Goal: Task Accomplishment & Management: Complete application form

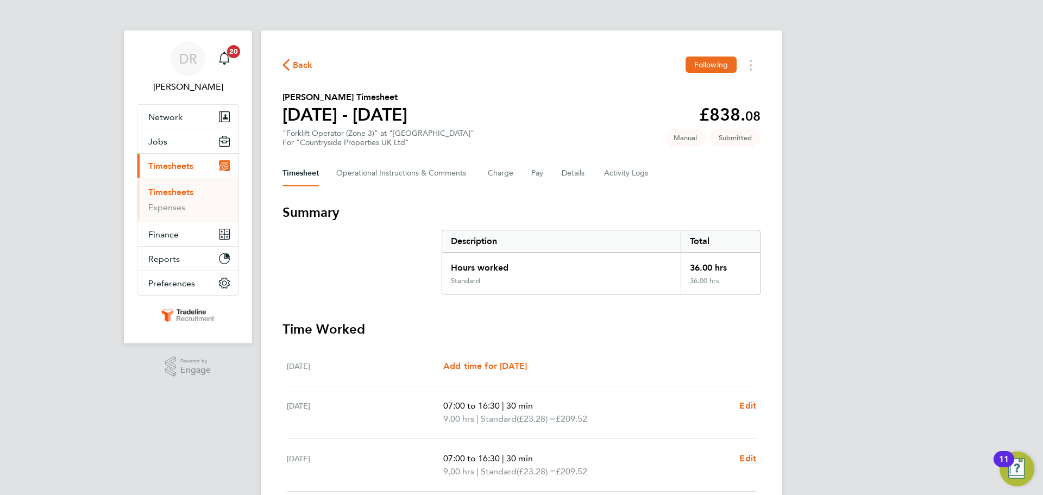
click at [176, 193] on link "Timesheets" at bounding box center [170, 192] width 45 height 10
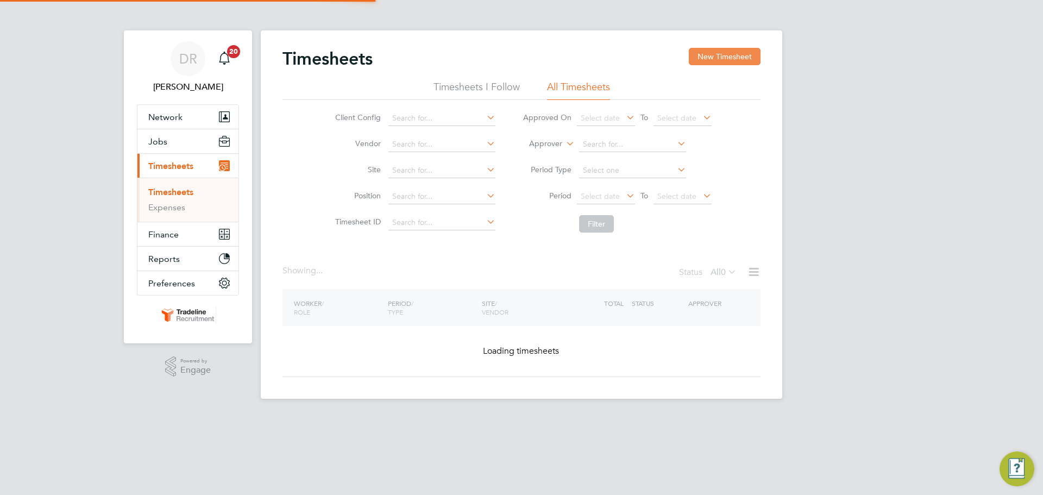
click at [711, 64] on button "New Timesheet" at bounding box center [725, 56] width 72 height 17
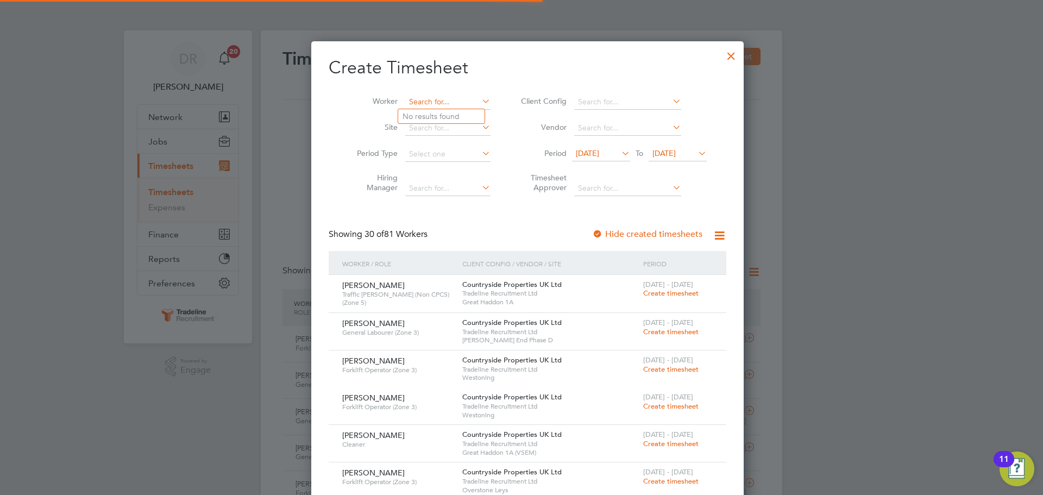
click at [444, 100] on input at bounding box center [447, 101] width 85 height 15
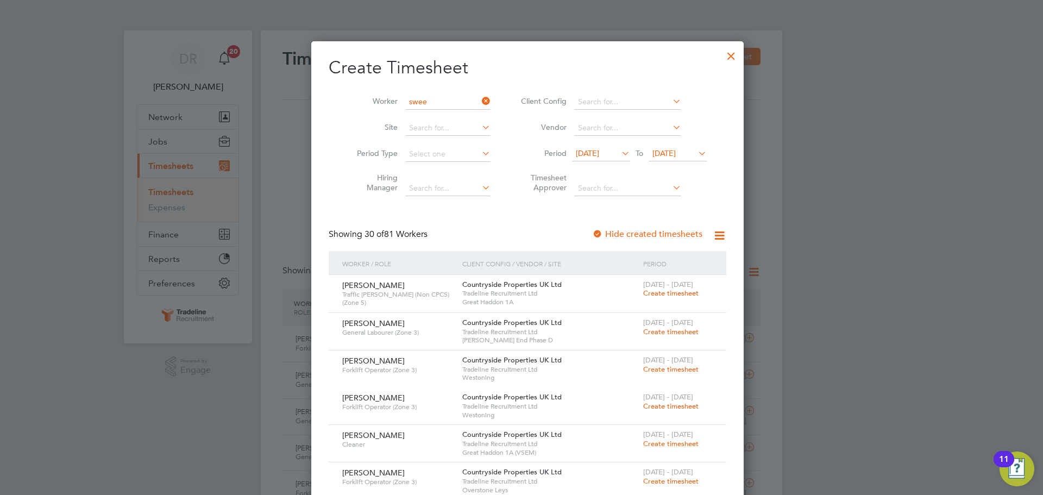
click at [465, 112] on b "Swee" at bounding box center [474, 116] width 19 height 9
type input "[PERSON_NAME]"
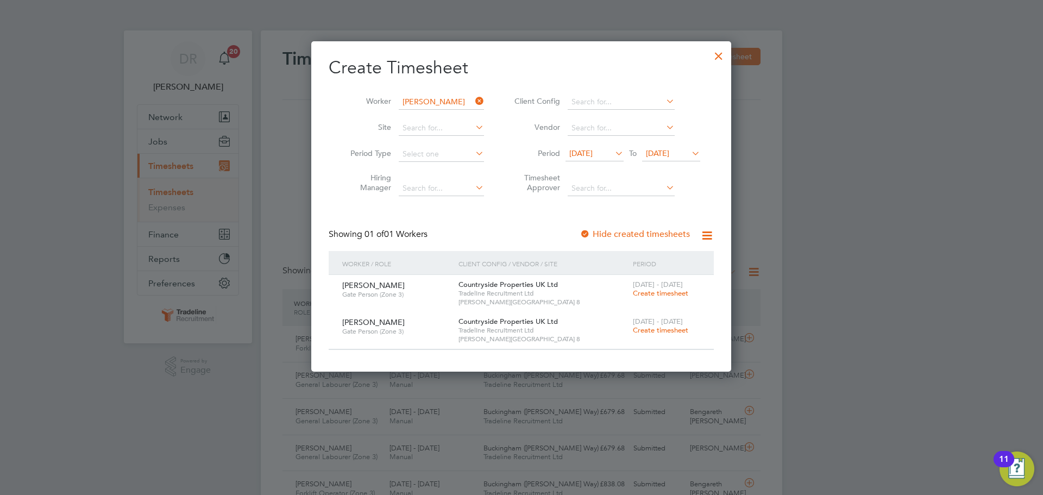
click at [649, 329] on span "Create timesheet" at bounding box center [660, 329] width 55 height 9
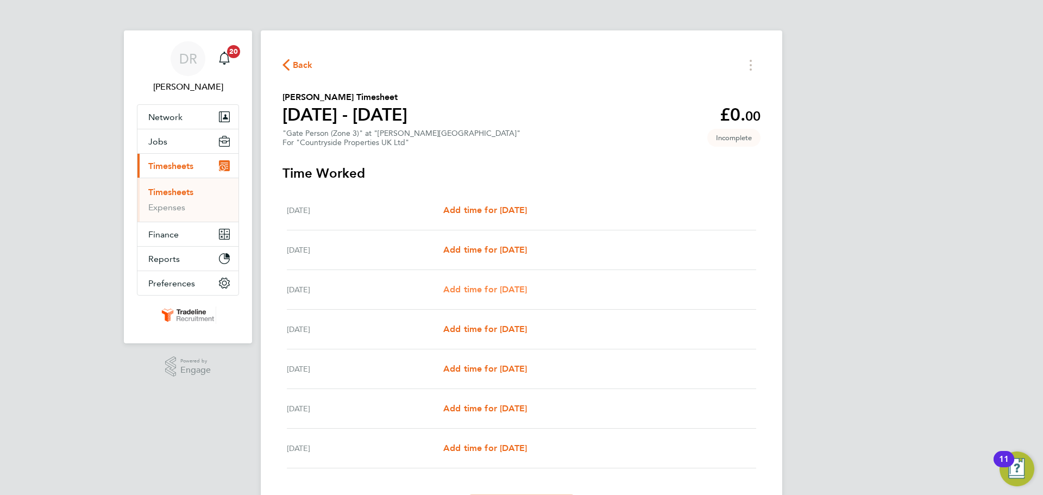
click at [504, 283] on link "Add time for [DATE]" at bounding box center [485, 289] width 84 height 13
select select "30"
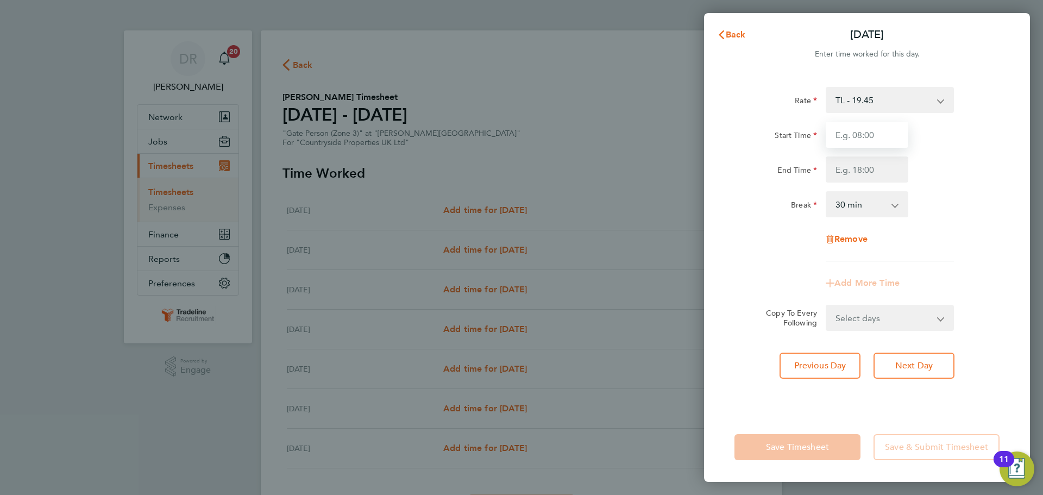
click at [886, 133] on input "Start Time" at bounding box center [866, 135] width 83 height 26
type input "07:00"
drag, startPoint x: 851, startPoint y: 167, endPoint x: 856, endPoint y: 178, distance: 12.6
click at [851, 167] on input "End Time" at bounding box center [866, 169] width 83 height 26
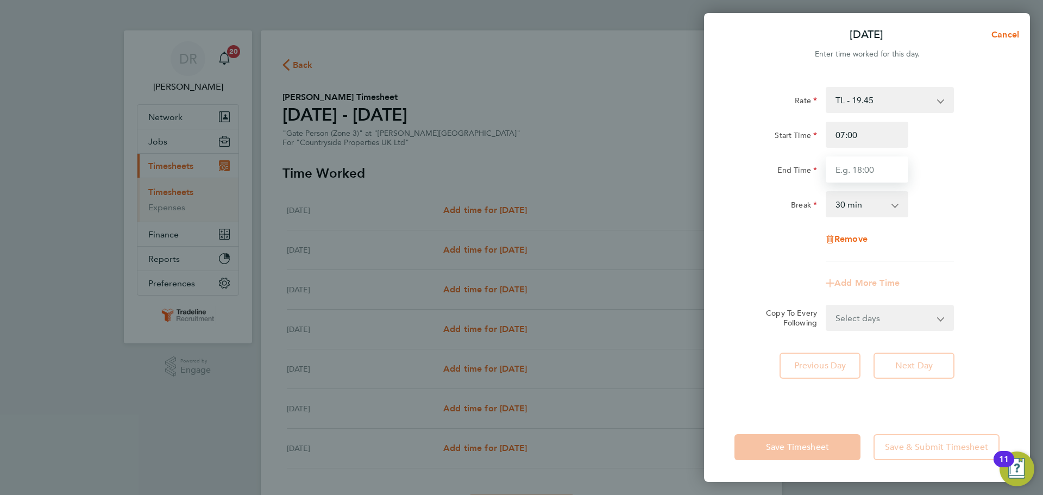
type input "16:30"
click at [937, 205] on div "Break 0 min 15 min 30 min 45 min 60 min 75 min 90 min" at bounding box center [867, 204] width 274 height 26
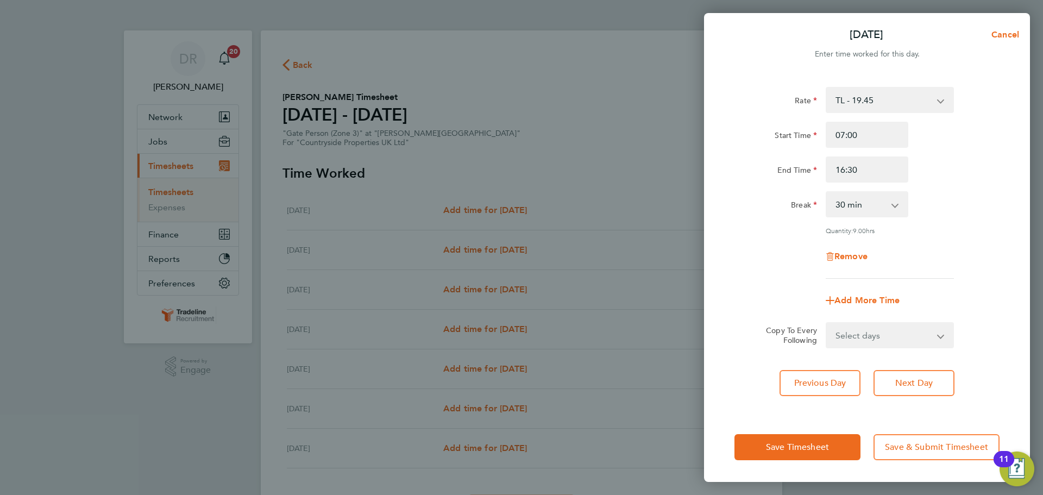
click at [914, 331] on select "Select days Day Weekday (Mon-Fri) Weekend (Sat-Sun) [DATE] [DATE] [DATE] [DATE]" at bounding box center [883, 335] width 114 height 24
select select "WEEKDAY"
click at [826, 323] on select "Select days Day Weekday (Mon-Fri) Weekend (Sat-Sun) [DATE] [DATE] [DATE] [DATE]" at bounding box center [883, 335] width 114 height 24
select select "[DATE]"
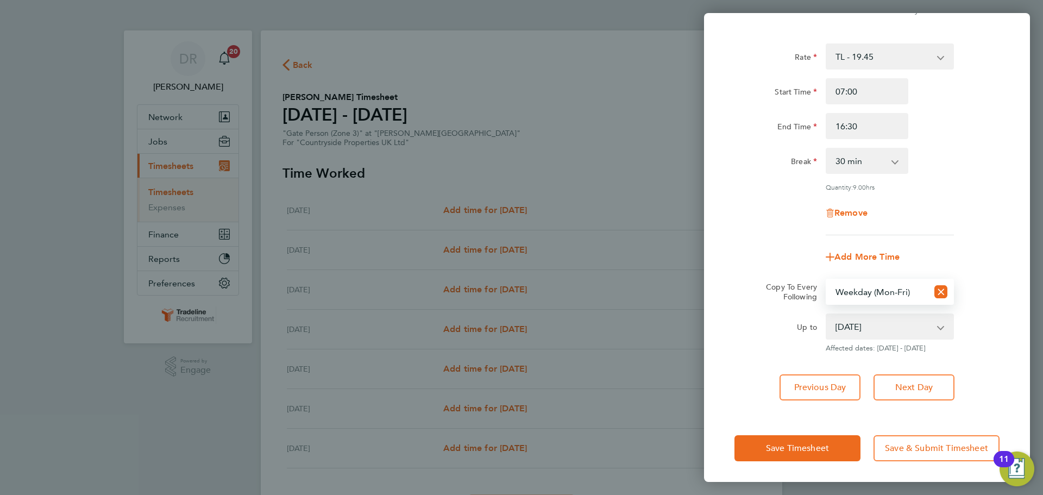
click at [831, 464] on div "Save Timesheet Save & Submit Timesheet" at bounding box center [867, 448] width 326 height 70
click at [830, 450] on button "Save Timesheet" at bounding box center [797, 448] width 126 height 26
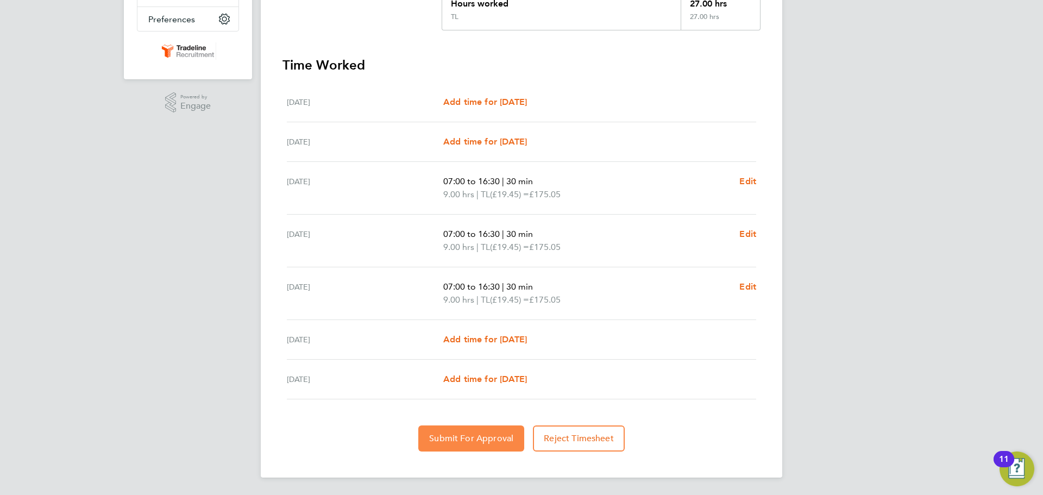
click at [497, 437] on span "Submit For Approval" at bounding box center [471, 438] width 84 height 11
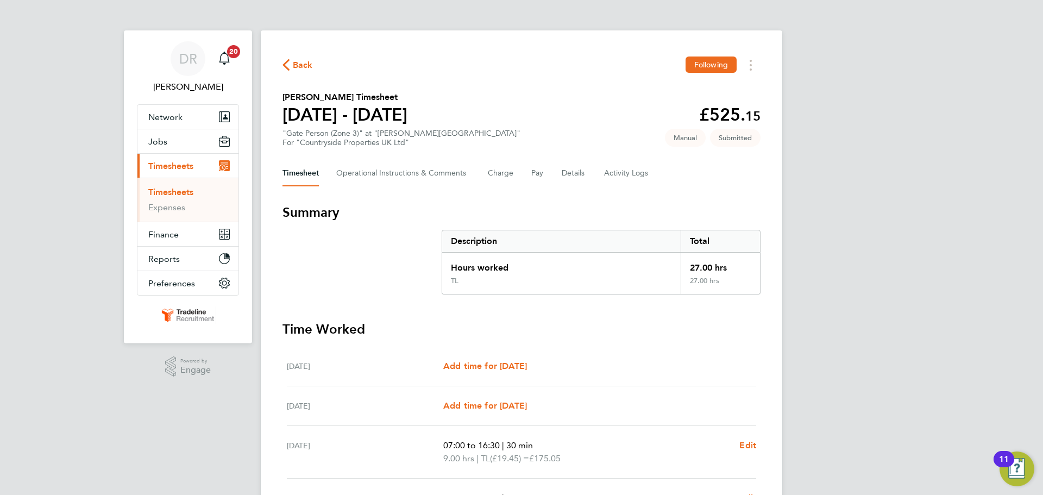
click at [186, 195] on link "Timesheets" at bounding box center [170, 192] width 45 height 10
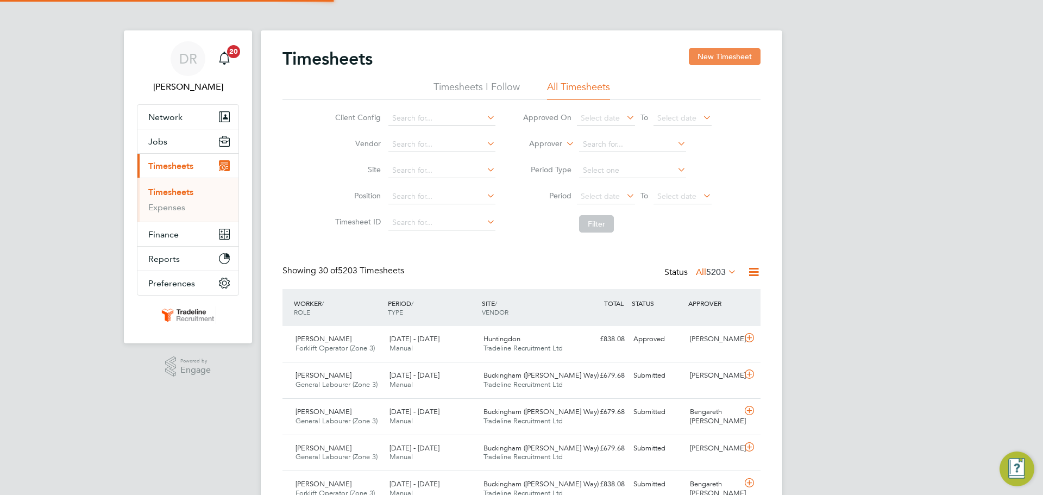
scroll to position [28, 94]
click at [734, 59] on button "New Timesheet" at bounding box center [725, 56] width 72 height 17
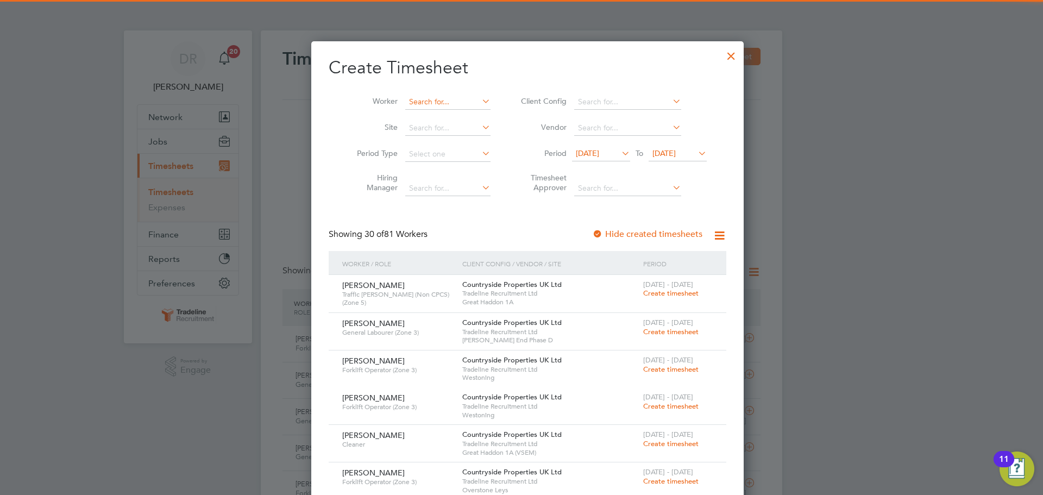
click at [451, 100] on input at bounding box center [447, 101] width 85 height 15
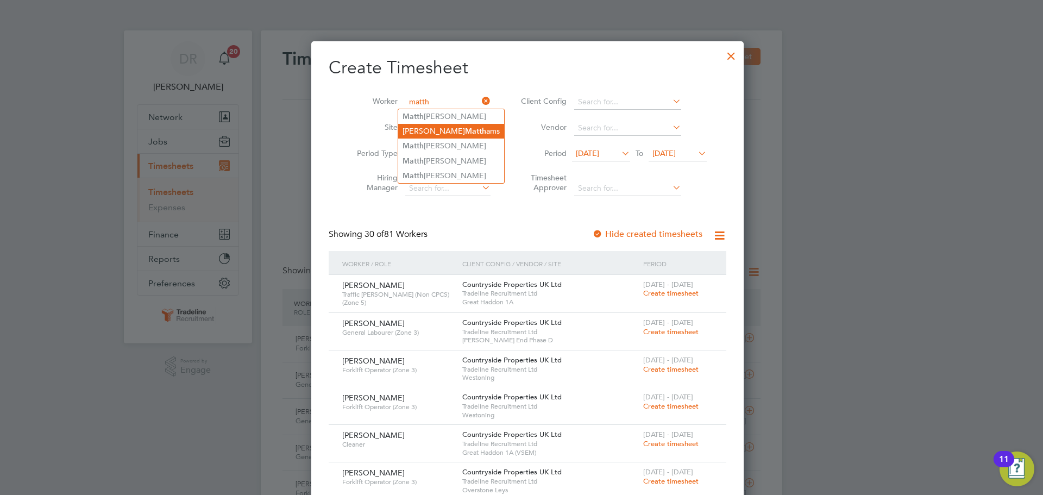
click at [465, 127] on b "Matth" at bounding box center [475, 131] width 21 height 9
type input "[PERSON_NAME]"
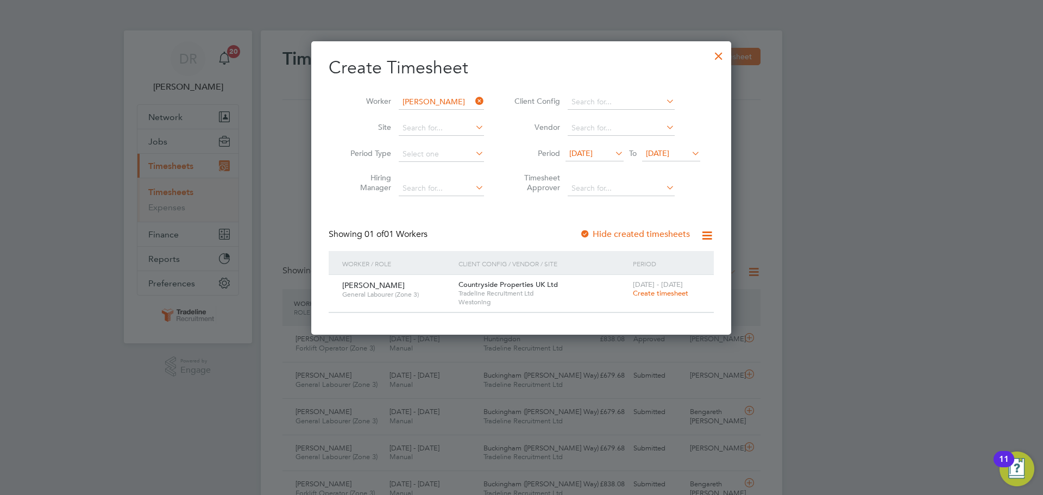
click at [647, 293] on span "Create timesheet" at bounding box center [660, 292] width 55 height 9
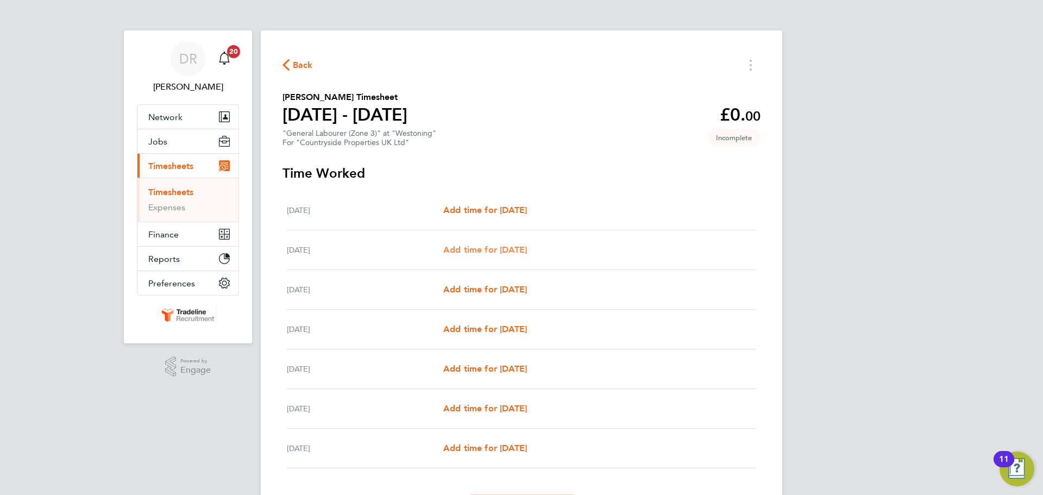
click at [527, 248] on span "Add time for [DATE]" at bounding box center [485, 249] width 84 height 10
select select "30"
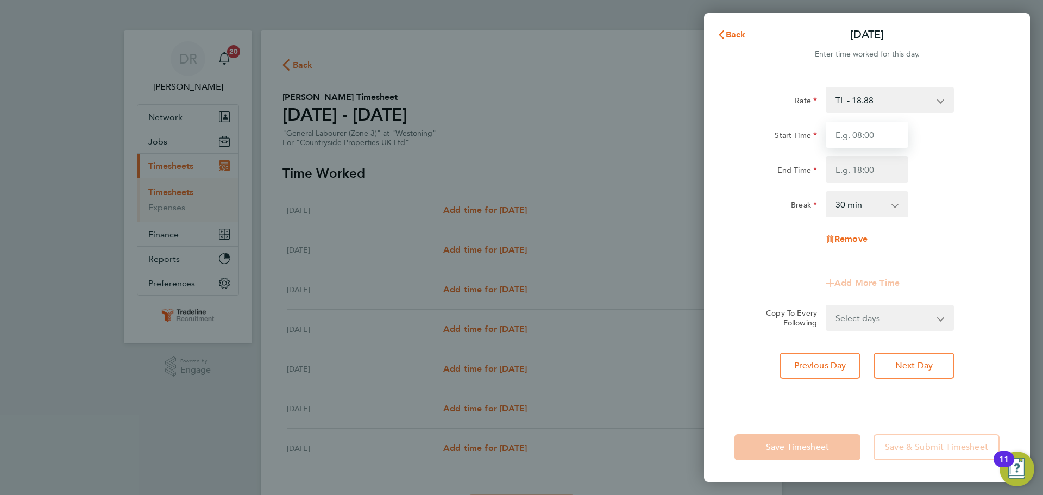
click at [869, 141] on input "Start Time" at bounding box center [866, 135] width 83 height 26
type input "07:00"
click at [872, 169] on input "End Time" at bounding box center [866, 169] width 83 height 26
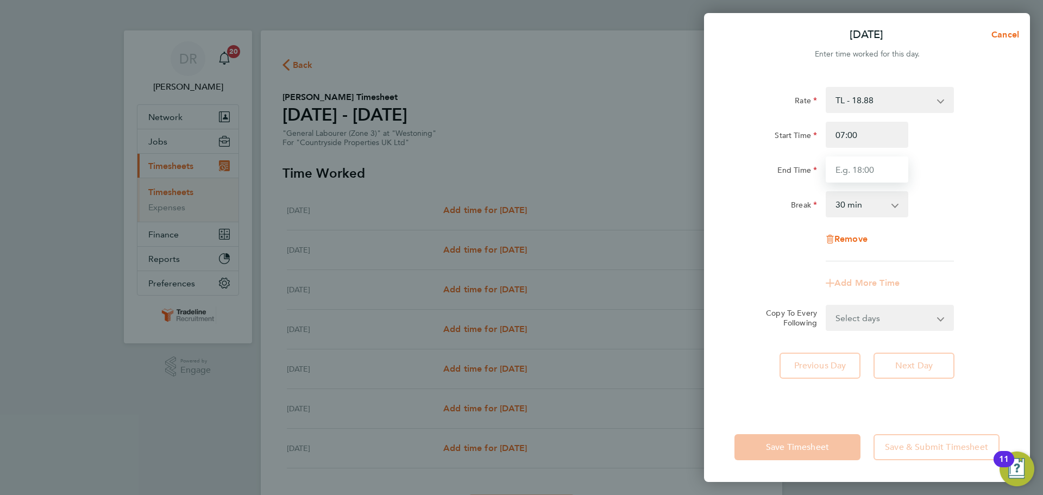
type input "16:30"
click at [956, 281] on app-timesheet-line-form-group "Rate TL - 18.88 Start Time 07:00 End Time 16:30 Break 0 min 15 min 30 min 45 mi…" at bounding box center [866, 191] width 265 height 209
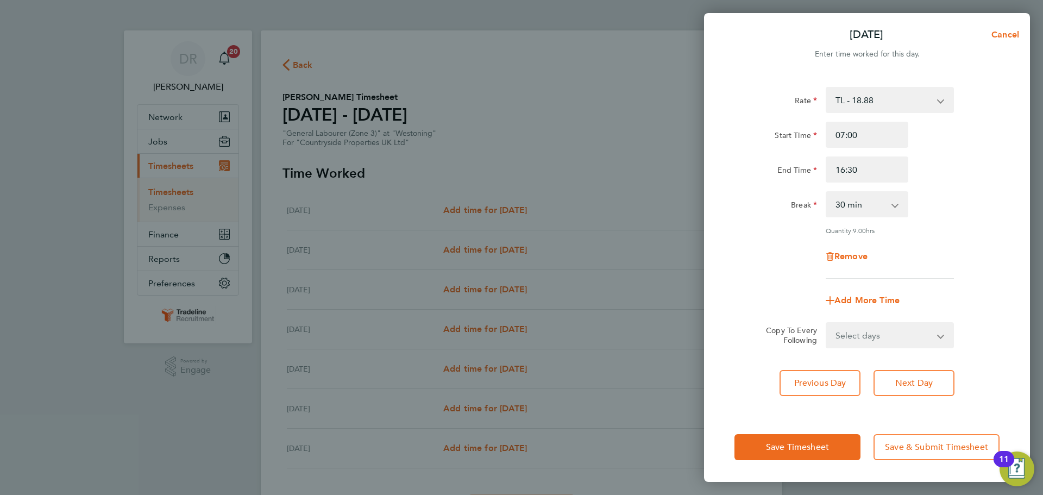
click at [911, 339] on select "Select days Day Weekday (Mon-Fri) Weekend (Sat-Sun) [DATE] [DATE] [DATE] [DATE]…" at bounding box center [883, 335] width 114 height 24
select select "WEEKDAY"
click at [826, 323] on select "Select days Day Weekday (Mon-Fri) Weekend (Sat-Sun) [DATE] [DATE] [DATE] [DATE]…" at bounding box center [883, 335] width 114 height 24
select select "[DATE]"
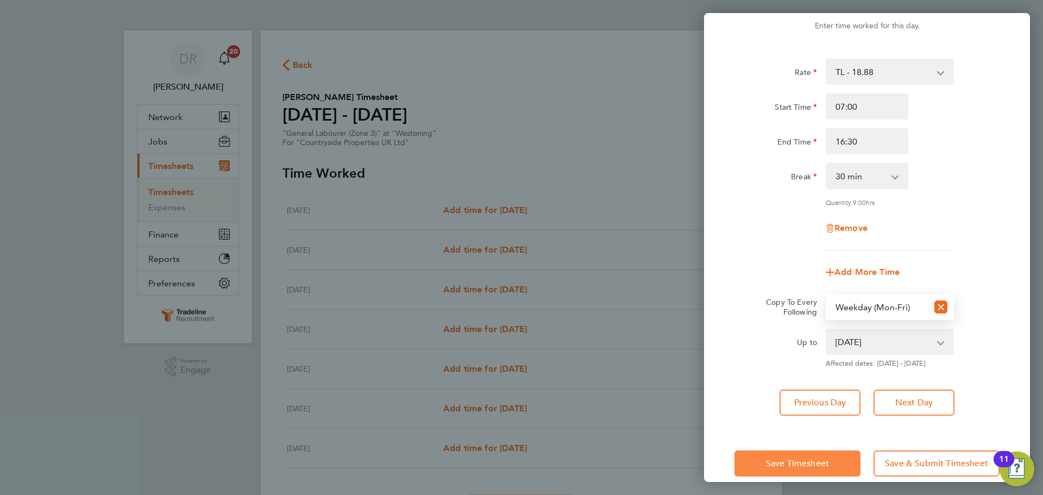
scroll to position [43, 0]
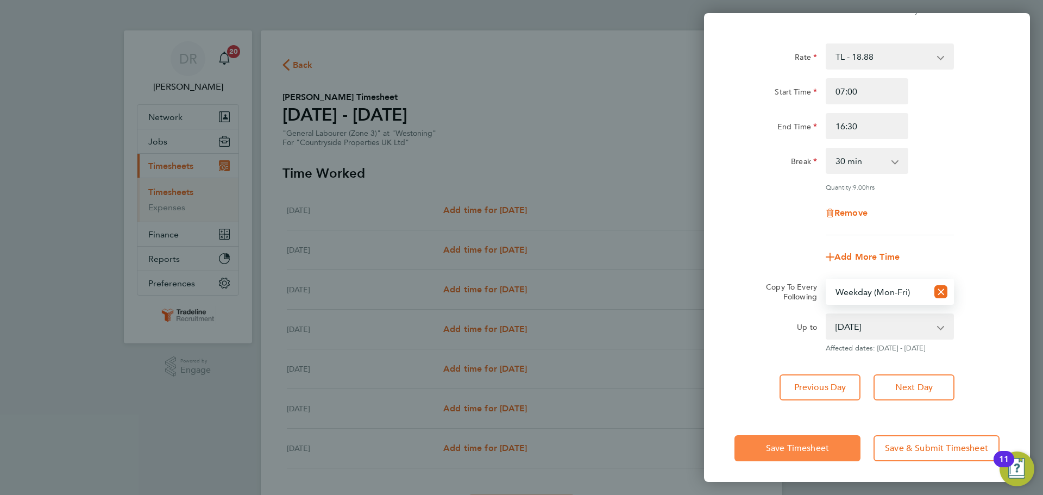
click at [816, 454] on button "Save Timesheet" at bounding box center [797, 448] width 126 height 26
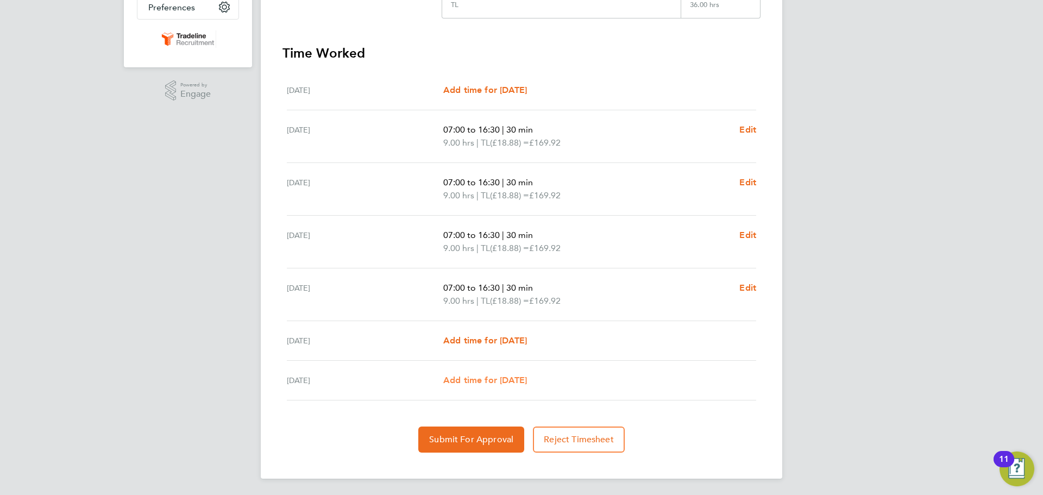
scroll to position [277, 0]
click at [462, 417] on section "Time Worked [DATE] Add time for [DATE] Add time for [DATE] [DATE] 07:00 to 16:3…" at bounding box center [521, 247] width 478 height 408
click at [464, 426] on button "Submit For Approval" at bounding box center [471, 438] width 106 height 26
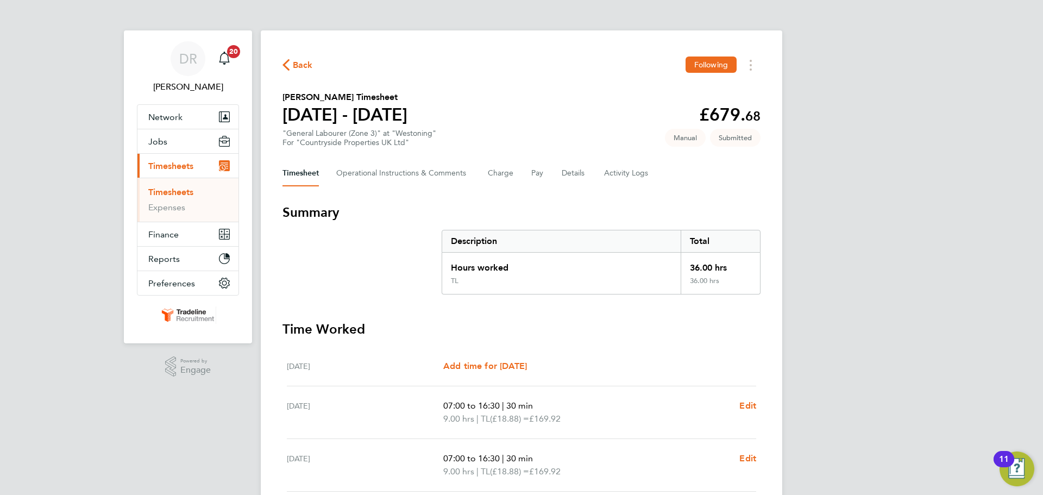
click at [166, 191] on link "Timesheets" at bounding box center [170, 192] width 45 height 10
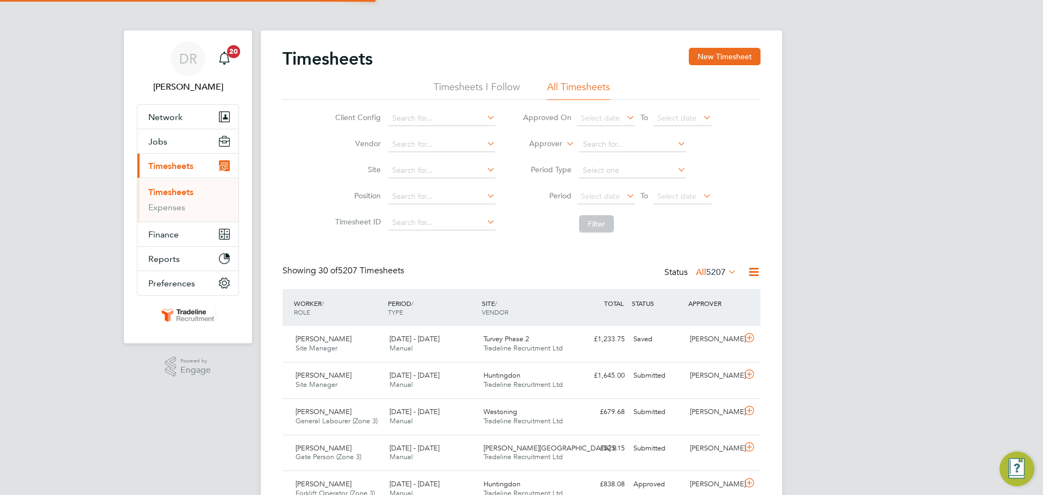
scroll to position [28, 94]
click at [694, 60] on button "New Timesheet" at bounding box center [725, 56] width 72 height 17
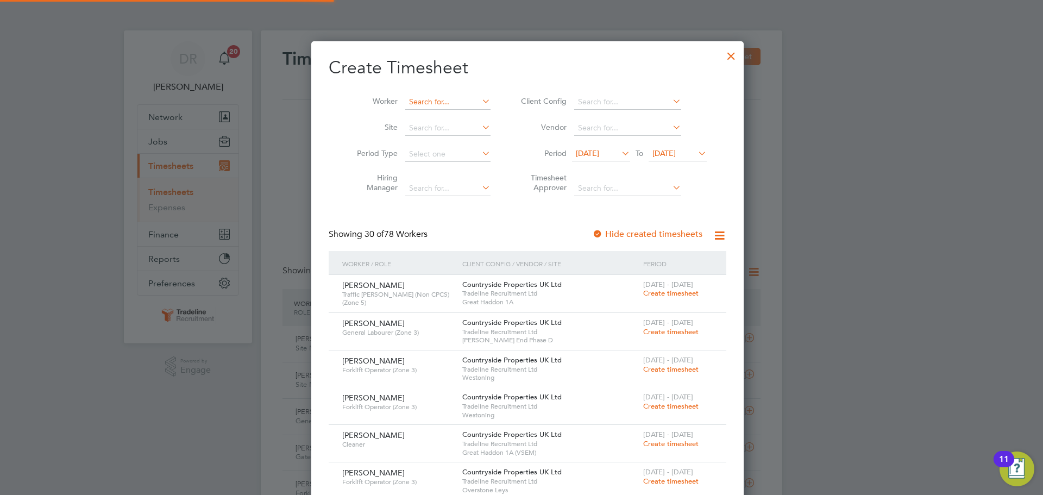
click at [450, 102] on input at bounding box center [447, 101] width 85 height 15
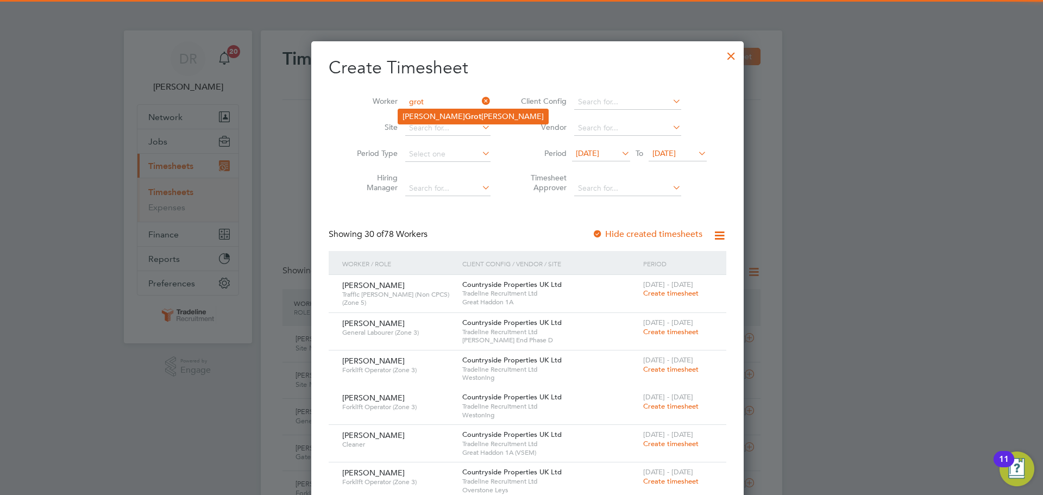
click at [457, 114] on li "[PERSON_NAME] [PERSON_NAME]" at bounding box center [473, 116] width 150 height 15
type input "[PERSON_NAME]"
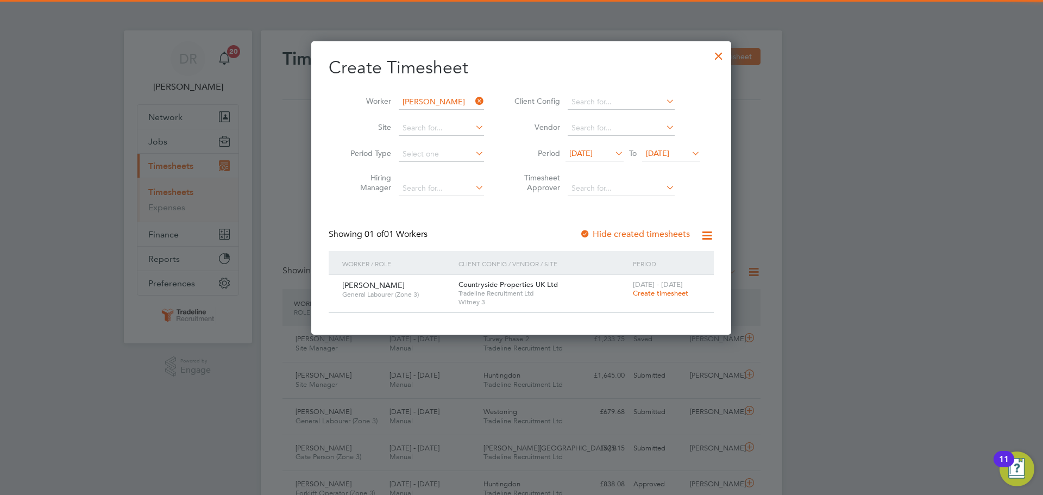
drag, startPoint x: 662, startPoint y: 287, endPoint x: 658, endPoint y: 299, distance: 12.5
click at [661, 289] on div "[DATE] - [DATE] Create timesheet" at bounding box center [666, 289] width 73 height 29
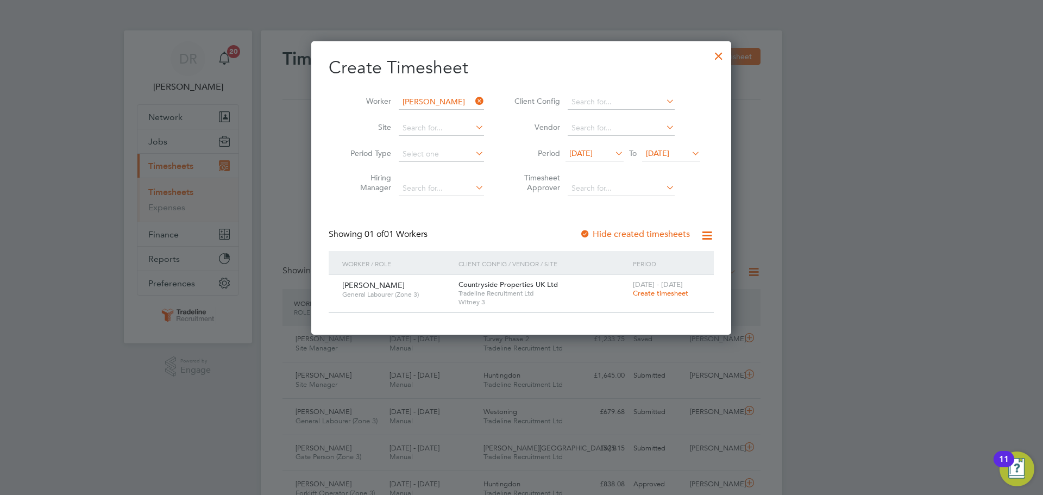
click at [658, 292] on span "Create timesheet" at bounding box center [660, 292] width 55 height 9
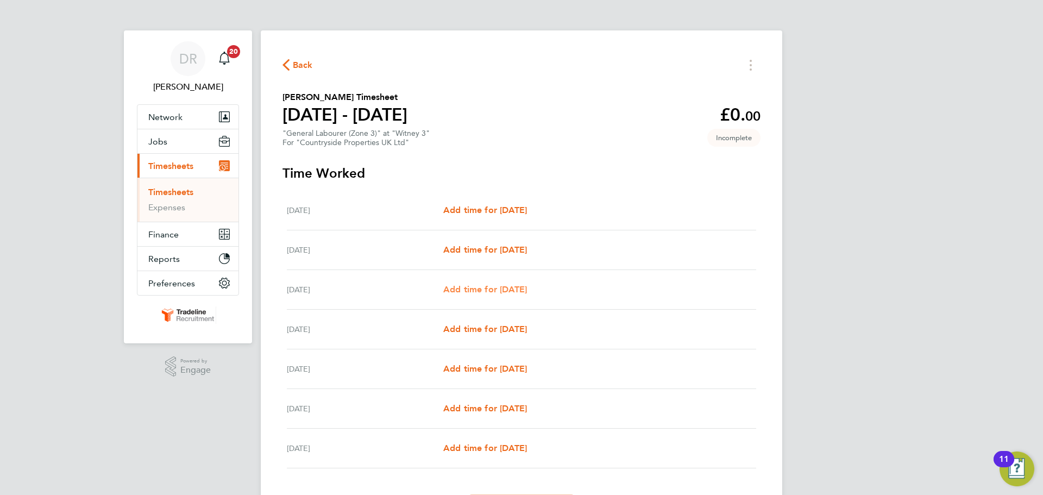
click at [470, 288] on span "Add time for [DATE]" at bounding box center [485, 289] width 84 height 10
select select "30"
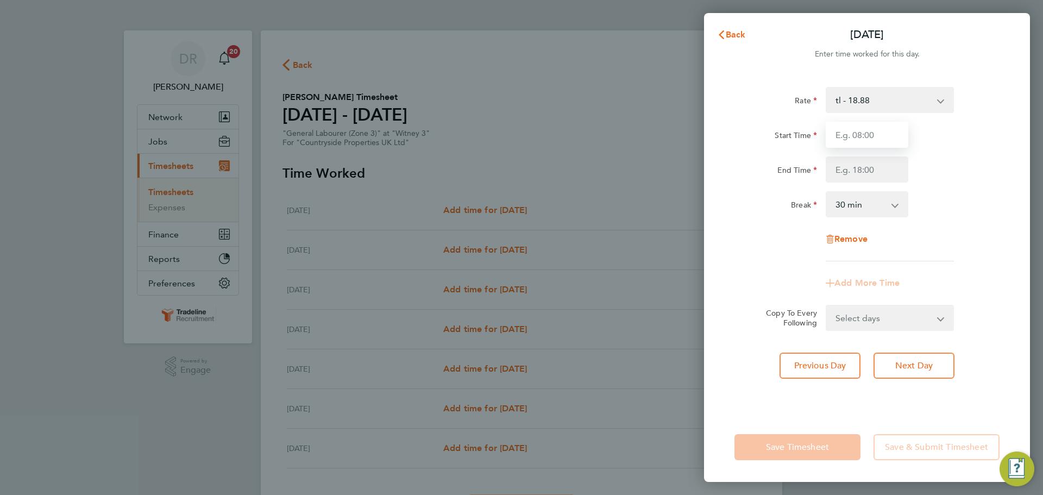
click at [837, 128] on input "Start Time" at bounding box center [866, 135] width 83 height 26
type input "07:00"
click at [852, 169] on input "End Time" at bounding box center [866, 169] width 83 height 26
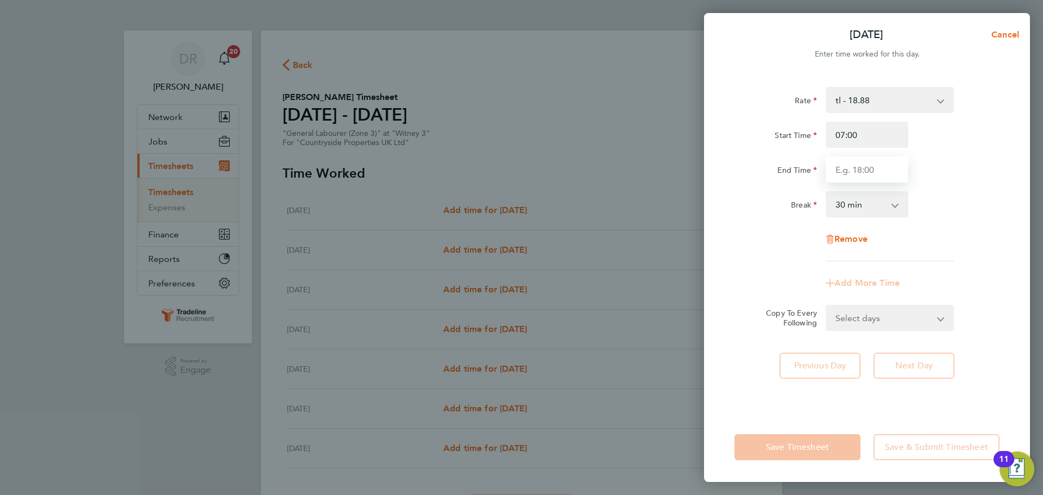
type input "17:00"
click at [963, 235] on div "Rate tl - 18.88 Start Time 07:00 End Time 17:00 Break 0 min 15 min 30 min 45 mi…" at bounding box center [866, 174] width 265 height 174
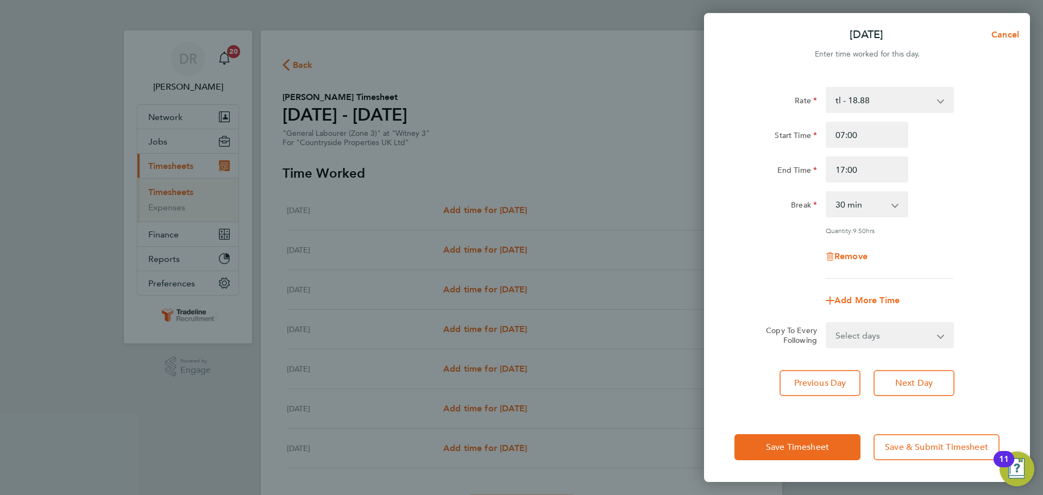
click at [905, 333] on select "Select days Day Weekday (Mon-Fri) Weekend (Sat-Sun) [DATE] [DATE] [DATE] [DATE]" at bounding box center [883, 335] width 114 height 24
select select "WEEKDAY"
click at [826, 323] on select "Select days Day Weekday (Mon-Fri) Weekend (Sat-Sun) [DATE] [DATE] [DATE] [DATE]" at bounding box center [883, 335] width 114 height 24
select select "[DATE]"
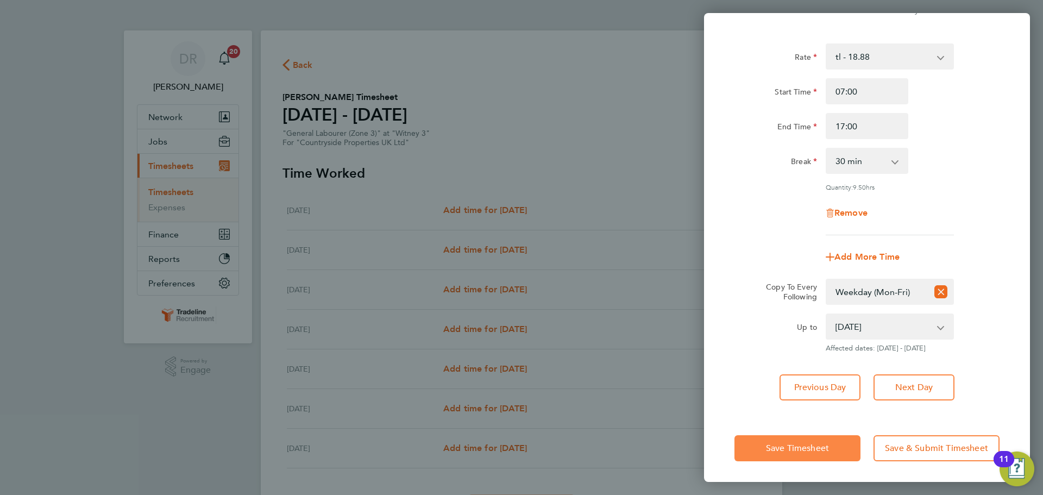
click at [817, 449] on span "Save Timesheet" at bounding box center [797, 448] width 63 height 11
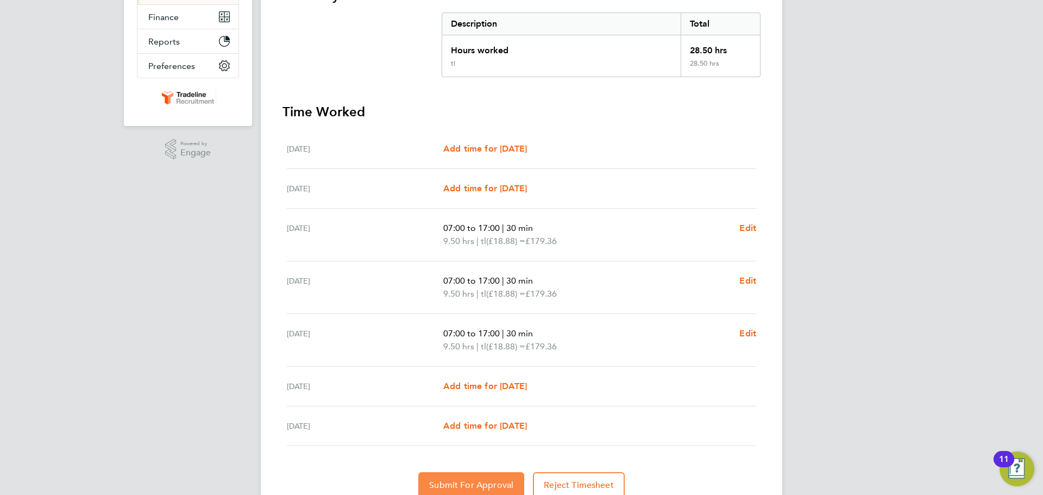
drag, startPoint x: 481, startPoint y: 486, endPoint x: 515, endPoint y: 449, distance: 50.3
click at [481, 485] on span "Submit For Approval" at bounding box center [471, 484] width 84 height 11
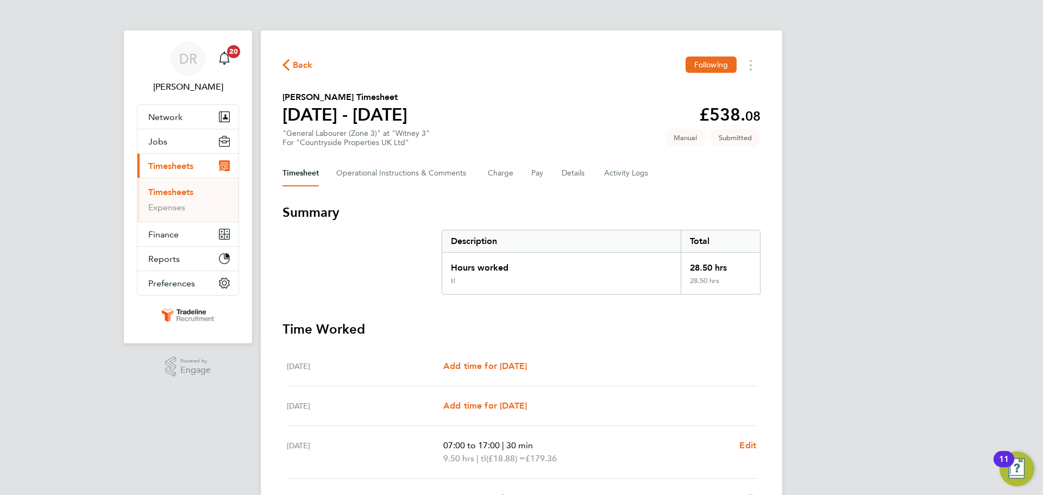
click at [168, 193] on link "Timesheets" at bounding box center [170, 192] width 45 height 10
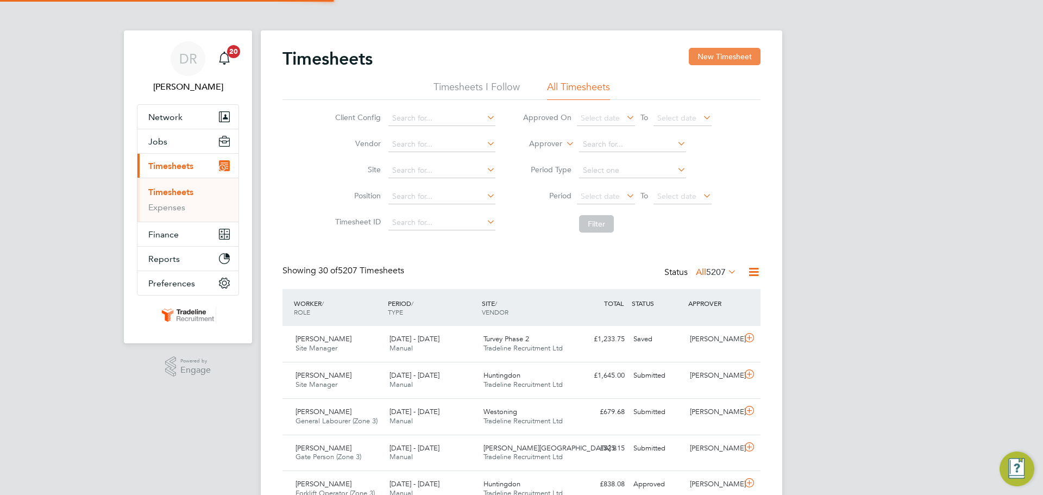
click at [718, 56] on button "New Timesheet" at bounding box center [725, 56] width 72 height 17
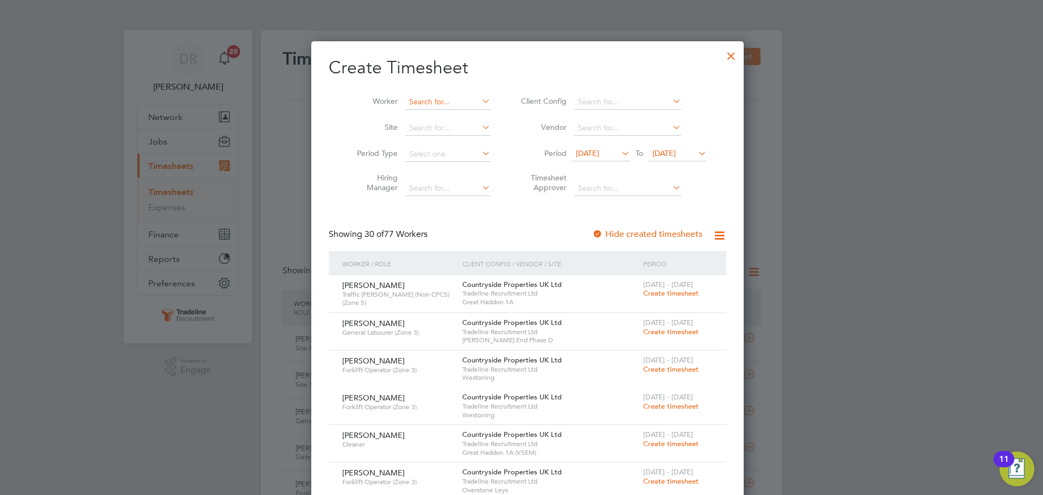
click at [444, 103] on input at bounding box center [447, 101] width 85 height 15
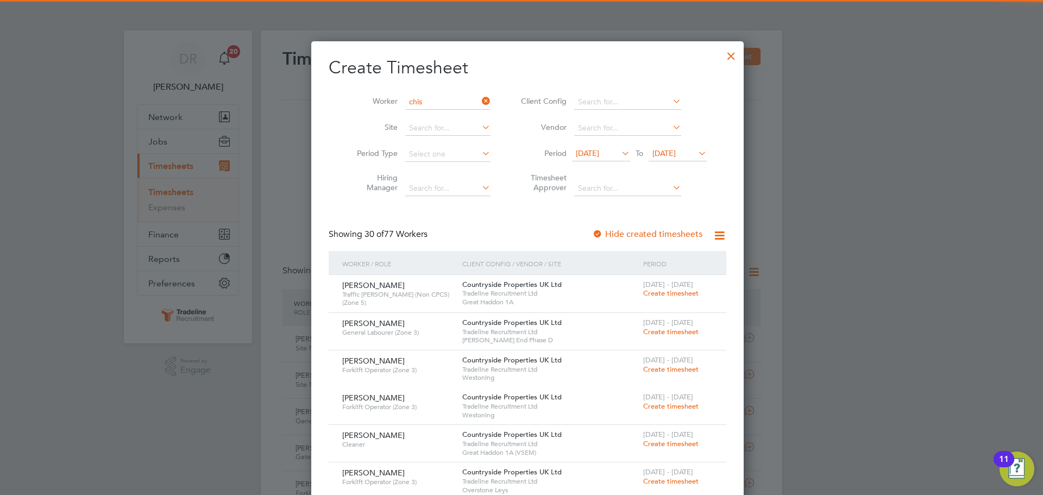
click at [465, 120] on b "Chis" at bounding box center [472, 116] width 15 height 9
type input "[PERSON_NAME]"
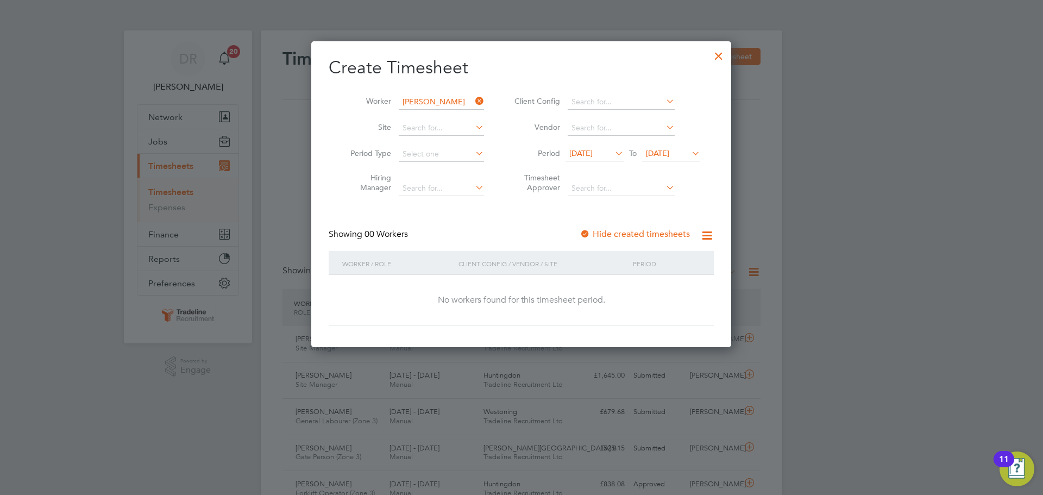
click at [652, 155] on span "[DATE]" at bounding box center [657, 153] width 23 height 10
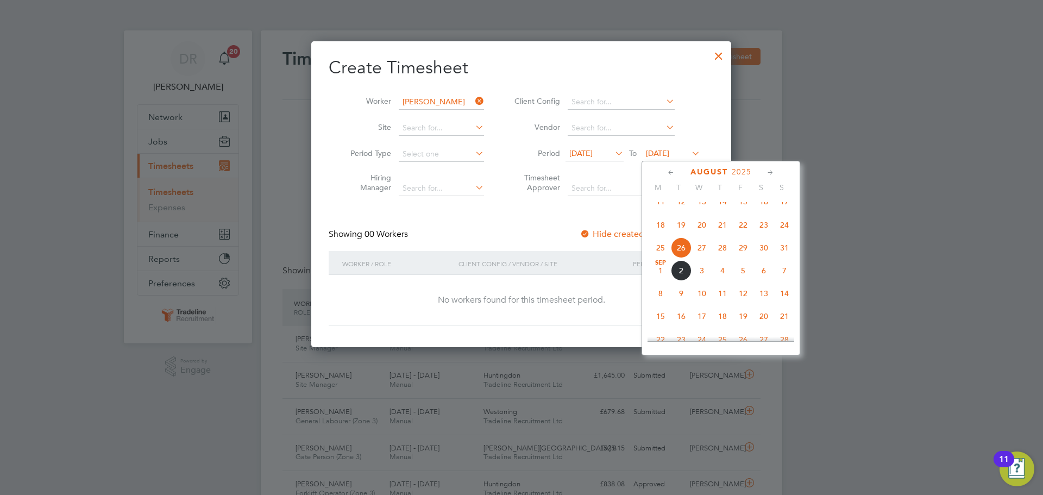
click at [786, 258] on span "31" at bounding box center [784, 247] width 21 height 21
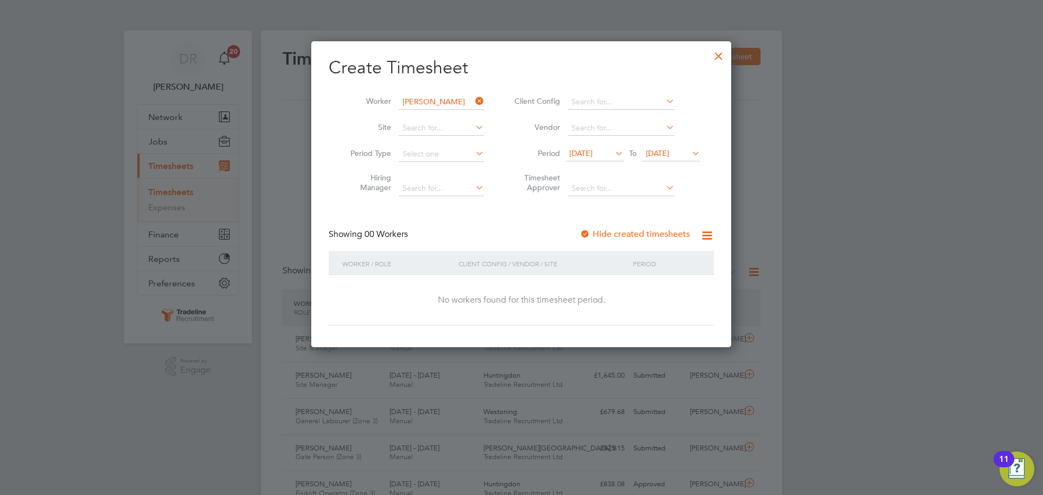
click at [725, 58] on div at bounding box center [719, 53] width 20 height 20
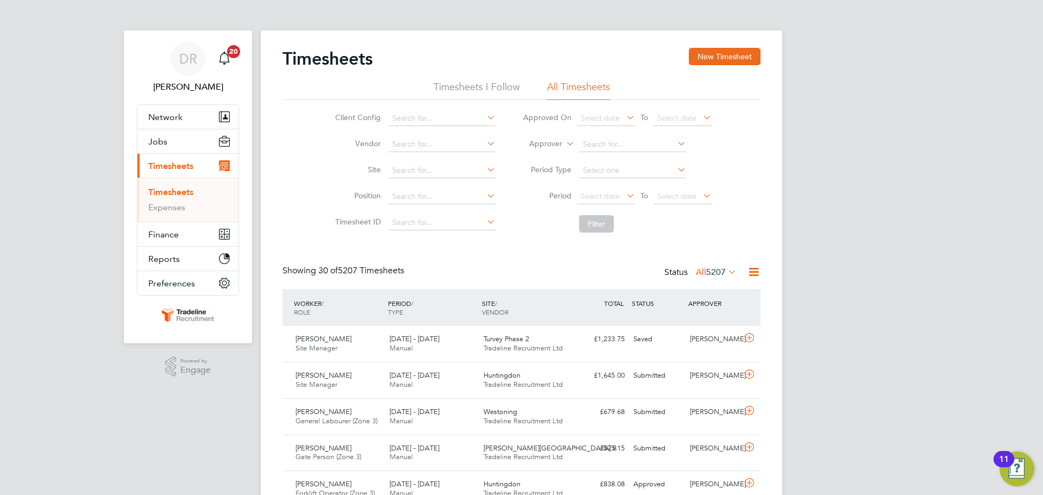
click at [557, 143] on label "Approver" at bounding box center [537, 143] width 49 height 11
click at [535, 152] on li "Worker" at bounding box center [535, 156] width 54 height 14
click at [612, 138] on input at bounding box center [632, 144] width 107 height 15
click at [645, 159] on b "Chis" at bounding box center [652, 159] width 15 height 9
type input "[PERSON_NAME]"
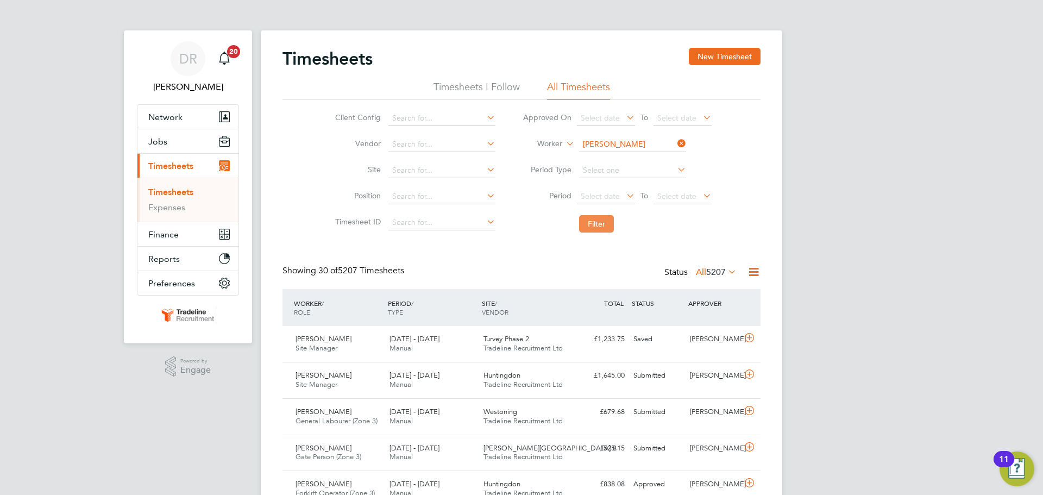
click at [599, 228] on button "Filter" at bounding box center [596, 223] width 35 height 17
click at [735, 342] on div "[PERSON_NAME]" at bounding box center [713, 339] width 56 height 18
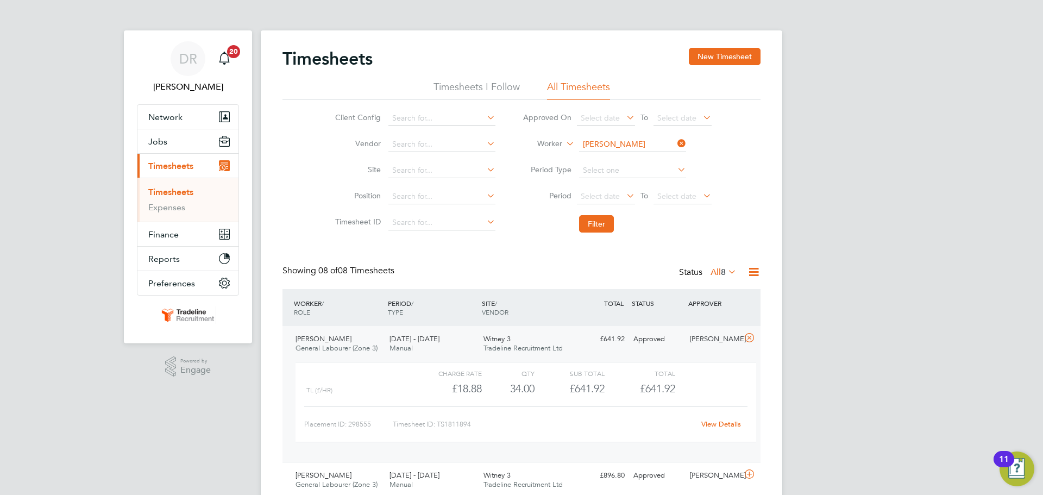
click at [722, 425] on link "View Details" at bounding box center [721, 423] width 40 height 9
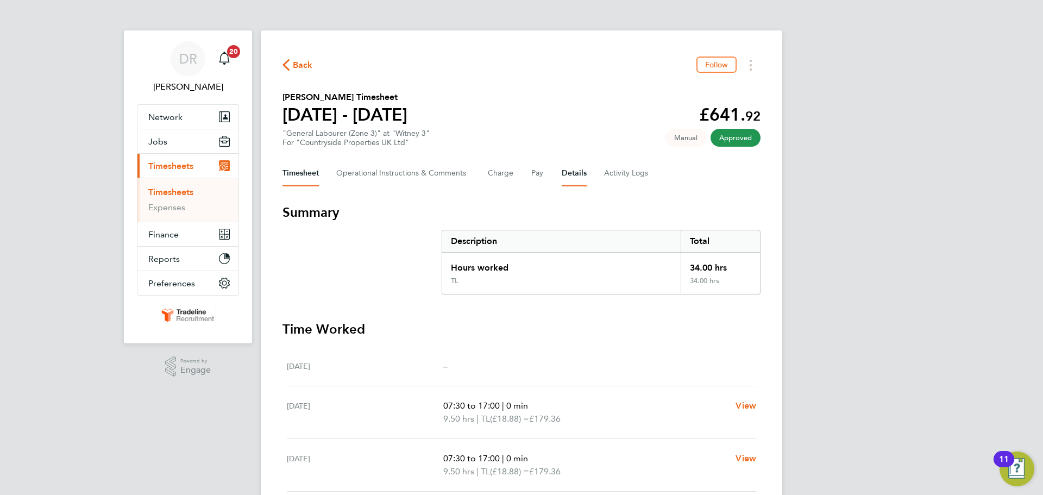
click at [580, 168] on button "Details" at bounding box center [573, 173] width 25 height 26
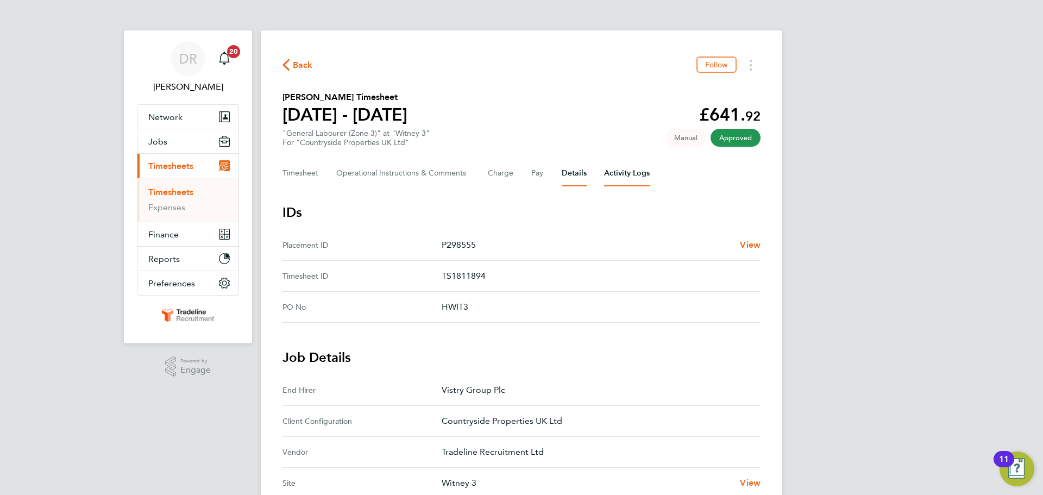
click at [628, 161] on Logs-tab "Activity Logs" at bounding box center [627, 173] width 46 height 26
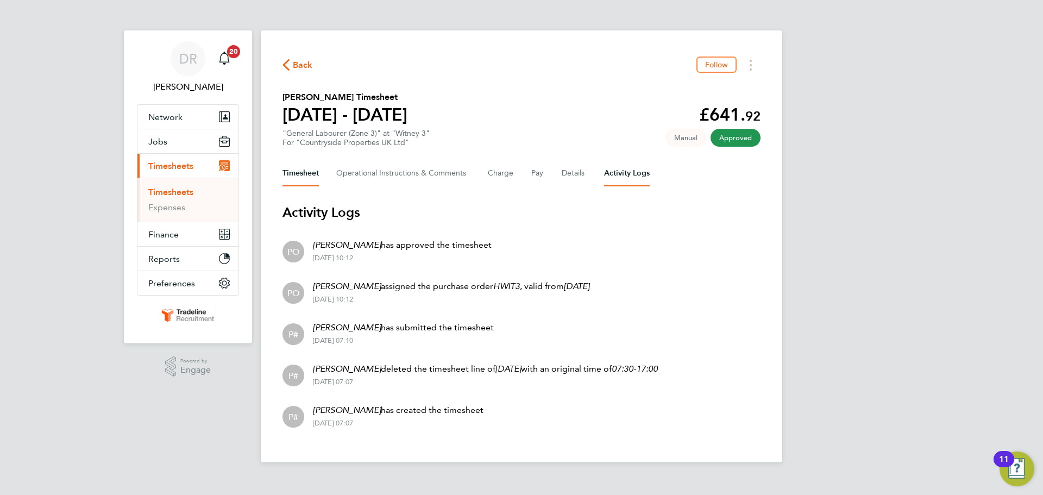
click at [304, 168] on button "Timesheet" at bounding box center [300, 173] width 36 height 26
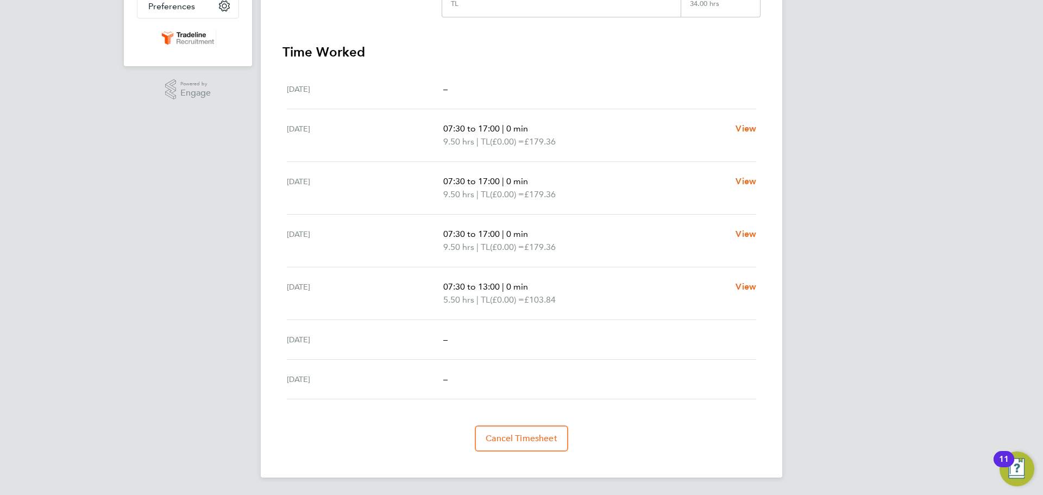
scroll to position [5, 0]
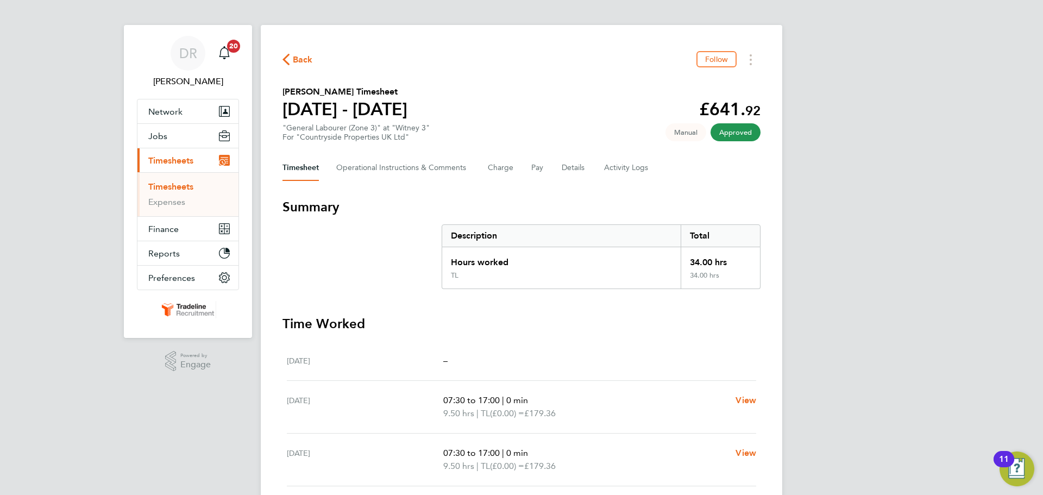
click at [178, 193] on li "Timesheets" at bounding box center [188, 188] width 81 height 15
click at [181, 187] on link "Timesheets" at bounding box center [170, 186] width 45 height 10
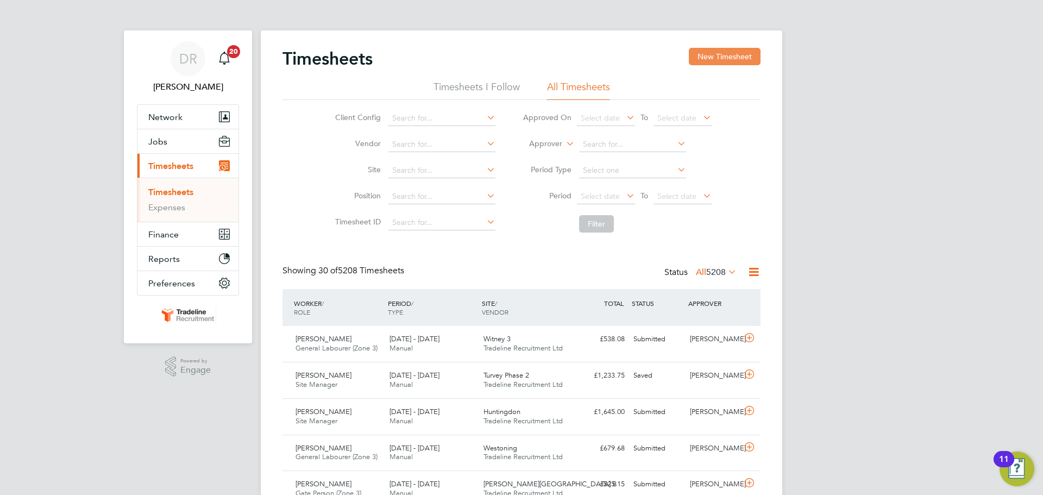
click at [700, 65] on button "New Timesheet" at bounding box center [725, 56] width 72 height 17
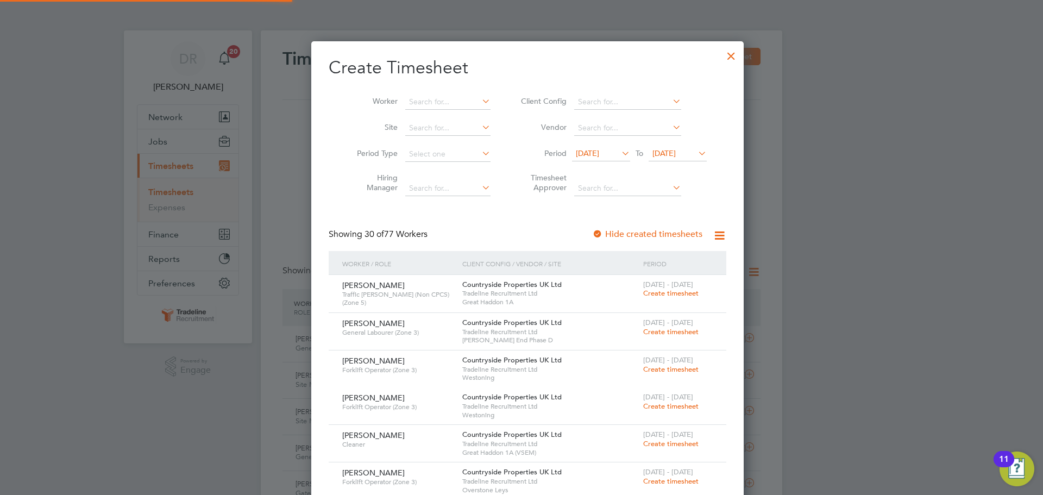
scroll to position [1524, 420]
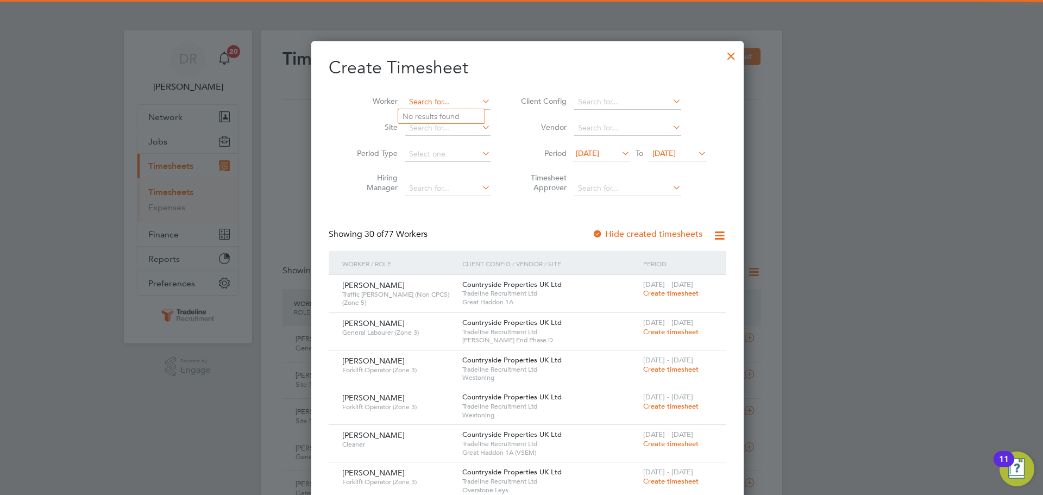
click at [419, 100] on input at bounding box center [447, 101] width 85 height 15
click at [419, 117] on li "Jacek Zat on" at bounding box center [444, 116] width 92 height 15
type input "Jacek Zaton"
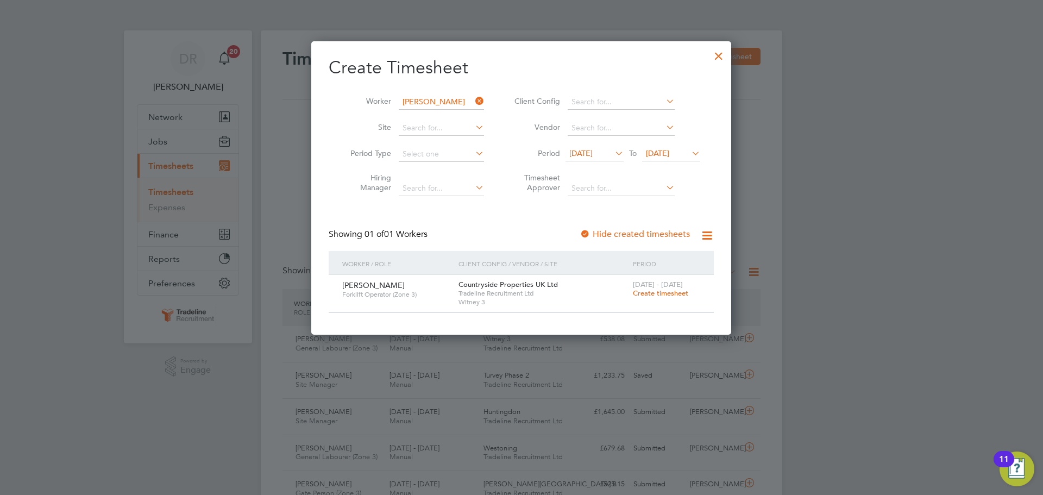
scroll to position [293, 420]
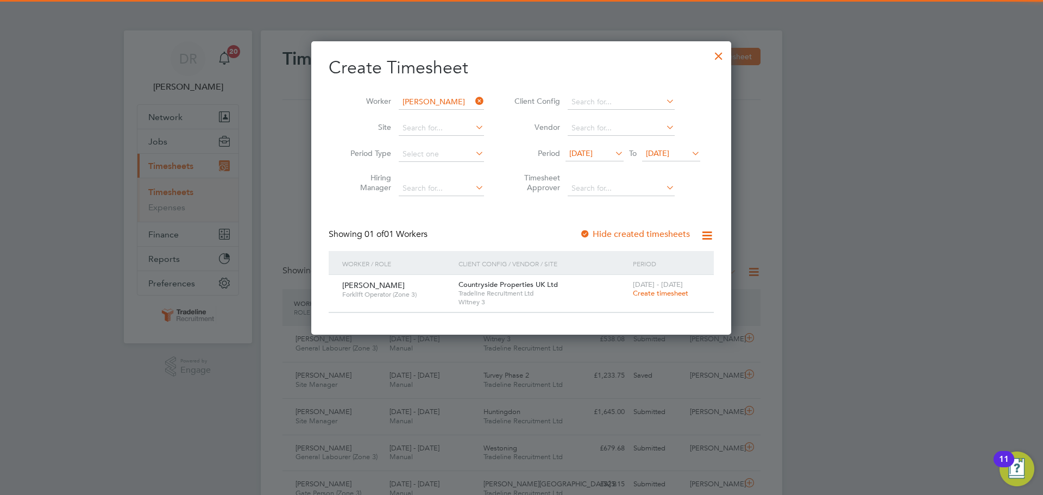
click at [656, 295] on span "Create timesheet" at bounding box center [660, 292] width 55 height 9
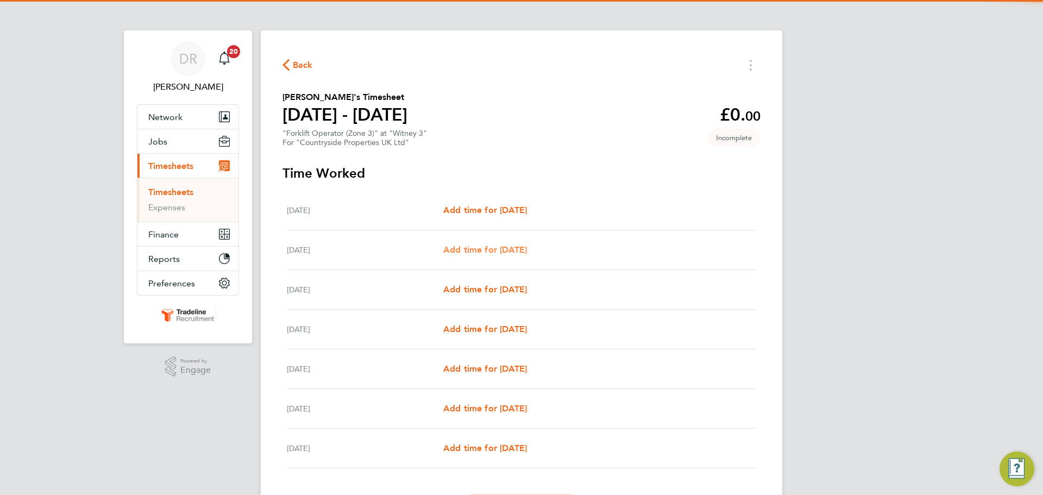
click at [522, 250] on span "Add time for [DATE]" at bounding box center [485, 249] width 84 height 10
select select "30"
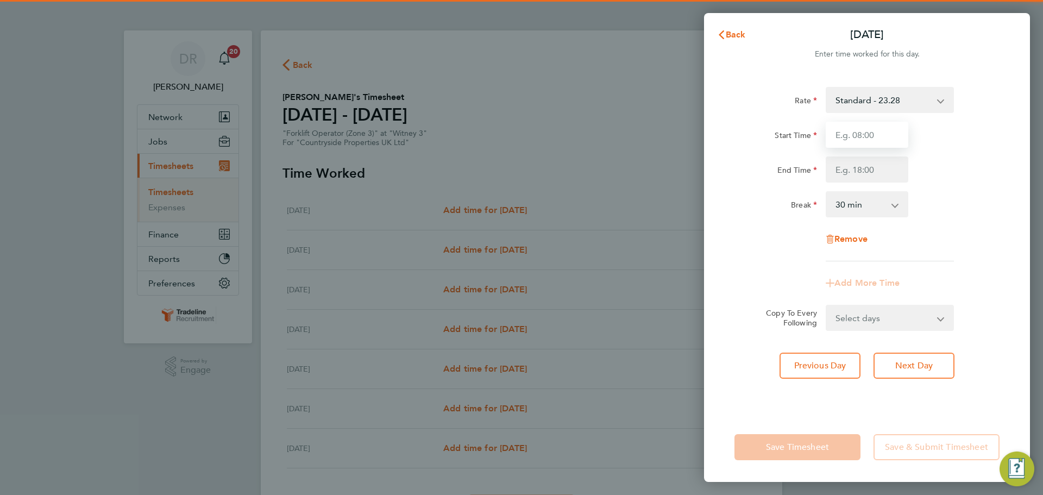
click at [859, 142] on input "Start Time" at bounding box center [866, 135] width 83 height 26
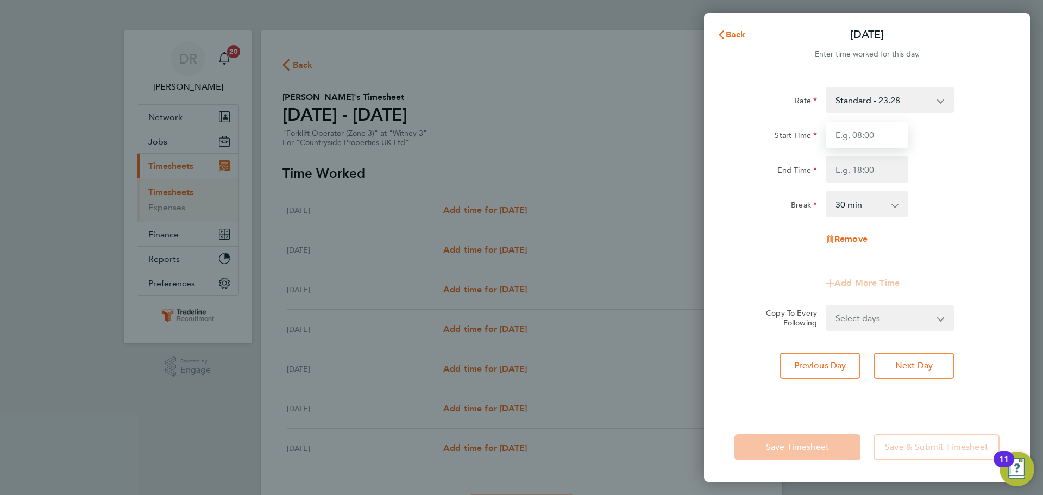
type input "07:00"
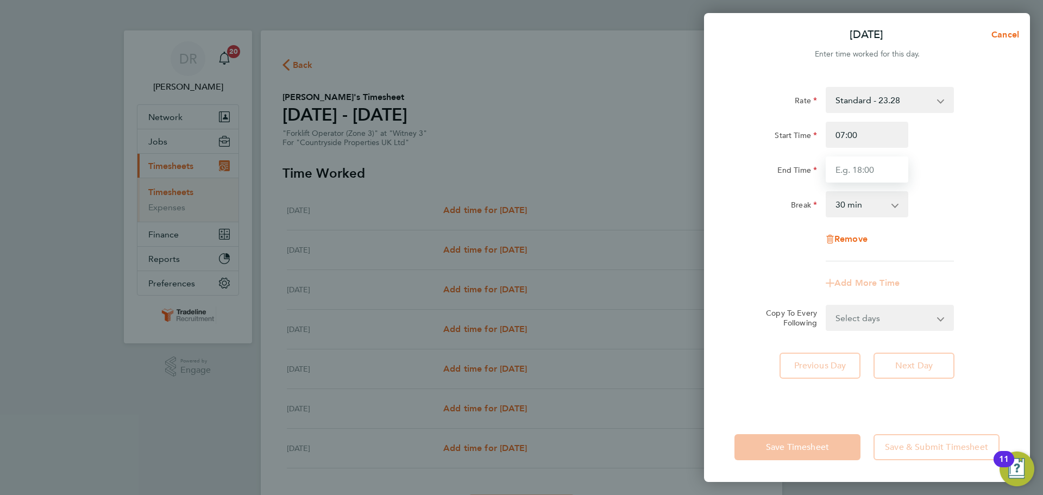
click at [864, 169] on input "End Time" at bounding box center [866, 169] width 83 height 26
type input "16:30"
click at [970, 212] on div "Break 0 min 15 min 30 min 45 min 60 min 75 min 90 min" at bounding box center [867, 204] width 274 height 26
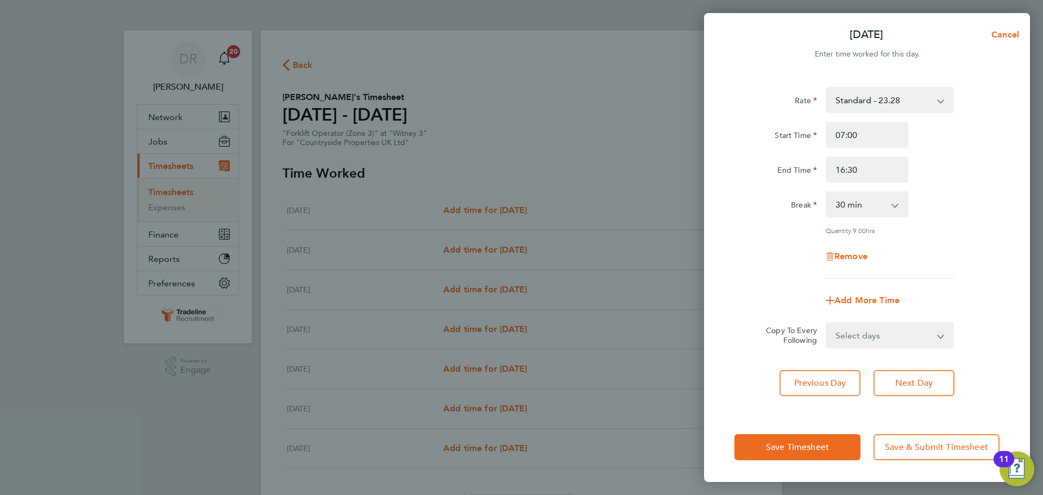
click at [911, 342] on select "Select days Day Weekday (Mon-Fri) Weekend (Sat-Sun) [DATE] [DATE] [DATE] [DATE]…" at bounding box center [883, 335] width 114 height 24
select select "WEEKDAY"
click at [826, 323] on select "Select days Day Weekday (Mon-Fri) Weekend (Sat-Sun) [DATE] [DATE] [DATE] [DATE]…" at bounding box center [883, 335] width 114 height 24
select select "[DATE]"
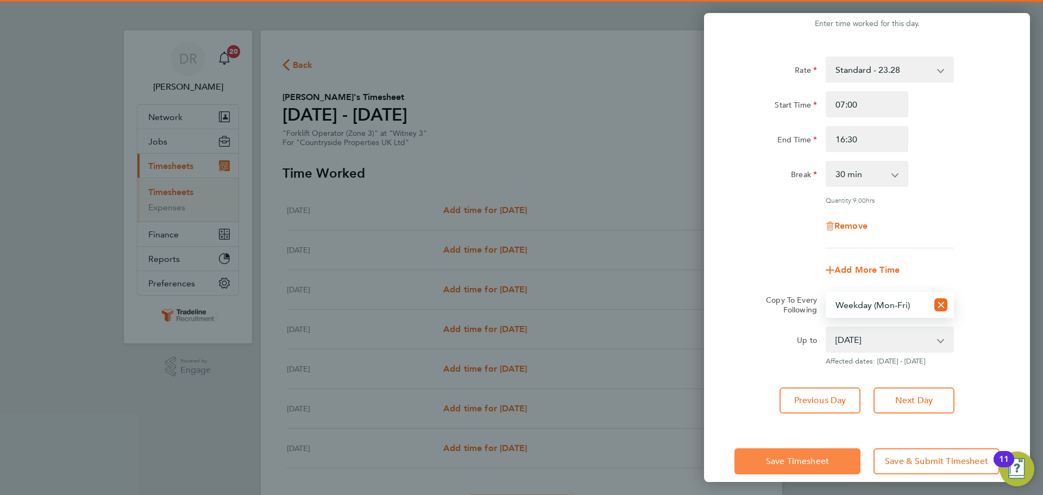
scroll to position [43, 0]
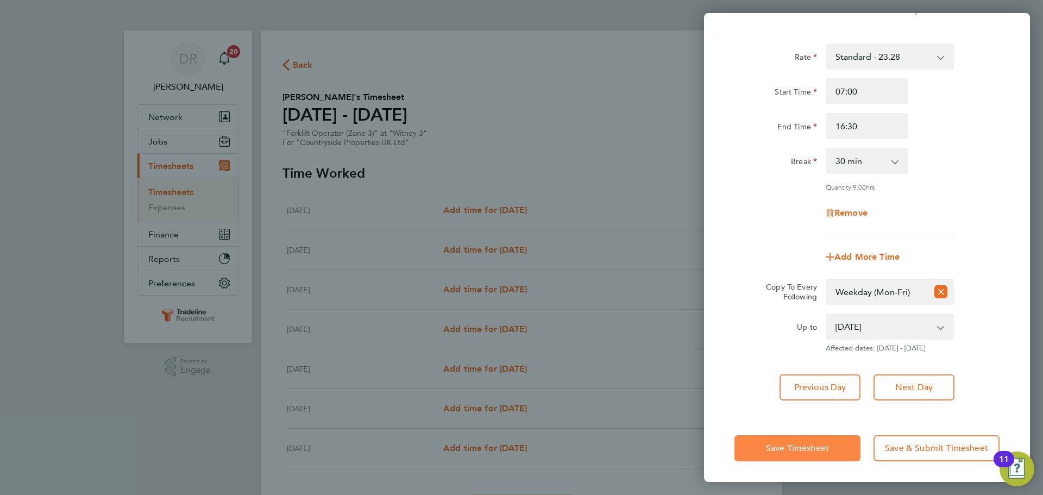
click at [858, 446] on button "Save Timesheet" at bounding box center [797, 448] width 126 height 26
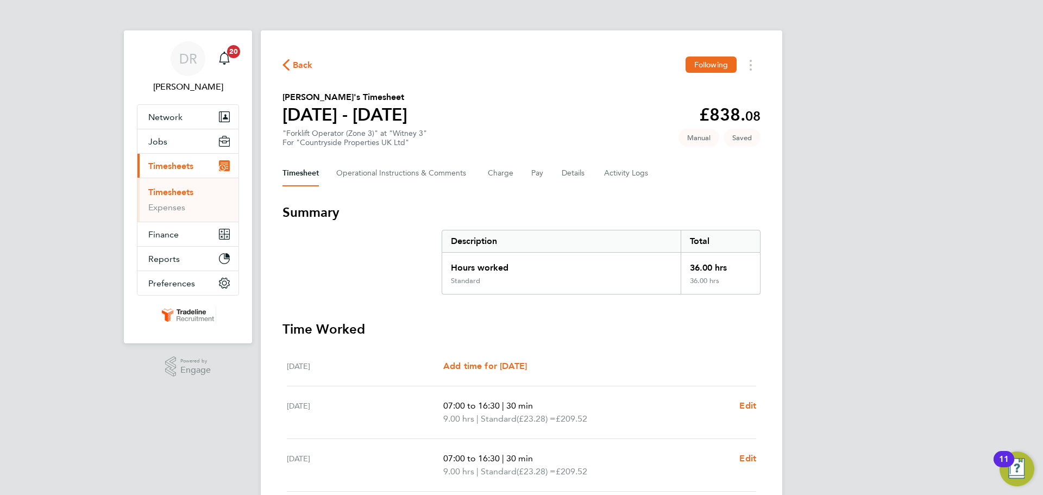
click at [180, 190] on link "Timesheets" at bounding box center [170, 192] width 45 height 10
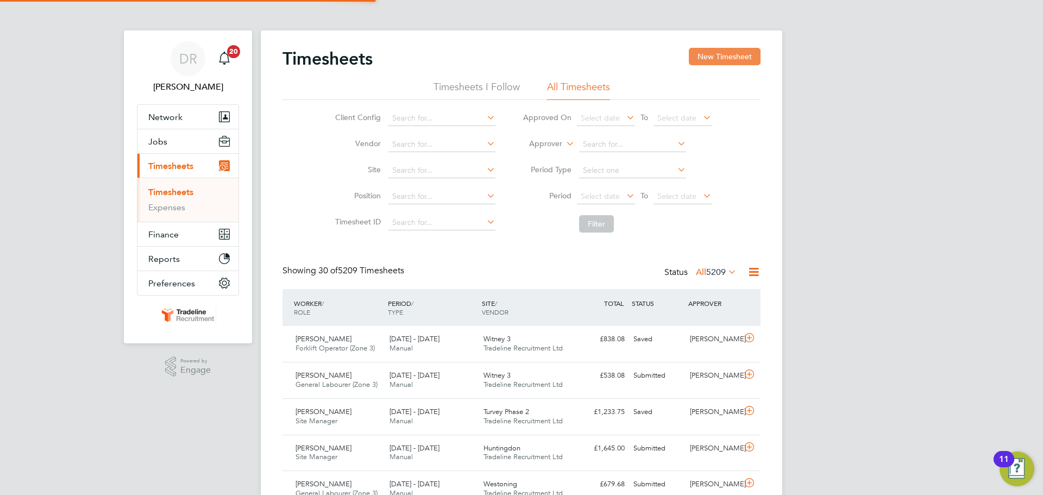
scroll to position [28, 94]
click at [696, 59] on button "New Timesheet" at bounding box center [725, 56] width 72 height 17
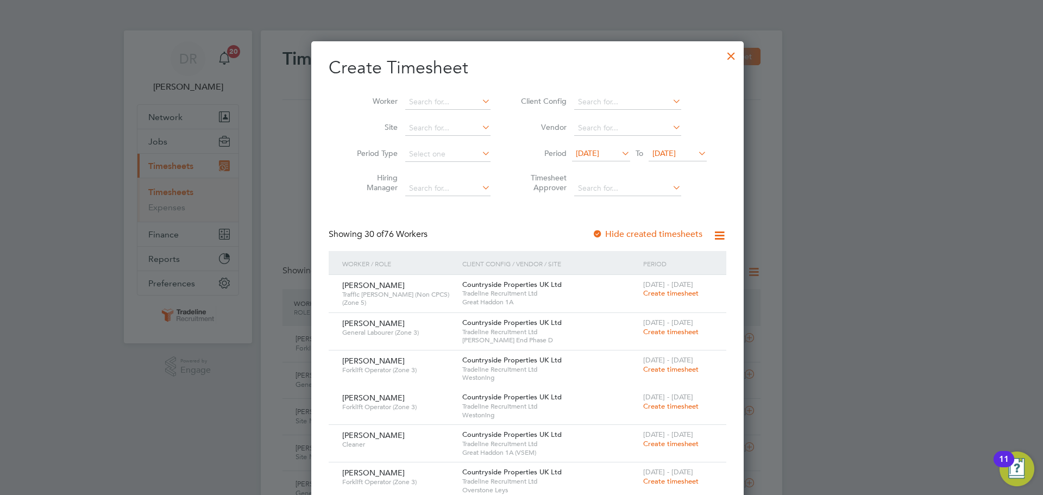
click at [721, 58] on div at bounding box center [731, 53] width 20 height 20
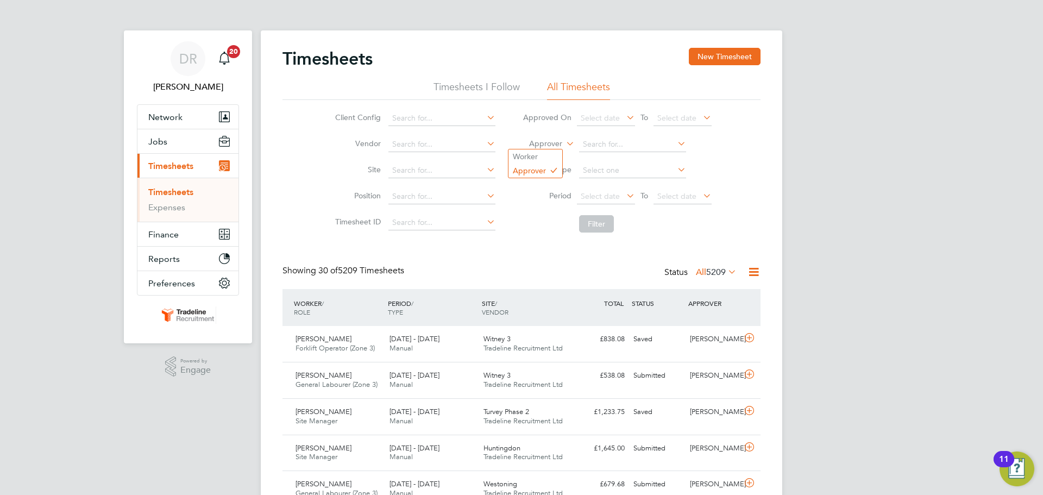
click at [557, 144] on label "Approver" at bounding box center [537, 143] width 49 height 11
click at [536, 154] on li "Worker" at bounding box center [535, 156] width 54 height 14
click at [614, 144] on input at bounding box center [632, 144] width 107 height 15
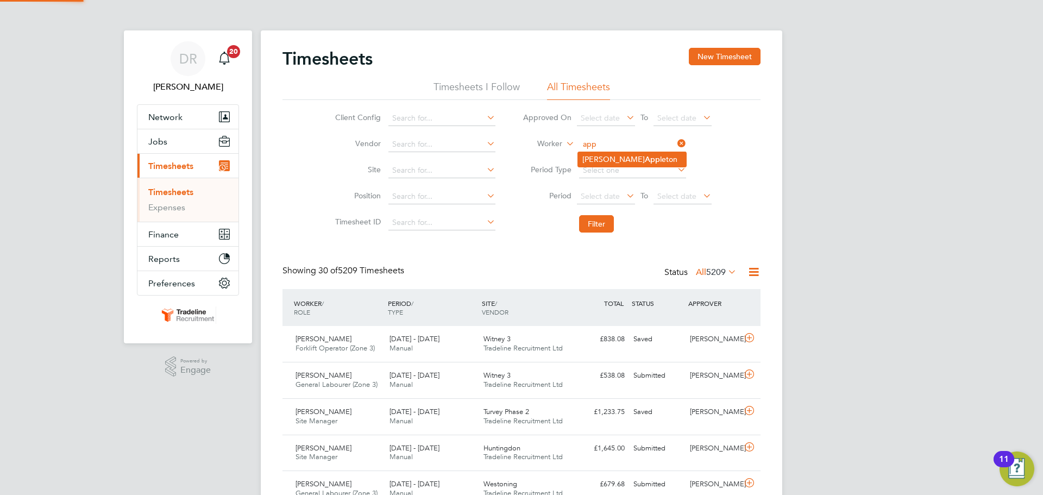
click at [645, 159] on b "App" at bounding box center [652, 159] width 15 height 9
type input "[PERSON_NAME]"
click at [597, 228] on button "Filter" at bounding box center [596, 223] width 35 height 17
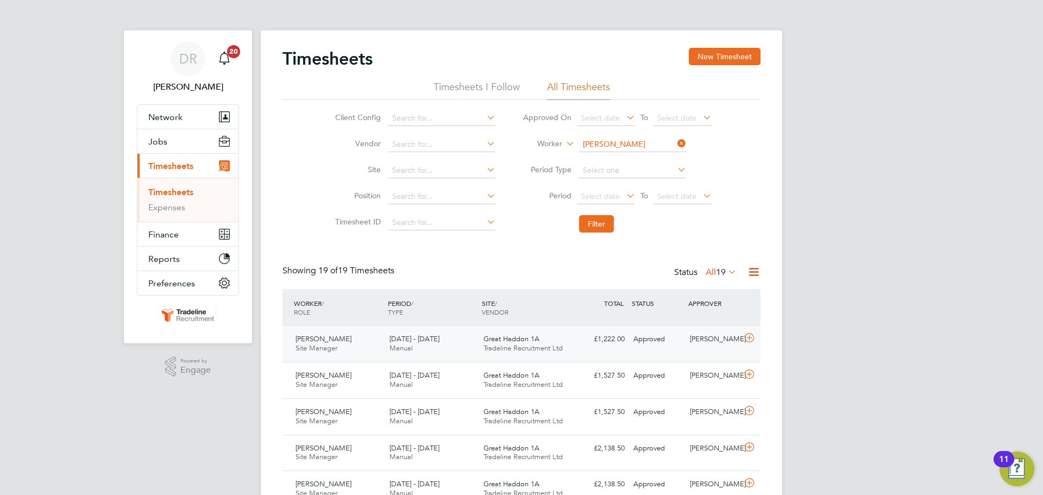
click at [749, 340] on icon at bounding box center [749, 337] width 14 height 9
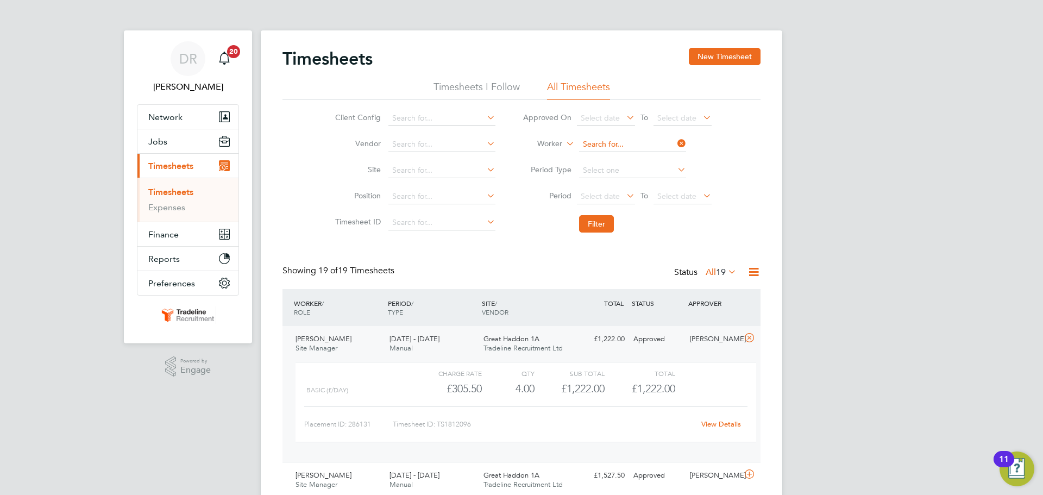
click at [609, 141] on input at bounding box center [632, 144] width 107 height 15
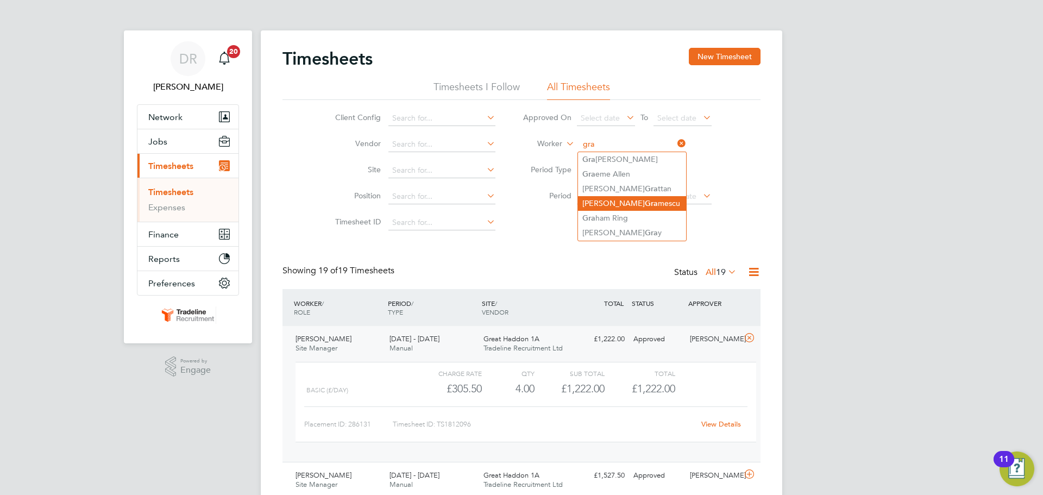
click at [620, 204] on li "Petru Gra mescu" at bounding box center [632, 203] width 108 height 15
type input "[PERSON_NAME]"
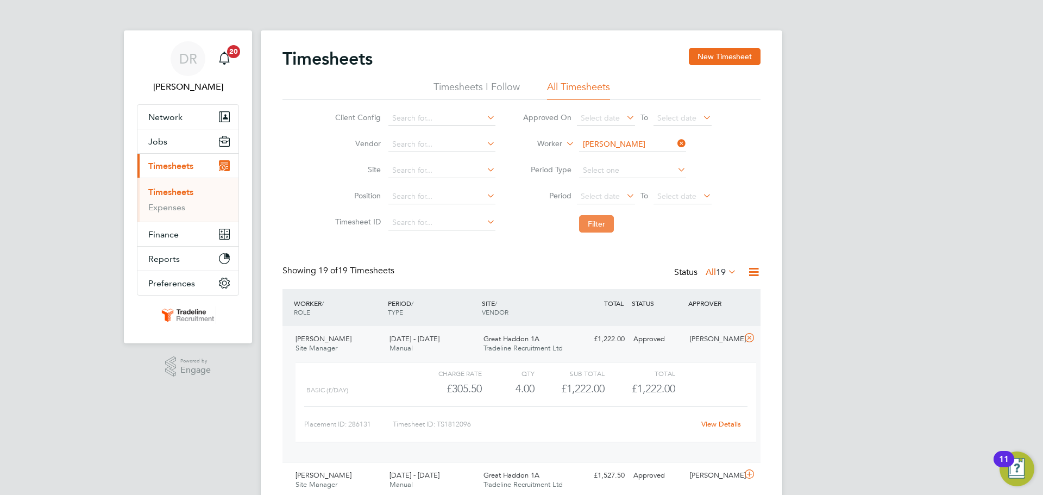
click at [608, 229] on button "Filter" at bounding box center [596, 223] width 35 height 17
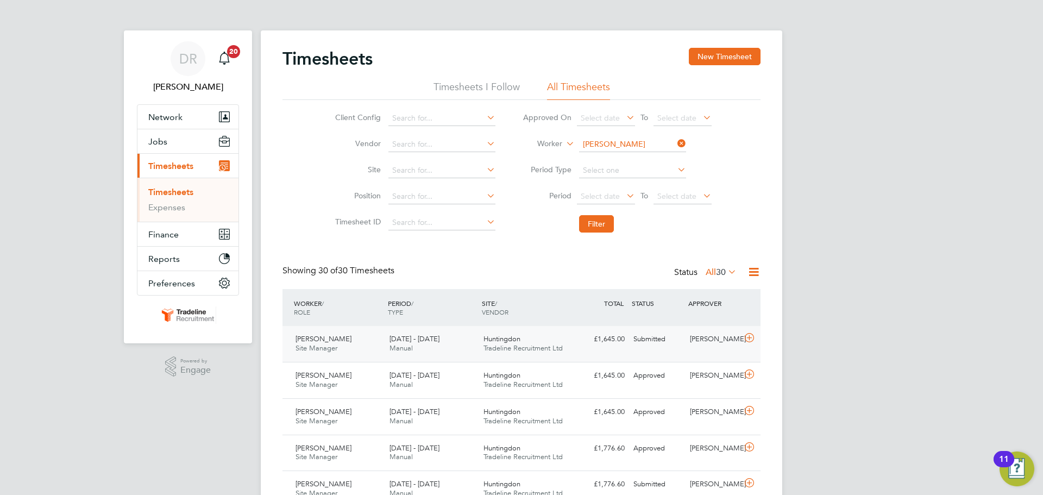
click at [731, 338] on div "[PERSON_NAME]" at bounding box center [713, 339] width 56 height 18
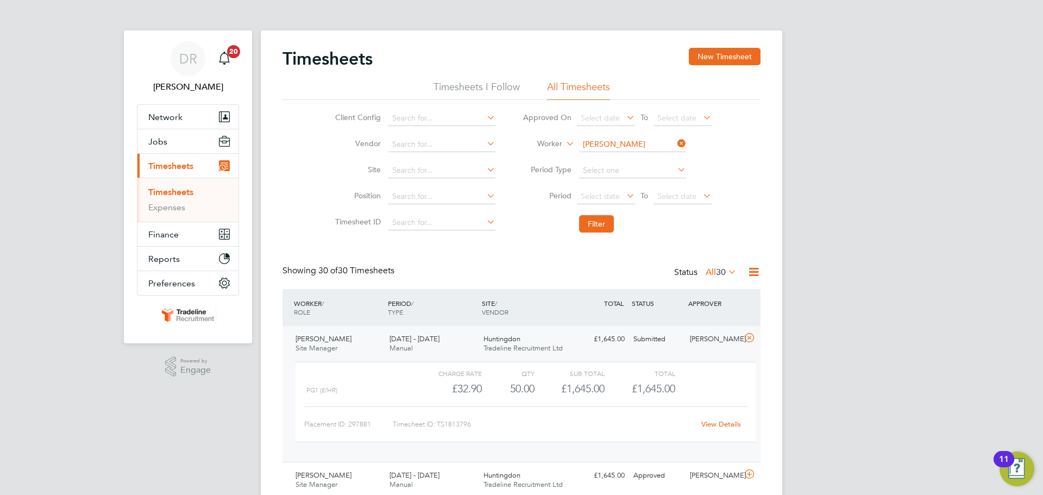
click at [722, 421] on link "View Details" at bounding box center [721, 423] width 40 height 9
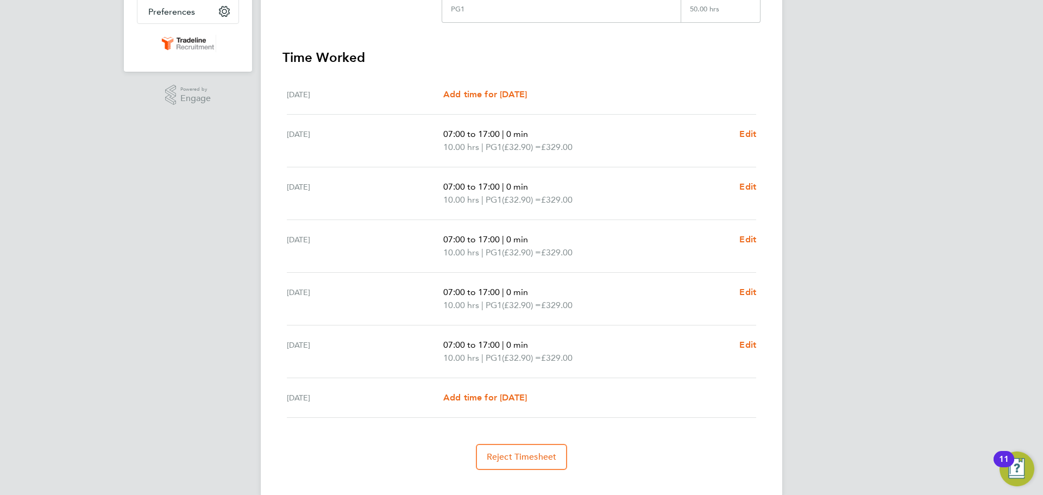
scroll to position [290, 0]
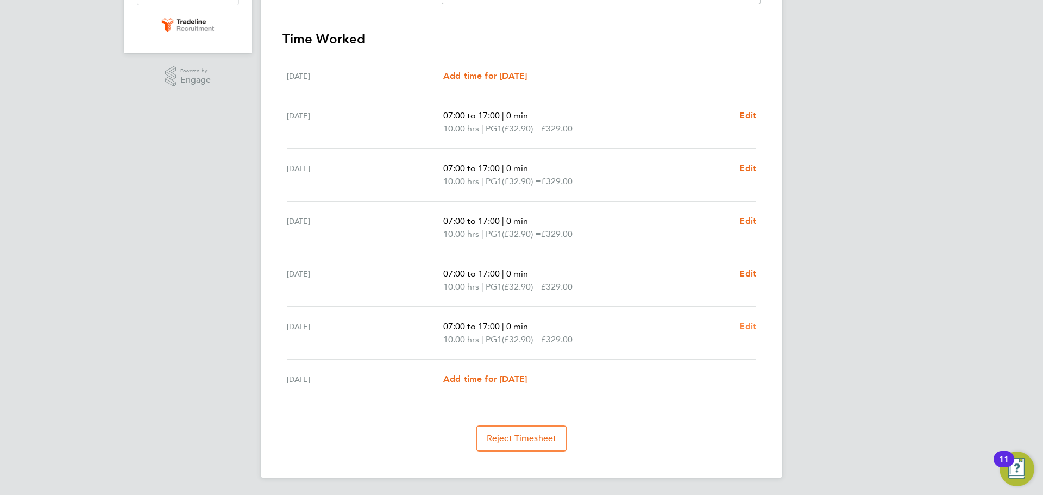
click at [743, 327] on span "Edit" at bounding box center [747, 326] width 17 height 10
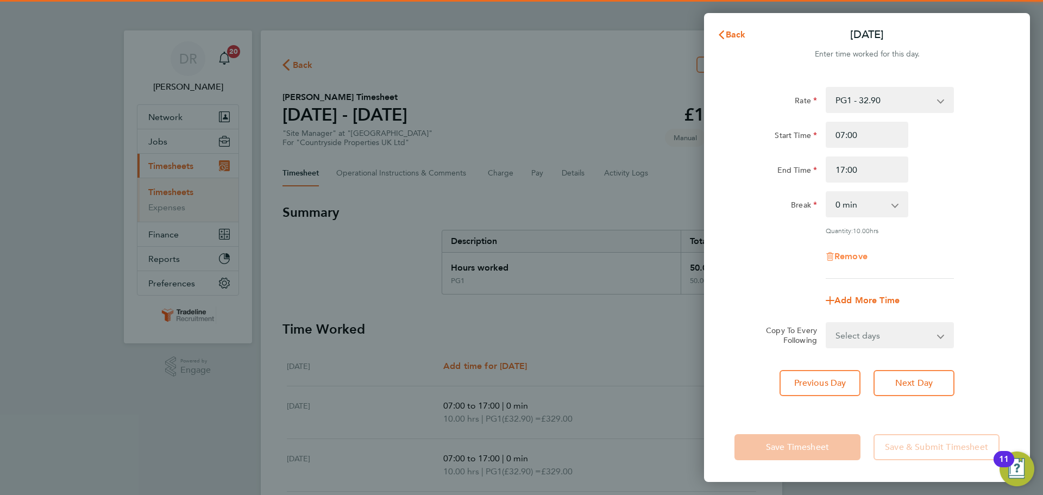
click at [847, 257] on span "Remove" at bounding box center [850, 256] width 33 height 10
select select "null"
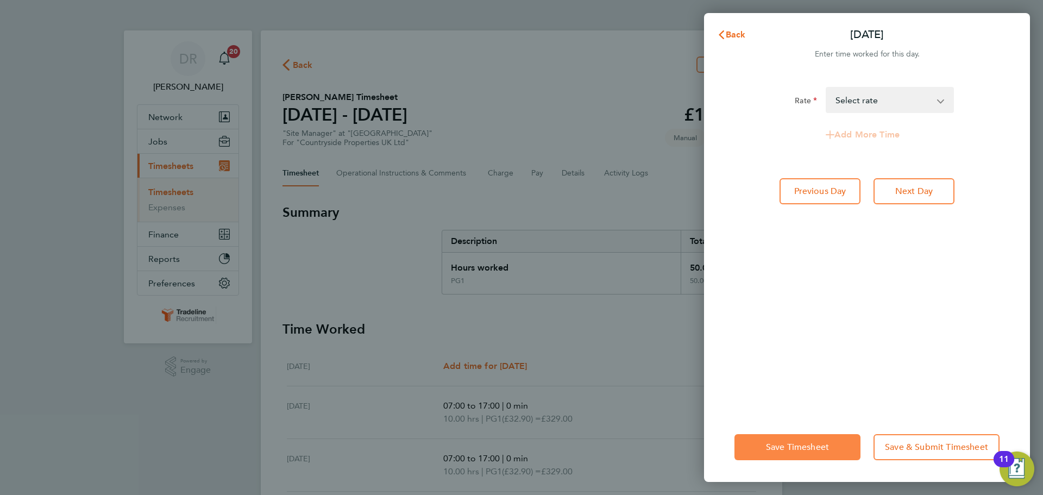
click at [803, 451] on span "Save Timesheet" at bounding box center [797, 446] width 63 height 11
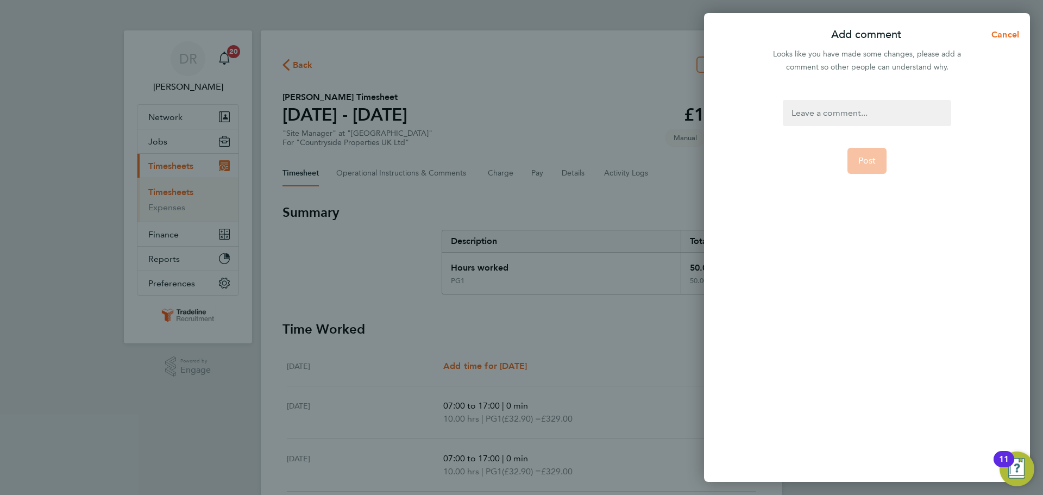
click at [872, 112] on div at bounding box center [866, 113] width 168 height 26
click at [869, 164] on span "Post" at bounding box center [867, 160] width 18 height 11
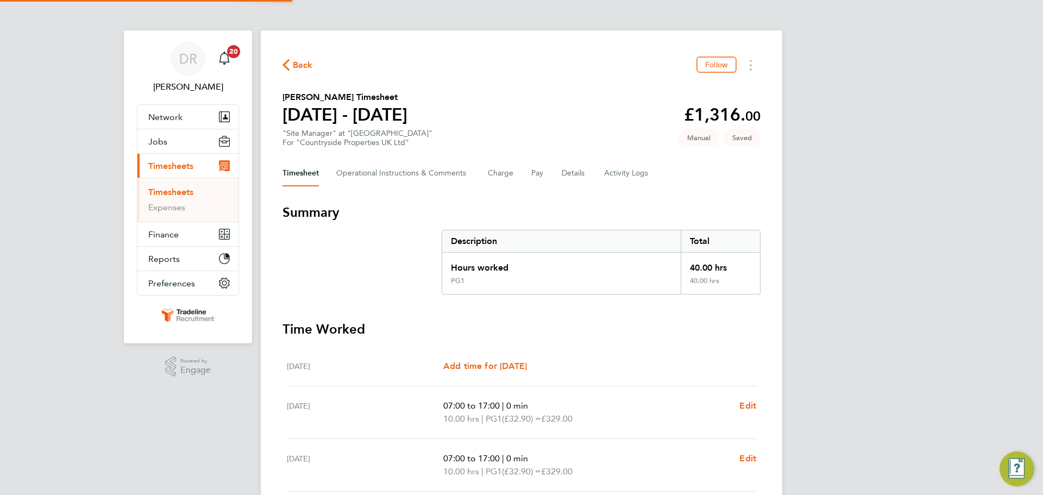
scroll to position [271, 0]
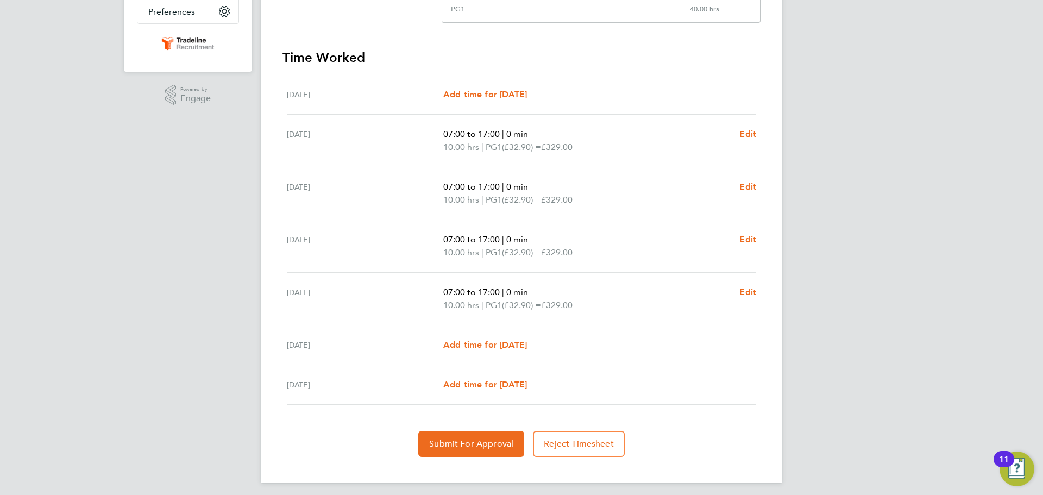
click at [456, 458] on div "Back Follow Petru Gramescu's Timesheet 25 - 31 Aug 2025 £1,316. 00 "Site Manage…" at bounding box center [521, 121] width 521 height 724
drag, startPoint x: 425, startPoint y: 443, endPoint x: 465, endPoint y: 438, distance: 40.5
click at [426, 444] on button "Submit For Approval" at bounding box center [471, 444] width 106 height 26
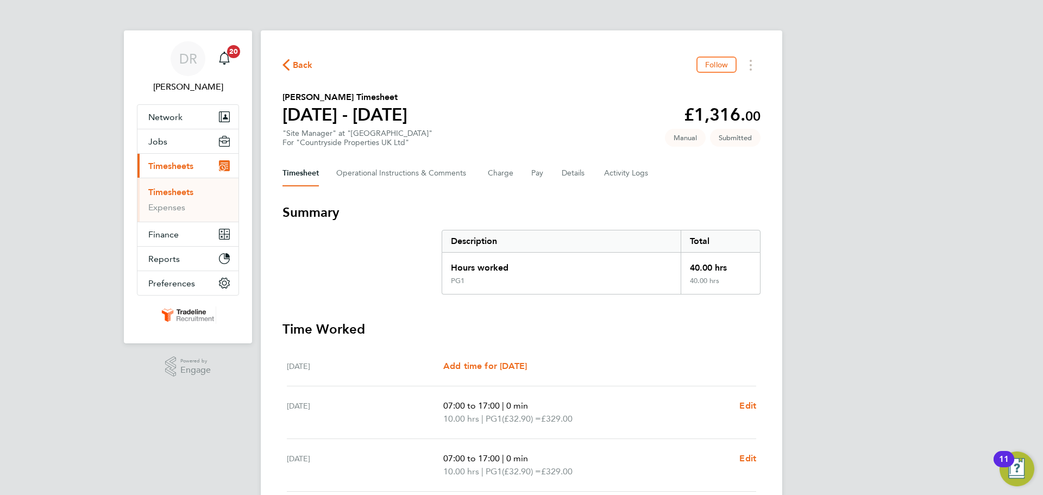
click at [176, 195] on link "Timesheets" at bounding box center [170, 192] width 45 height 10
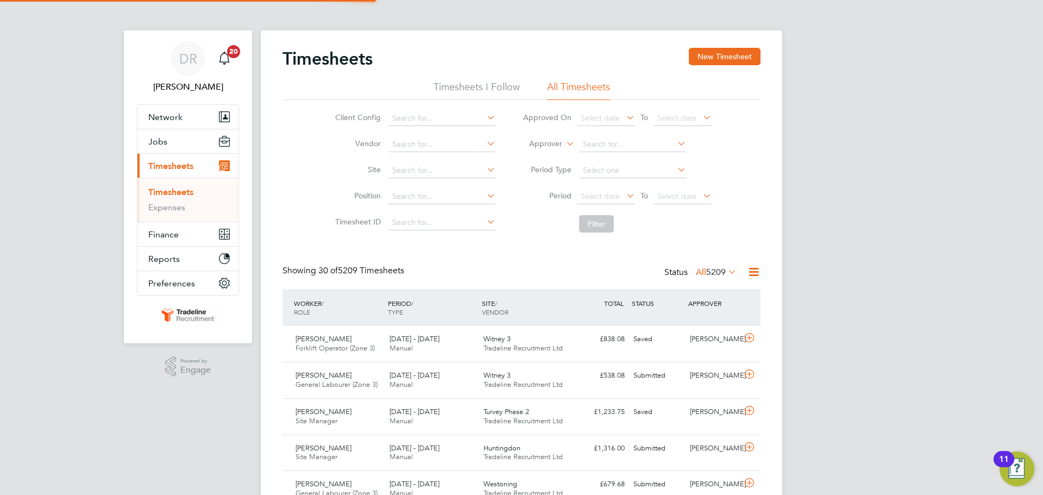
click at [555, 145] on label "Approver" at bounding box center [537, 143] width 49 height 11
click at [548, 151] on li "Worker" at bounding box center [535, 156] width 54 height 14
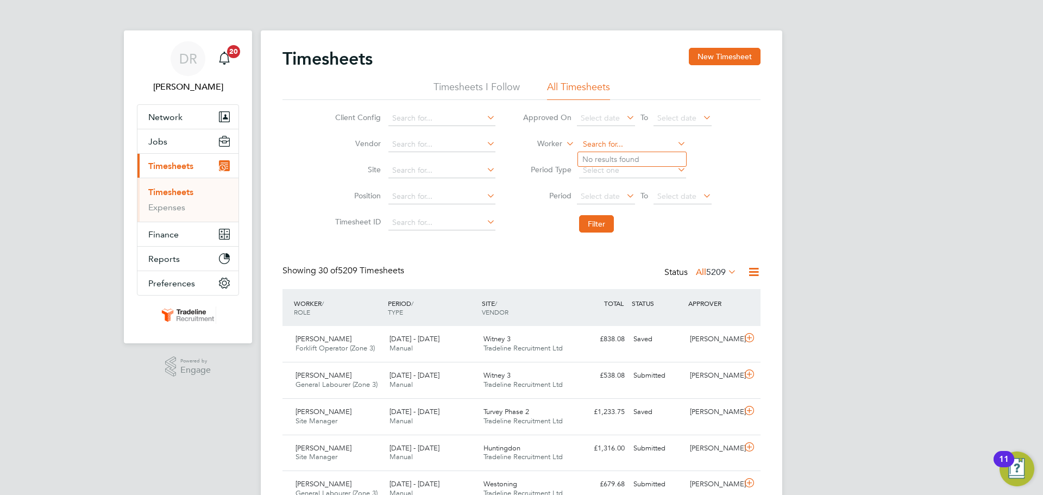
click at [597, 137] on input at bounding box center [632, 144] width 107 height 15
click at [645, 201] on b "Oliv" at bounding box center [652, 202] width 15 height 9
type input "Steven Oliver"
click at [598, 229] on button "Filter" at bounding box center [596, 223] width 35 height 17
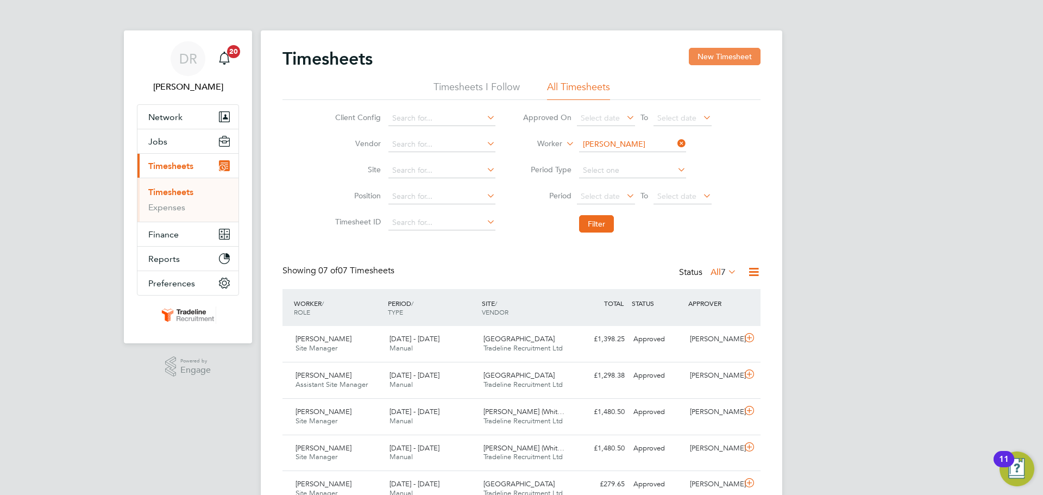
click at [727, 55] on button "New Timesheet" at bounding box center [725, 56] width 72 height 17
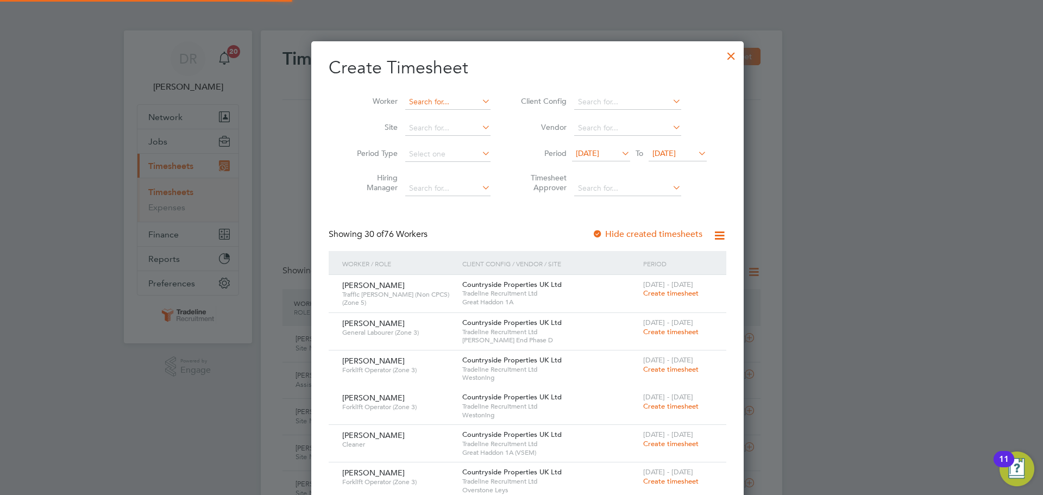
click at [405, 96] on input at bounding box center [447, 101] width 85 height 15
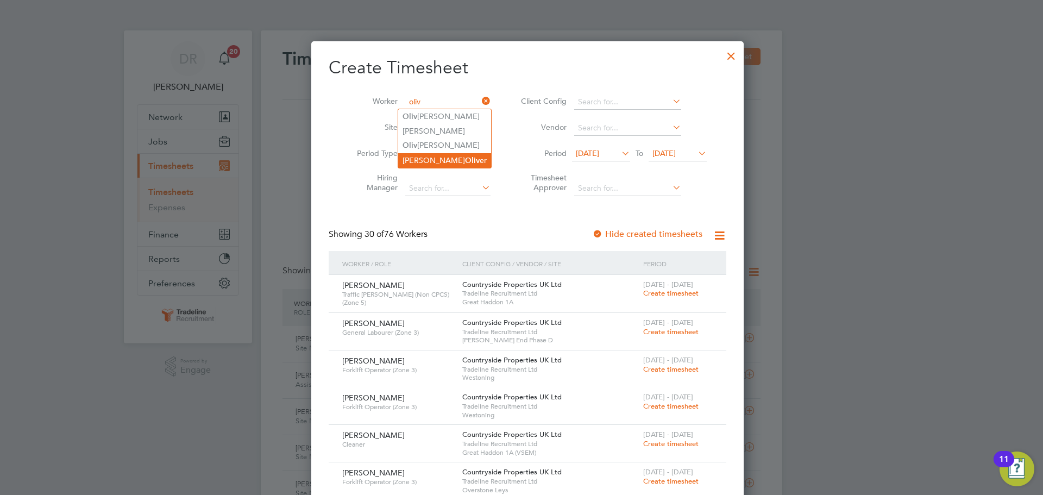
click at [465, 156] on b "Oliv" at bounding box center [472, 160] width 15 height 9
type input "Steven Oliver"
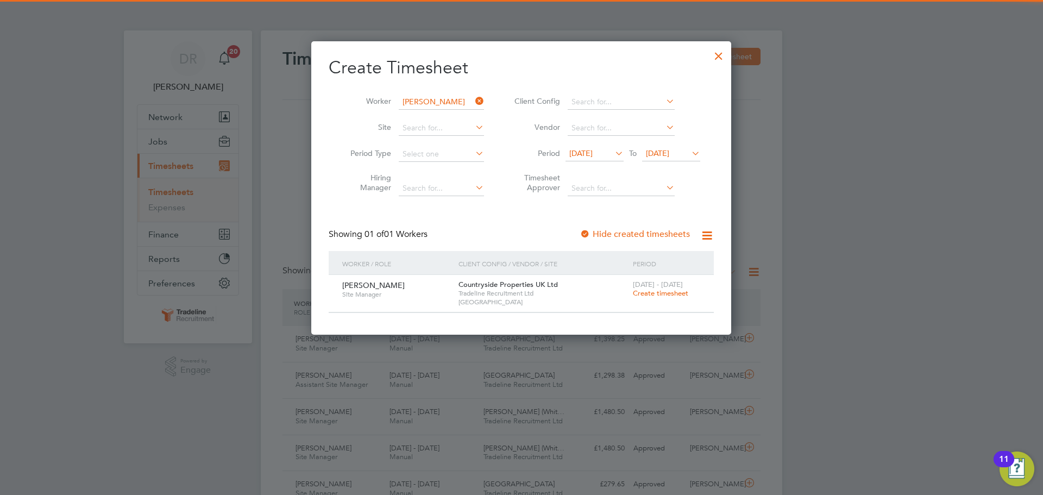
click at [620, 290] on span "Tradeline Recruitment Ltd" at bounding box center [542, 293] width 169 height 9
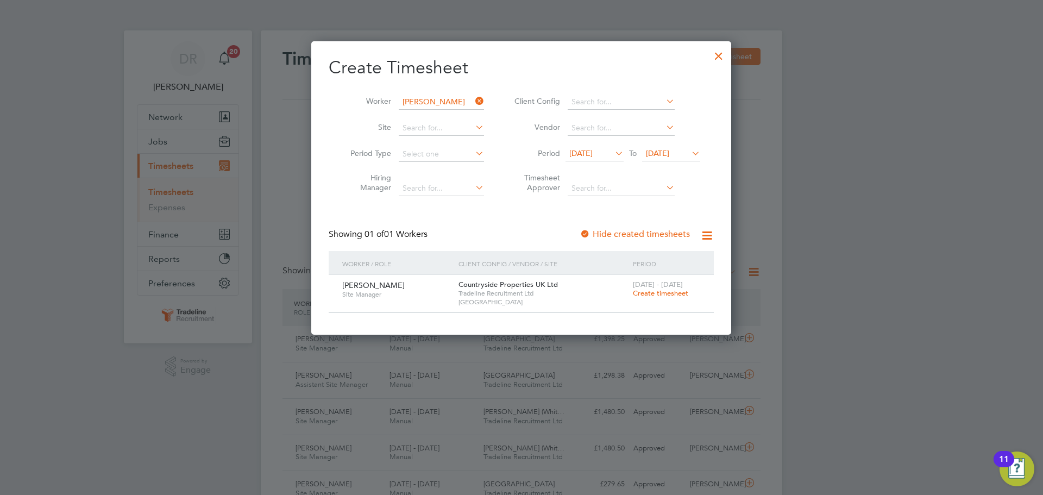
click at [633, 290] on div "[DATE] - [DATE] Create timesheet" at bounding box center [666, 289] width 73 height 29
click at [637, 289] on span "Create timesheet" at bounding box center [660, 292] width 55 height 9
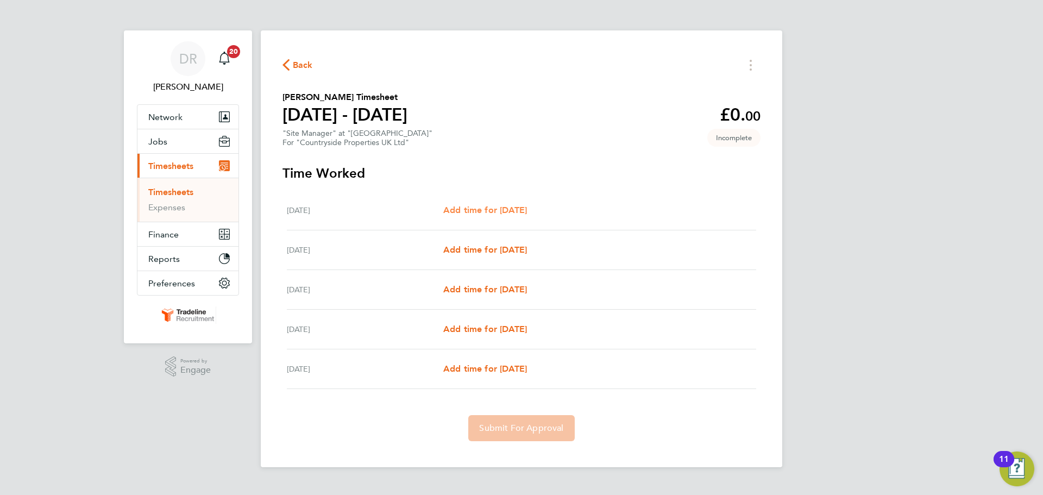
click at [461, 214] on span "Add time for [DATE]" at bounding box center [485, 210] width 84 height 10
select select "45"
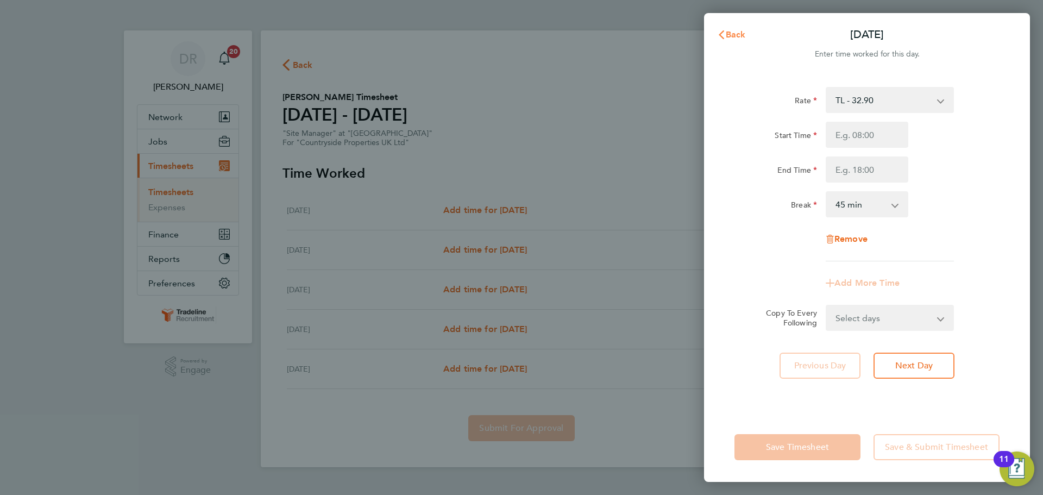
click at [729, 31] on span "Back" at bounding box center [735, 34] width 20 height 10
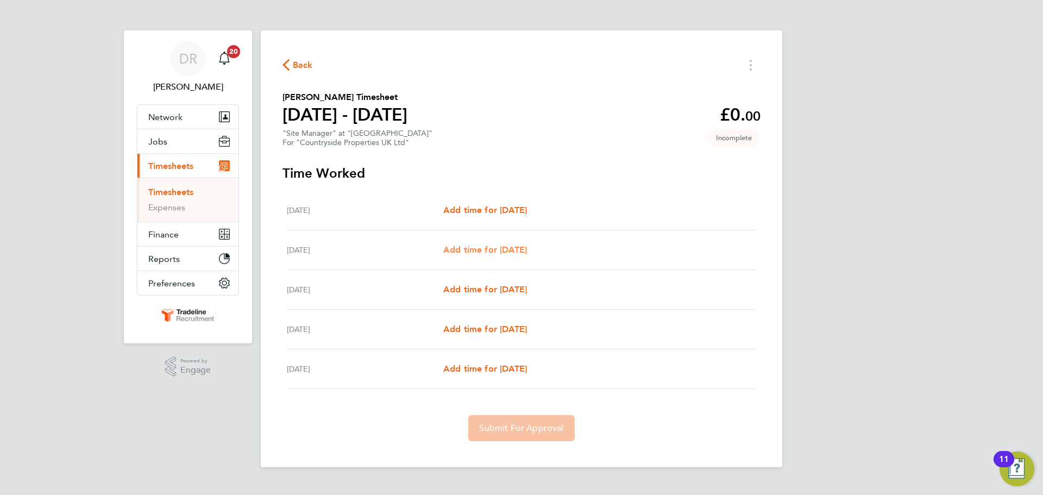
click at [507, 250] on span "Add time for [DATE]" at bounding box center [485, 249] width 84 height 10
select select "45"
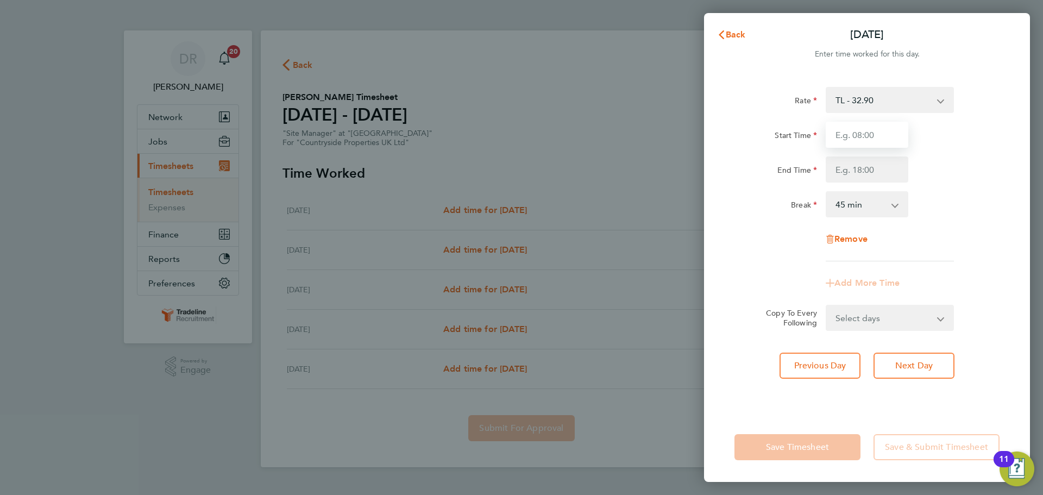
click at [866, 131] on input "Start Time" at bounding box center [866, 135] width 83 height 26
type input "07:00"
click at [867, 173] on input "End Time" at bounding box center [866, 169] width 83 height 26
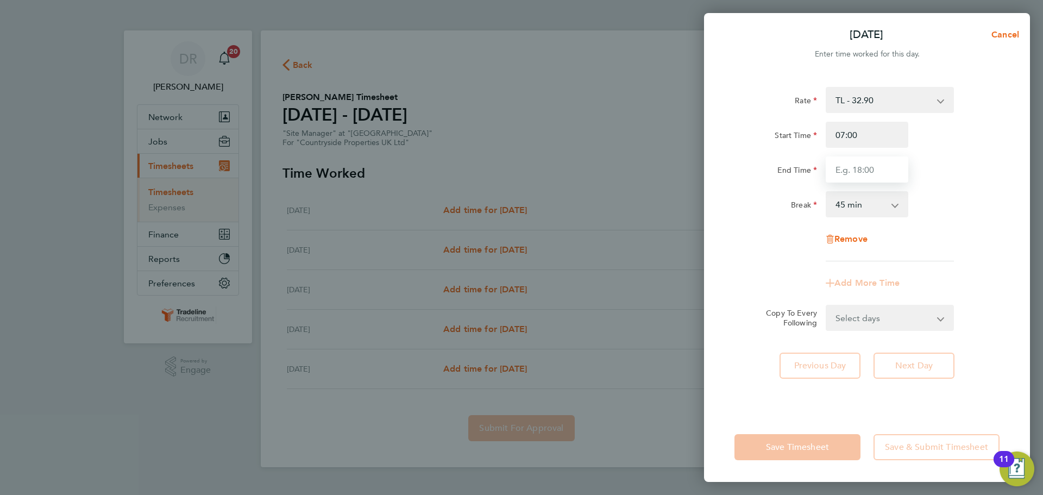
type input "17:00"
click at [940, 233] on div "Rate TL - 32.90 Start Time 07:00 End Time 17:00 Break 0 min 15 min 30 min 45 mi…" at bounding box center [866, 174] width 265 height 174
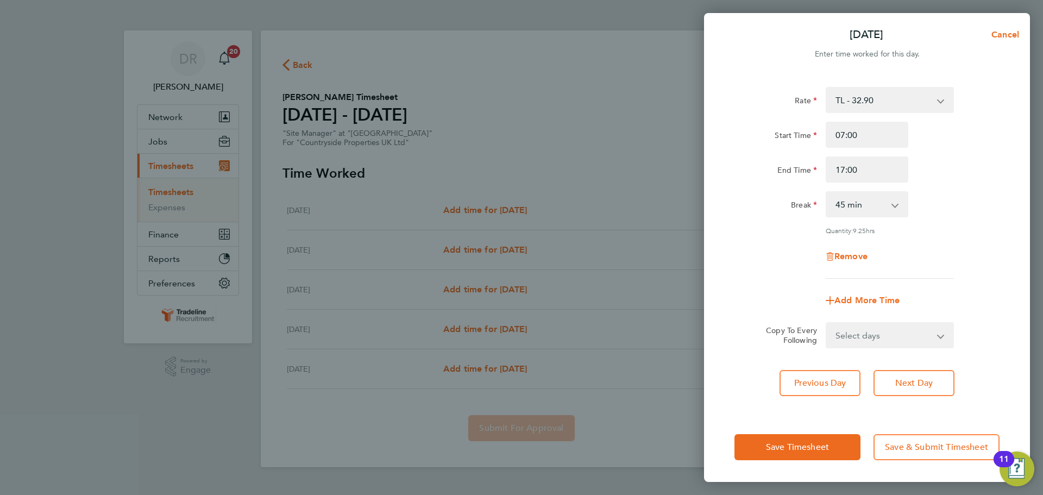
click at [868, 205] on select "0 min 15 min 30 min 45 min 60 min 75 min 90 min" at bounding box center [859, 204] width 67 height 24
select select "30"
click at [826, 192] on select "0 min 15 min 30 min 45 min 60 min 75 min 90 min" at bounding box center [859, 204] width 67 height 24
click at [954, 257] on div "Remove" at bounding box center [867, 256] width 274 height 26
click at [913, 378] on span "Next Day" at bounding box center [913, 382] width 37 height 11
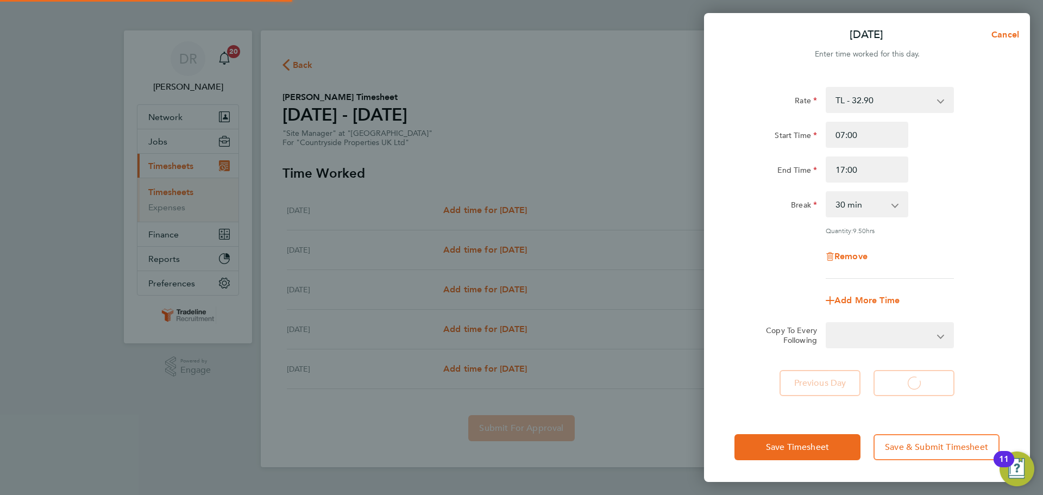
select select "45"
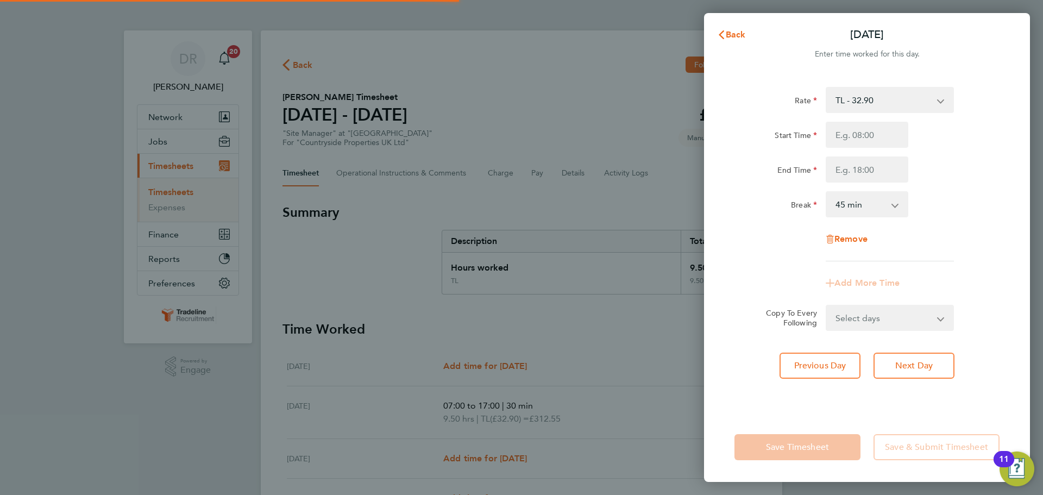
click at [864, 136] on input "Start Time" at bounding box center [866, 135] width 83 height 26
type input "07:00"
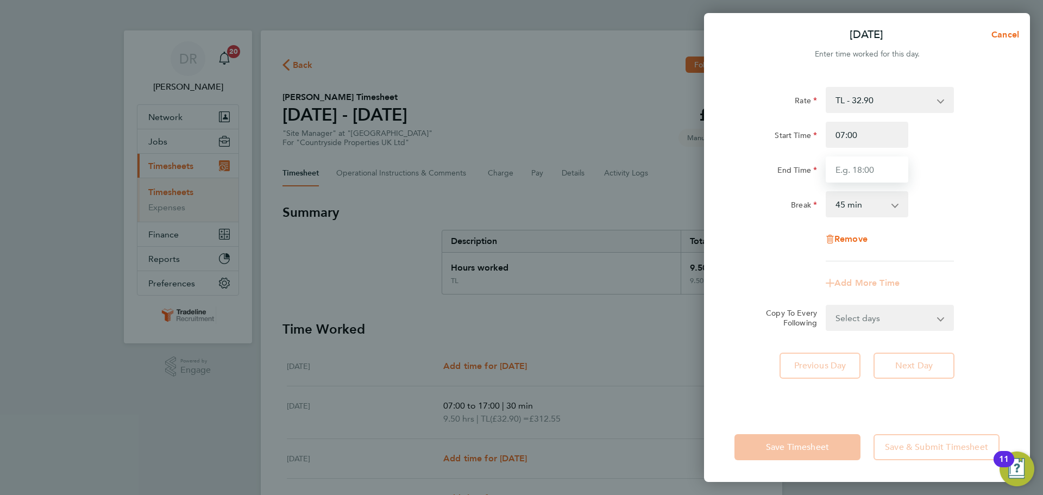
click at [861, 170] on input "End Time" at bounding box center [866, 169] width 83 height 26
type input "17:00"
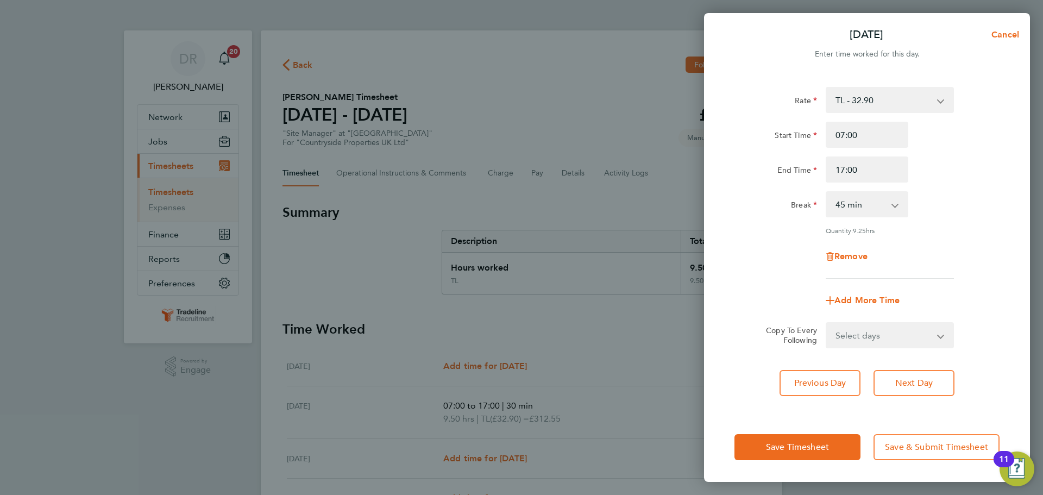
click at [946, 252] on div "Rate TL - 32.90 Start Time 07:00 End Time 17:00 Break 0 min 15 min 30 min 45 mi…" at bounding box center [866, 183] width 265 height 192
click at [843, 208] on select "0 min 15 min 30 min 45 min 60 min 75 min 90 min" at bounding box center [859, 204] width 67 height 24
select select "30"
click at [826, 192] on select "0 min 15 min 30 min 45 min 60 min 75 min 90 min" at bounding box center [859, 204] width 67 height 24
click at [898, 375] on button "Next Day" at bounding box center [913, 383] width 81 height 26
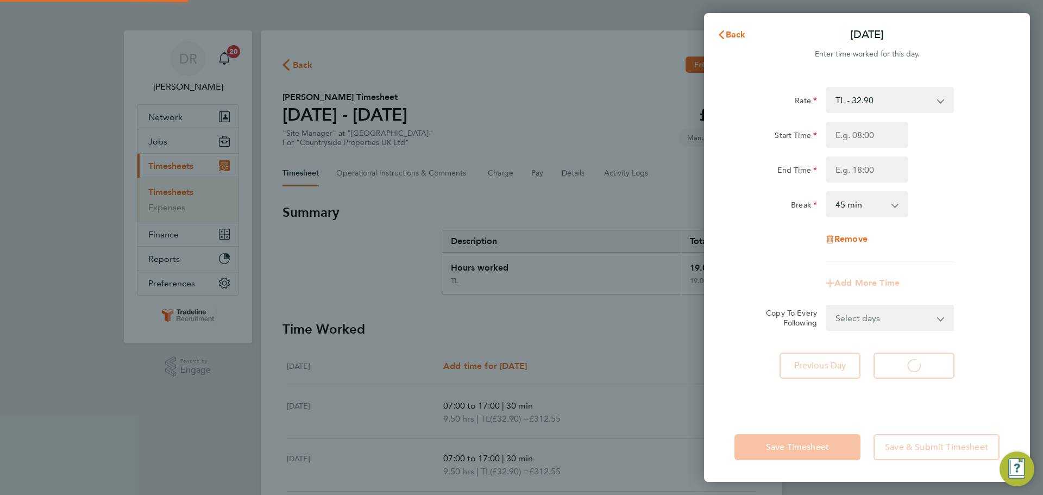
select select "45"
click at [851, 134] on input "Start Time" at bounding box center [866, 135] width 83 height 26
type input "07:00"
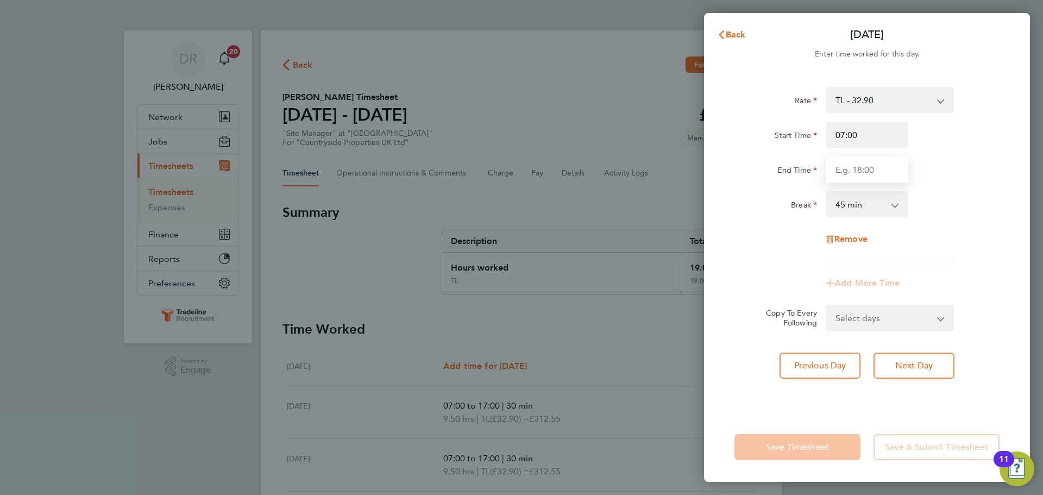
click at [866, 173] on input "End Time" at bounding box center [866, 169] width 83 height 26
type input "17:00"
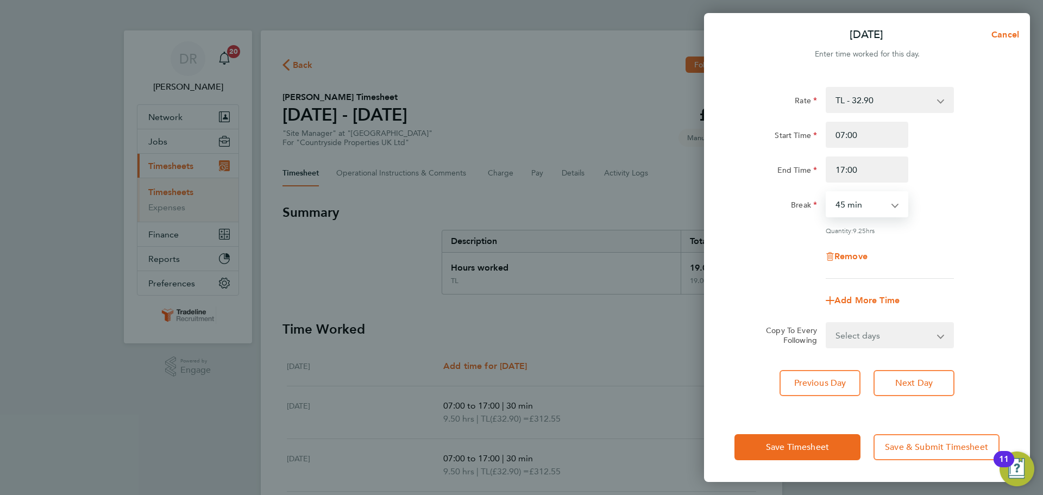
click at [877, 201] on select "0 min 15 min 30 min 45 min 60 min 75 min 90 min" at bounding box center [859, 204] width 67 height 24
select select "30"
click at [826, 192] on select "0 min 15 min 30 min 45 min 60 min 75 min 90 min" at bounding box center [859, 204] width 67 height 24
click at [886, 242] on div "Rate TL - 32.90 Start Time 07:00 End Time 17:00 Break 0 min 15 min 30 min 45 mi…" at bounding box center [866, 183] width 265 height 192
click at [935, 380] on button "Next Day" at bounding box center [913, 383] width 81 height 26
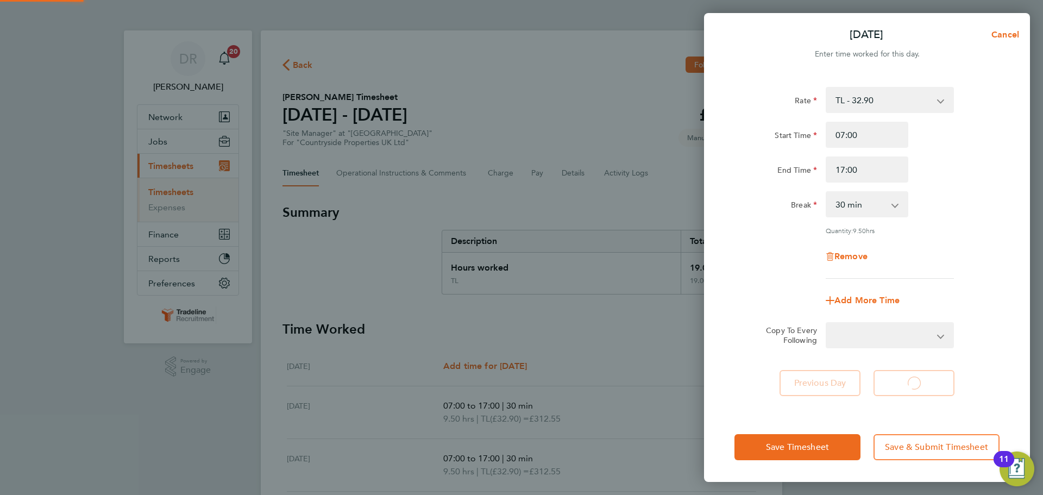
select select "45"
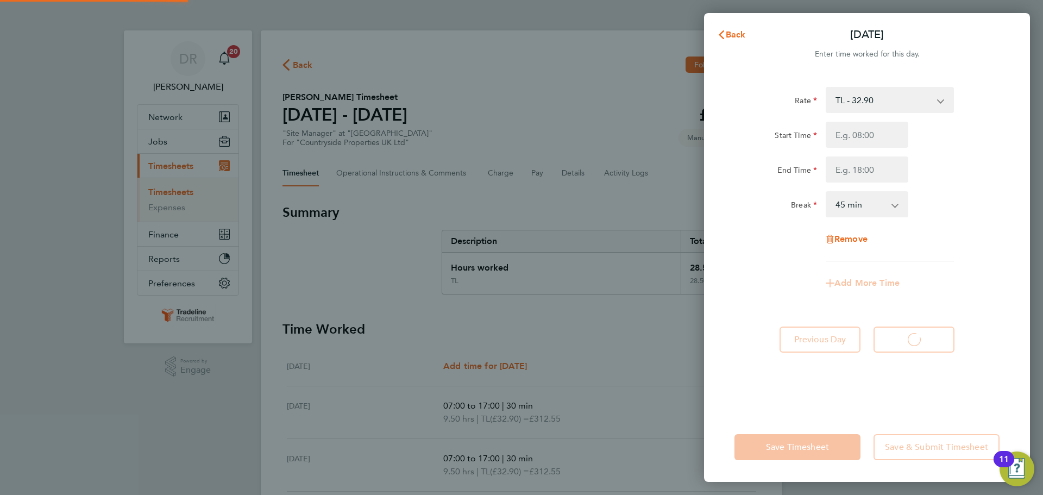
select select "45"
click at [862, 138] on input "Start Time" at bounding box center [866, 135] width 83 height 26
click at [861, 134] on input "07:30" at bounding box center [866, 135] width 83 height 26
drag, startPoint x: 861, startPoint y: 134, endPoint x: 767, endPoint y: 125, distance: 94.3
click at [767, 125] on div "Start Time 07:30" at bounding box center [867, 135] width 274 height 26
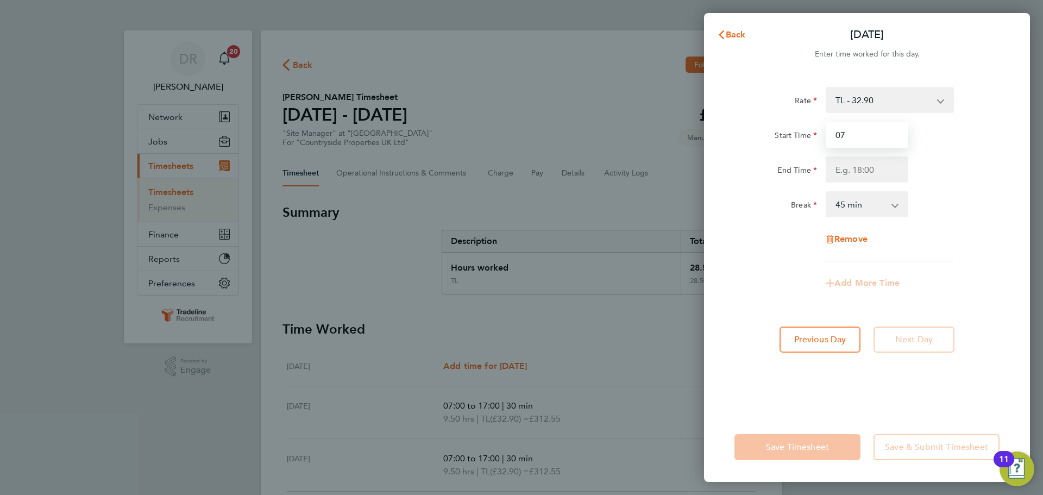
type input "07:00"
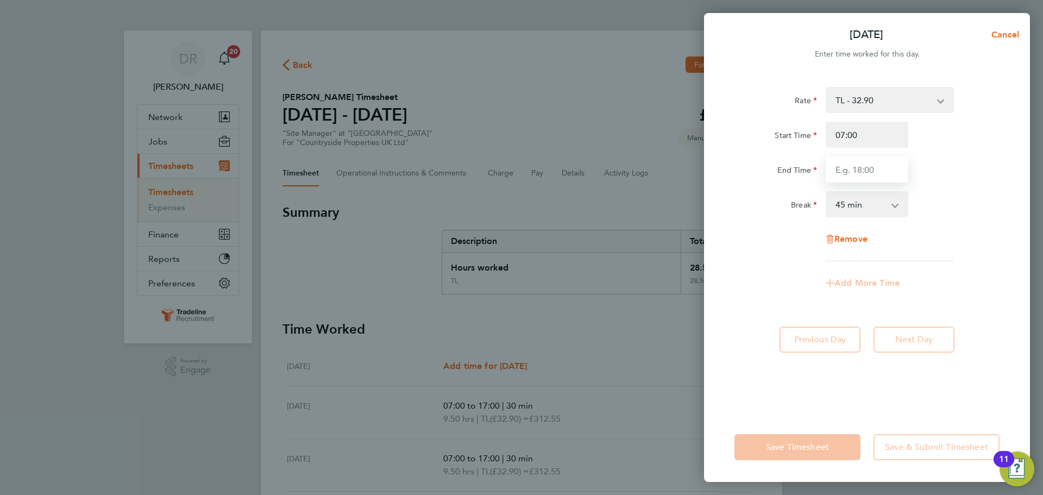
click at [838, 167] on input "End Time" at bounding box center [866, 169] width 83 height 26
type input "17:00"
click at [851, 190] on div "Rate TL - 32.90 Start Time 07:00 End Time 17:00 Break 0 min 15 min 30 min 45 mi…" at bounding box center [866, 174] width 265 height 174
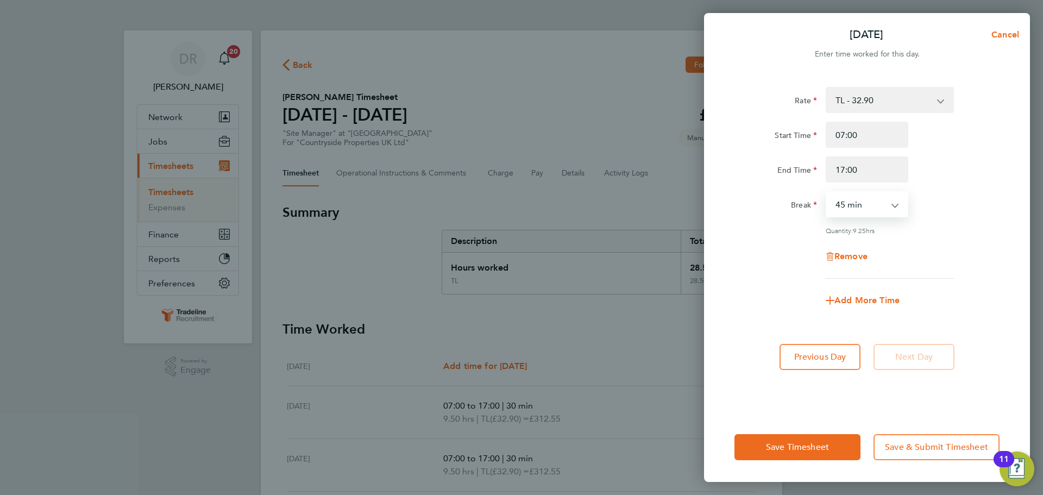
click at [852, 214] on select "0 min 15 min 30 min 45 min 60 min 75 min 90 min" at bounding box center [859, 204] width 67 height 24
select select "30"
click at [826, 192] on select "0 min 15 min 30 min 45 min 60 min 75 min 90 min" at bounding box center [859, 204] width 67 height 24
click at [807, 446] on span "Save Timesheet" at bounding box center [797, 446] width 63 height 11
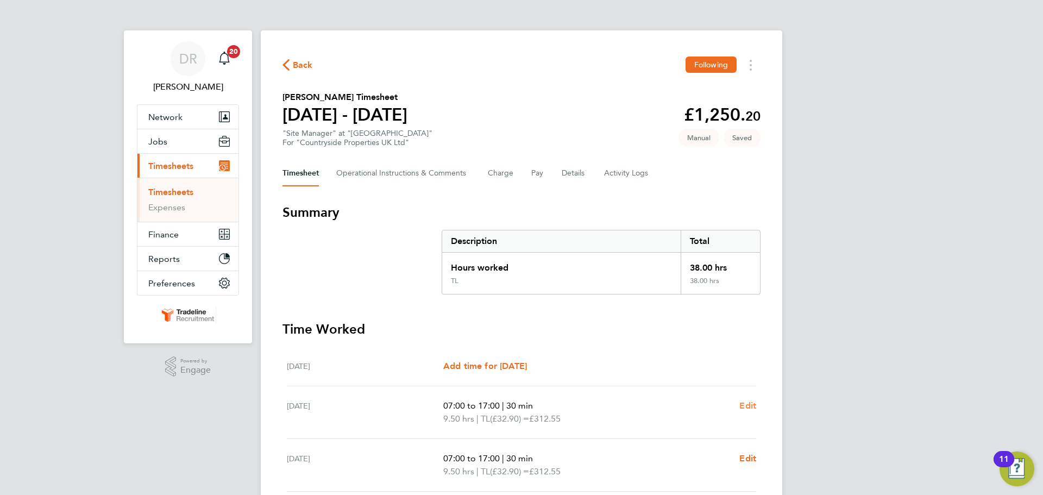
click at [744, 406] on span "Edit" at bounding box center [747, 405] width 17 height 10
select select "30"
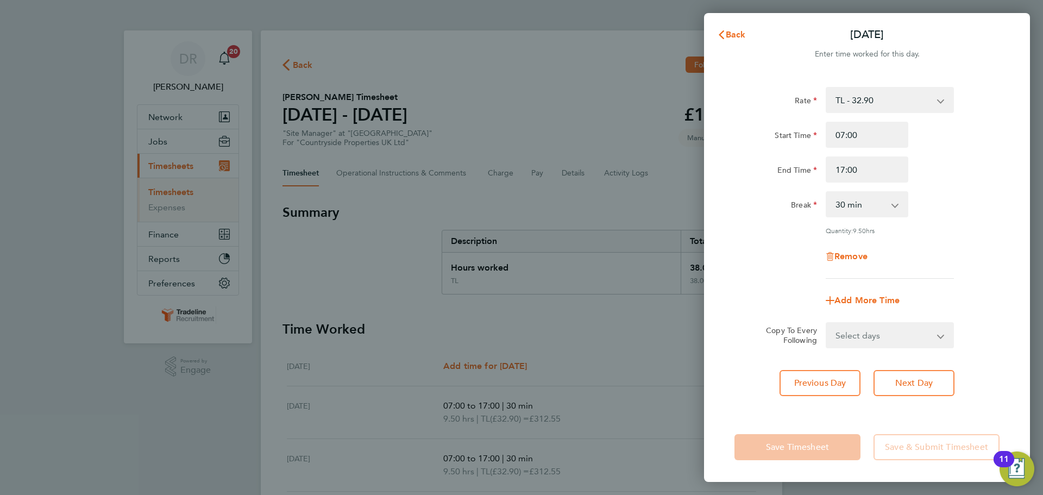
click at [864, 184] on div "Rate TL - 32.90 Start Time 07:00 End Time 17:00 Break 0 min 15 min 30 min 45 mi…" at bounding box center [866, 183] width 265 height 192
drag, startPoint x: 863, startPoint y: 173, endPoint x: 696, endPoint y: 157, distance: 167.9
click at [738, 160] on div "End Time 17:00" at bounding box center [867, 169] width 274 height 26
type input "16:00"
drag, startPoint x: 967, startPoint y: 229, endPoint x: 969, endPoint y: 253, distance: 24.0
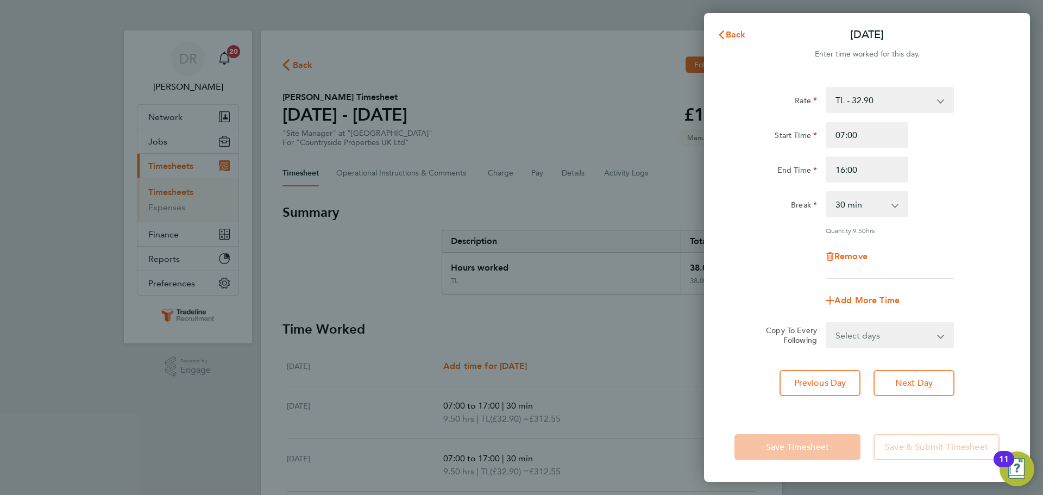
click at [967, 230] on div "Quantity: 9.50 hrs" at bounding box center [867, 230] width 274 height 9
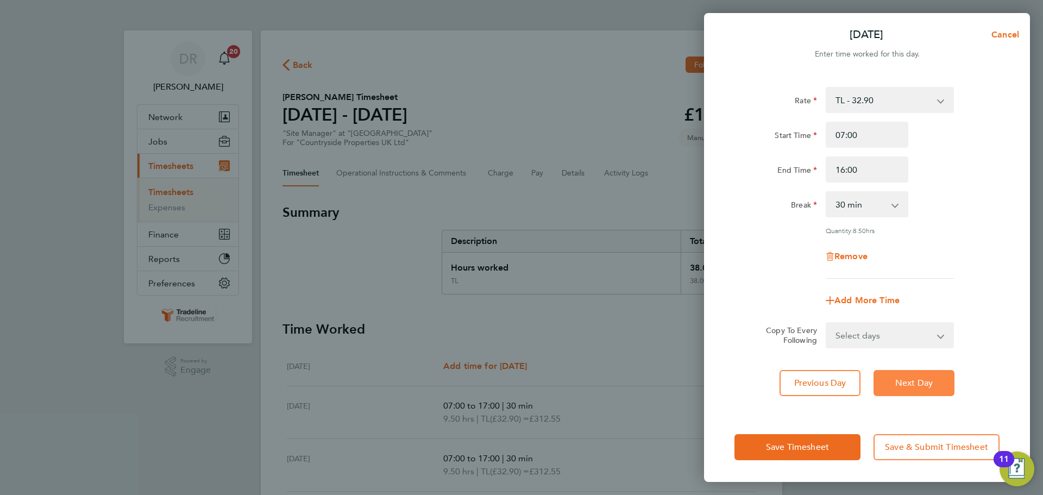
click at [927, 379] on span "Next Day" at bounding box center [913, 382] width 37 height 11
select select "30"
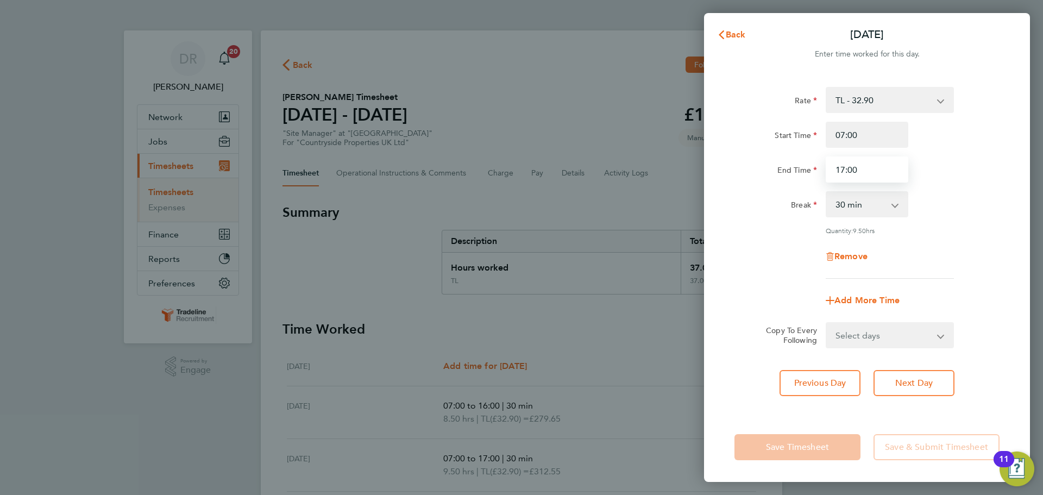
drag, startPoint x: 865, startPoint y: 168, endPoint x: 754, endPoint y: 169, distance: 110.8
click at [772, 169] on div "End Time 17:00" at bounding box center [867, 169] width 274 height 26
type input "16:00"
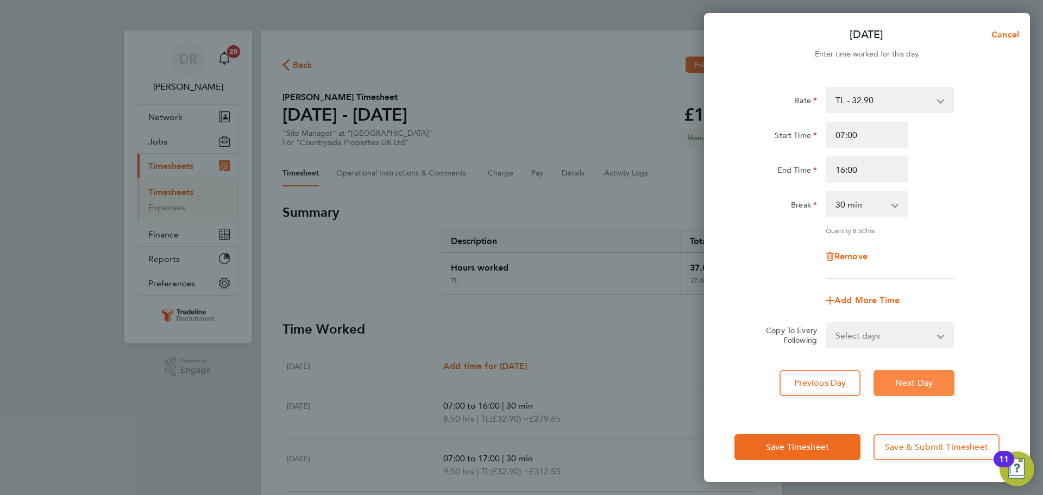
drag, startPoint x: 913, startPoint y: 378, endPoint x: 880, endPoint y: 305, distance: 80.4
click at [914, 378] on span "Next Day" at bounding box center [913, 382] width 37 height 11
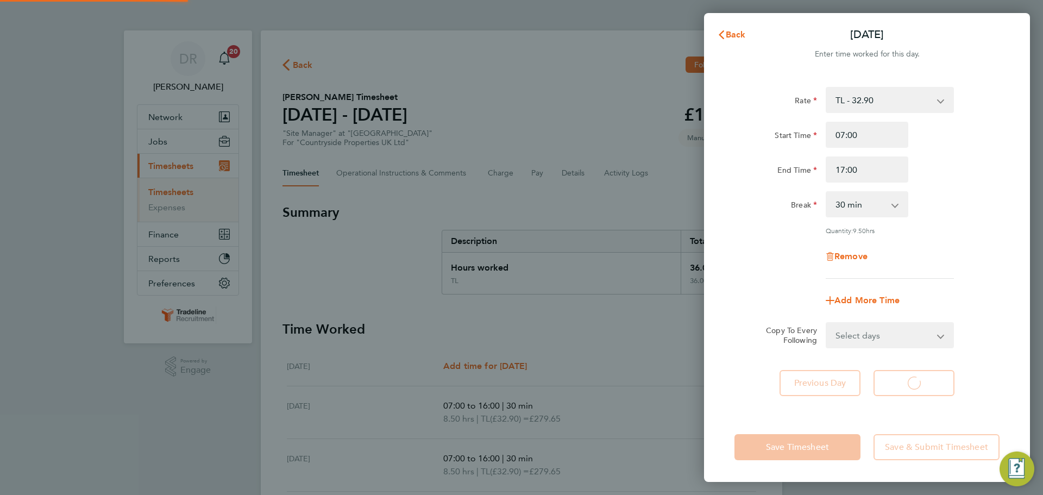
select select "30"
type input "16:00"
click at [929, 257] on div "Remove" at bounding box center [867, 256] width 274 height 26
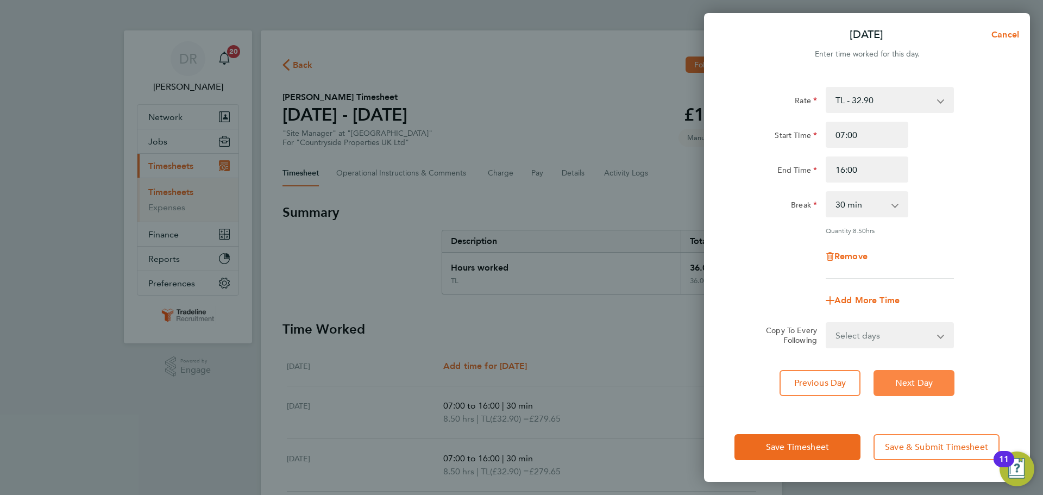
click at [913, 375] on button "Next Day" at bounding box center [913, 383] width 81 height 26
select select "30"
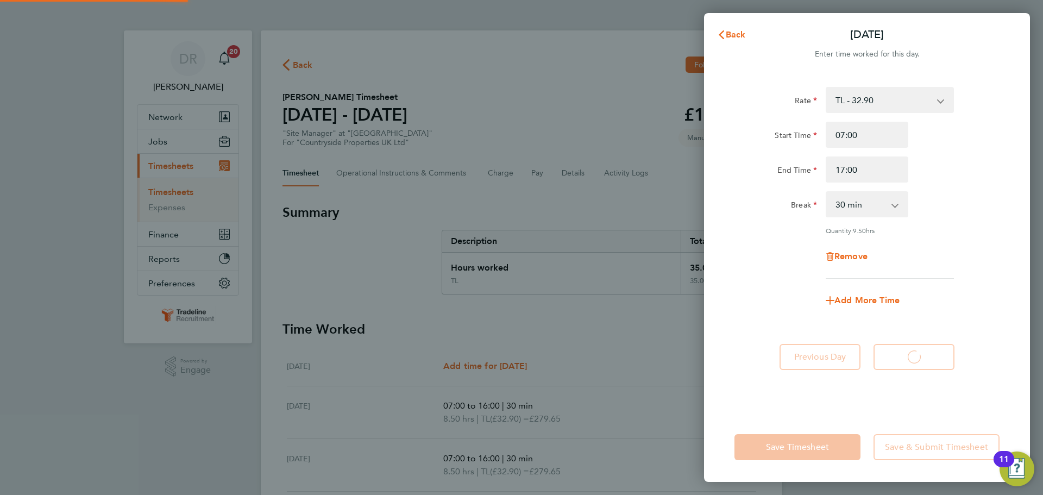
select select "30"
click at [843, 168] on input "17:00" at bounding box center [866, 169] width 83 height 26
type input "16:00"
click at [838, 443] on app-form-button "Save Timesheet" at bounding box center [800, 447] width 132 height 26
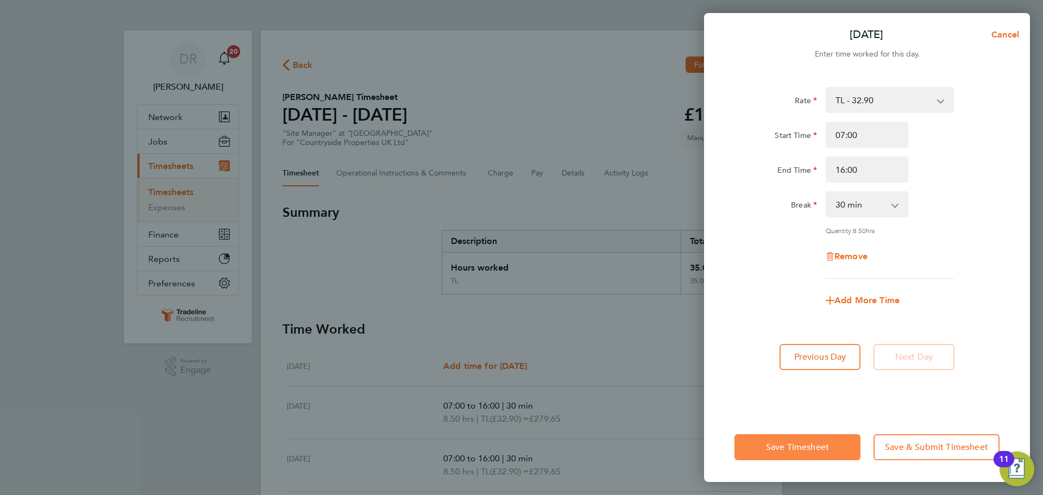
click at [828, 446] on span "Save Timesheet" at bounding box center [797, 446] width 63 height 11
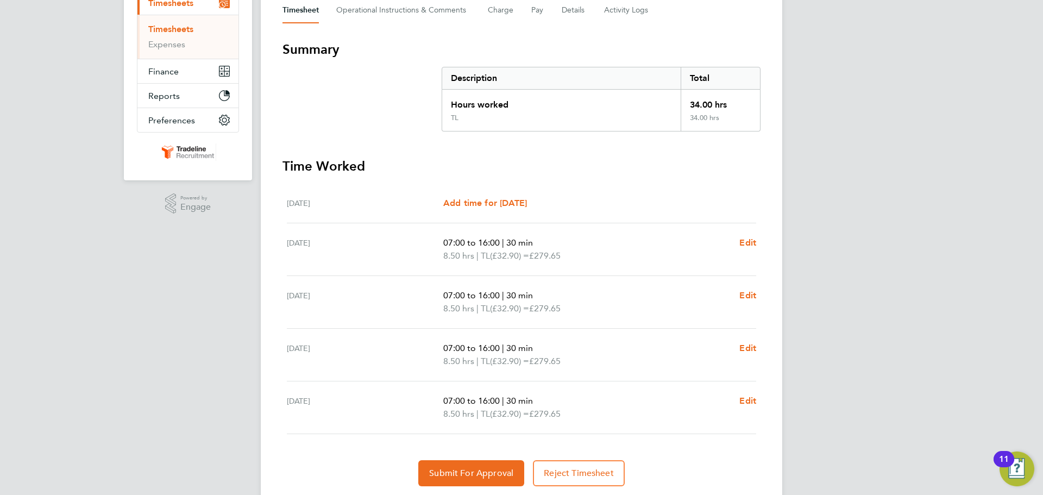
scroll to position [198, 0]
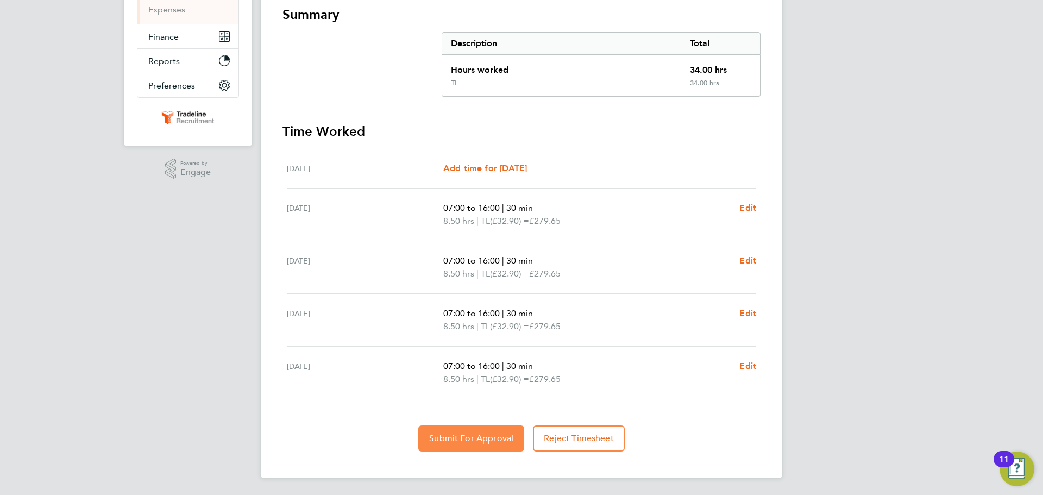
click at [495, 437] on span "Submit For Approval" at bounding box center [471, 438] width 84 height 11
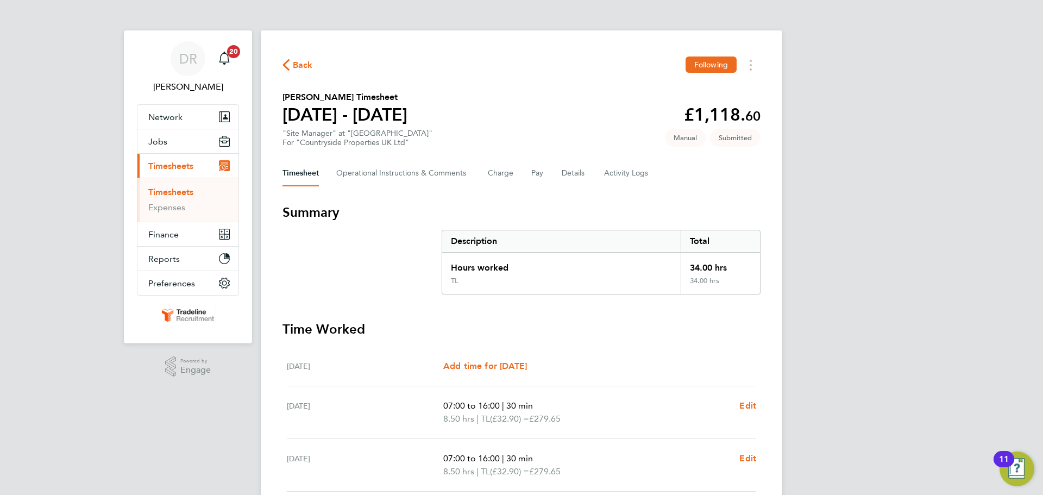
click at [166, 191] on link "Timesheets" at bounding box center [170, 192] width 45 height 10
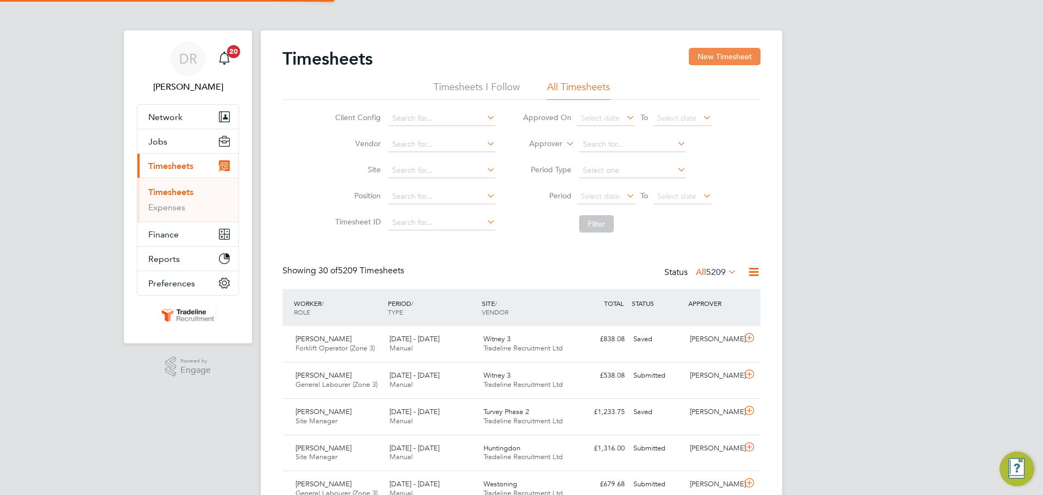
scroll to position [28, 94]
click at [697, 60] on button "New Timesheet" at bounding box center [725, 56] width 72 height 17
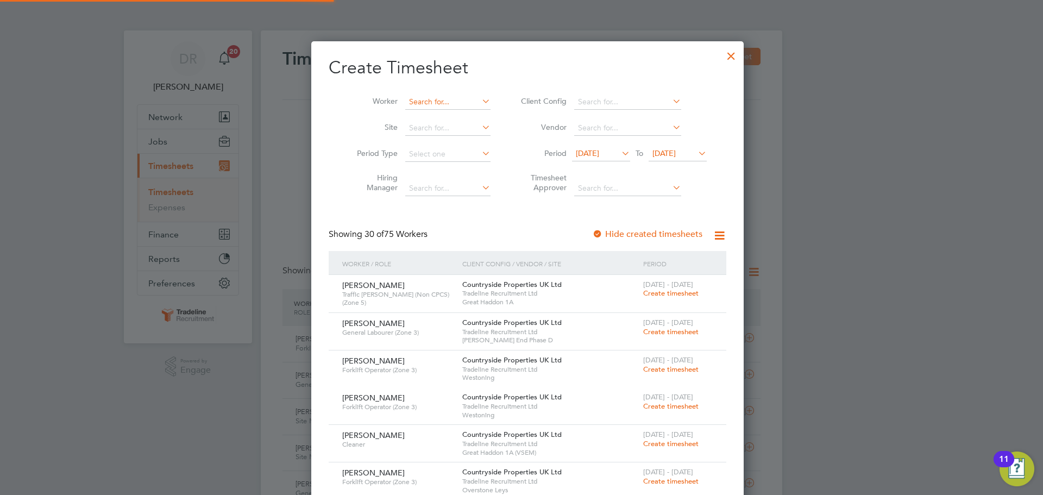
click at [431, 100] on input at bounding box center [447, 101] width 85 height 15
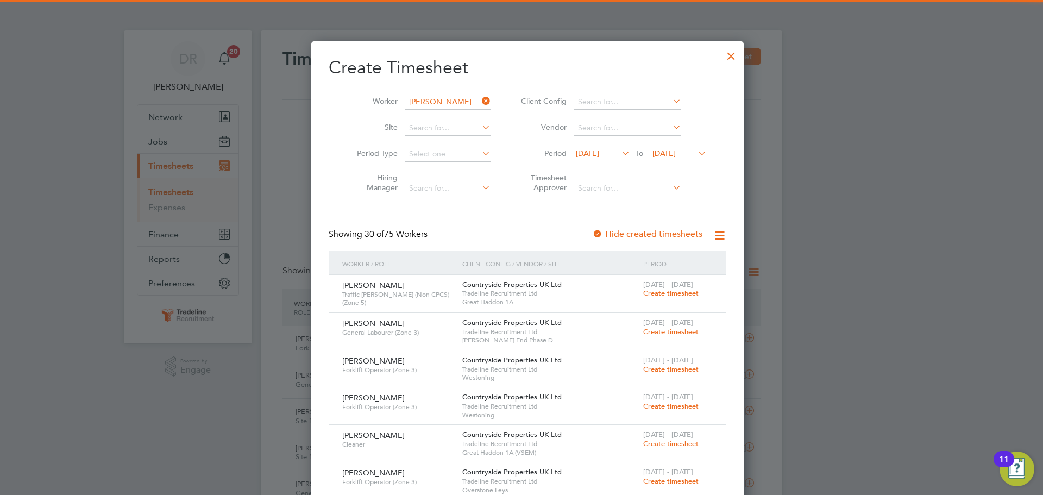
click at [465, 117] on b "Cain" at bounding box center [496, 116] width 63 height 9
type input "[PERSON_NAME]"
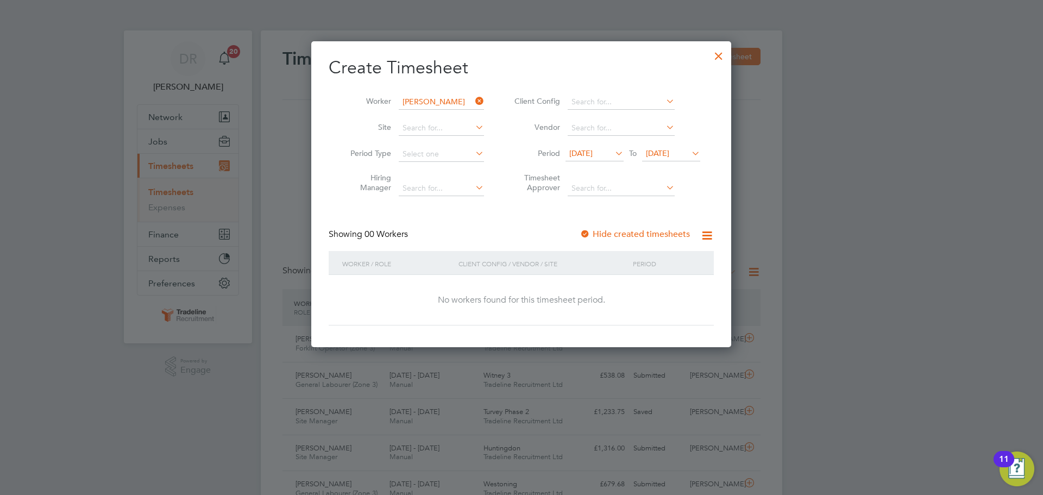
click at [679, 158] on span "[DATE]" at bounding box center [671, 154] width 58 height 15
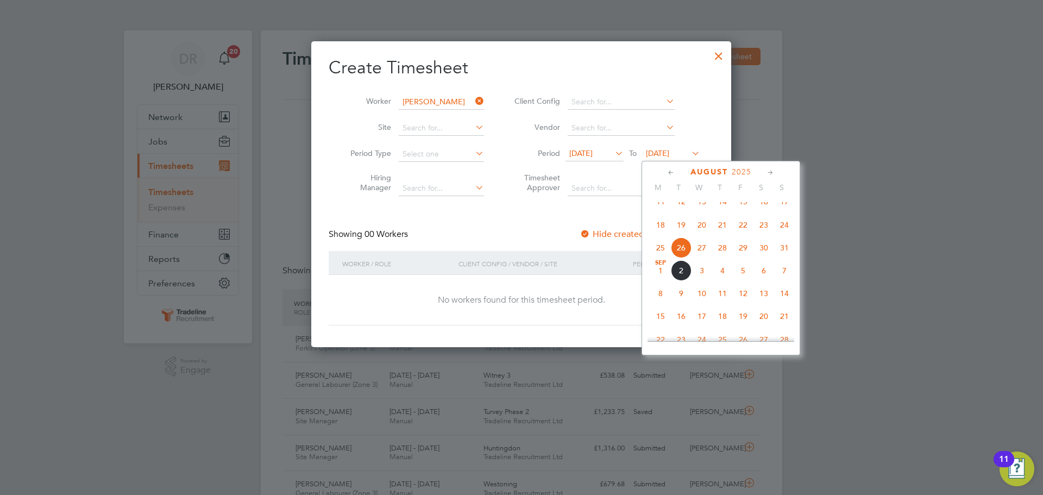
click at [782, 279] on span "7" at bounding box center [784, 270] width 21 height 21
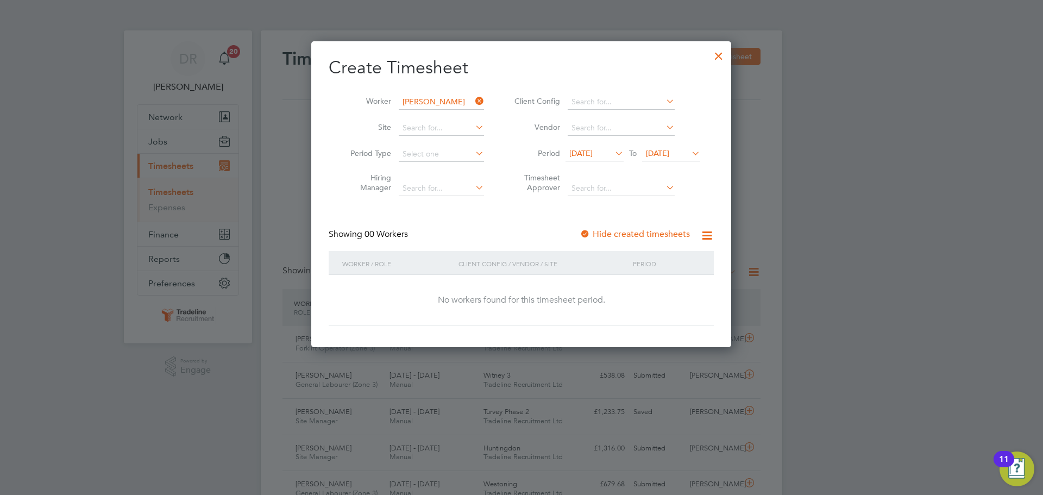
click at [715, 61] on div at bounding box center [719, 53] width 20 height 20
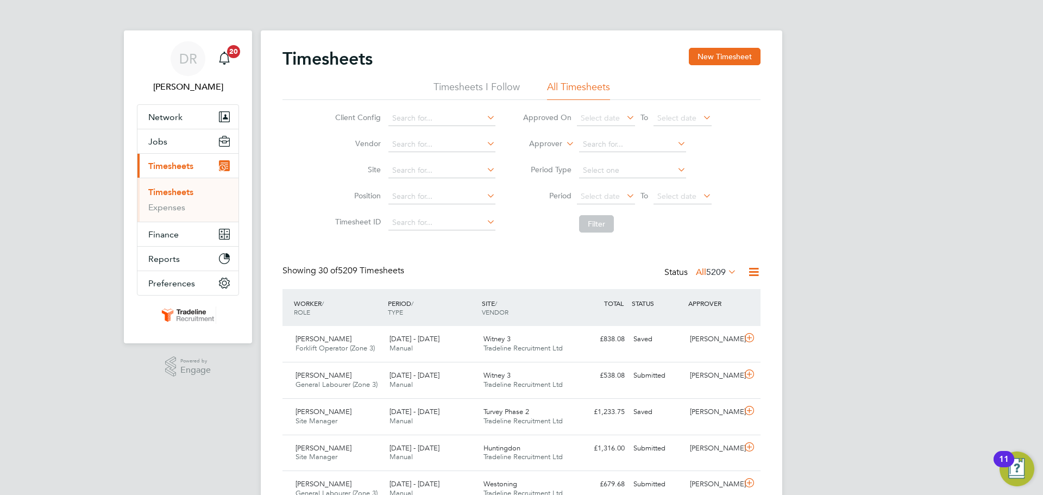
click at [545, 143] on label "Approver" at bounding box center [537, 143] width 49 height 11
click at [545, 157] on li "Worker" at bounding box center [535, 156] width 54 height 14
click at [610, 143] on input at bounding box center [632, 144] width 107 height 15
click at [611, 157] on li "Matthew Cain" at bounding box center [645, 159] width 134 height 15
type input "[PERSON_NAME]"
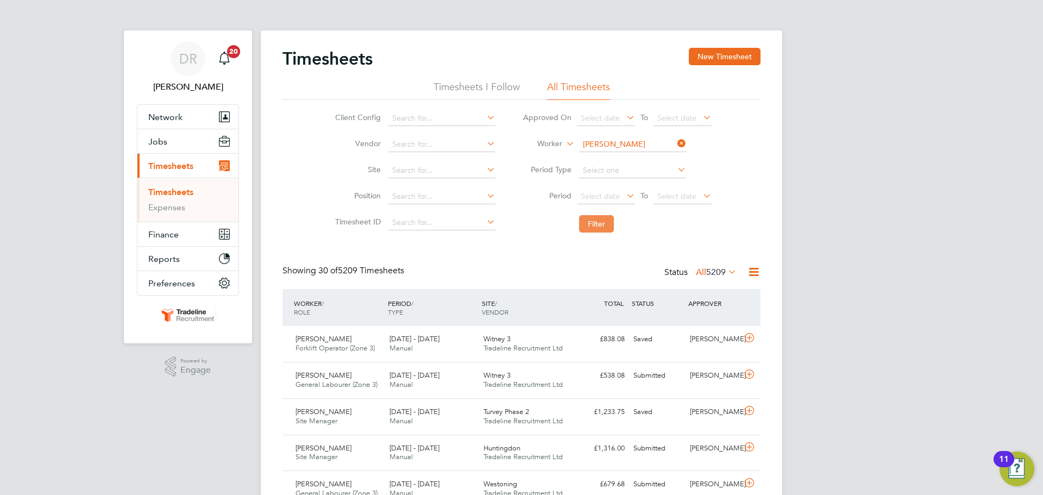
click at [607, 223] on button "Filter" at bounding box center [596, 223] width 35 height 17
click at [729, 358] on div "Matthew Cain Site Manager 25 - 31 Aug 2025 25 - 31 Aug 2025 Manual Turvey Phase…" at bounding box center [521, 344] width 478 height 36
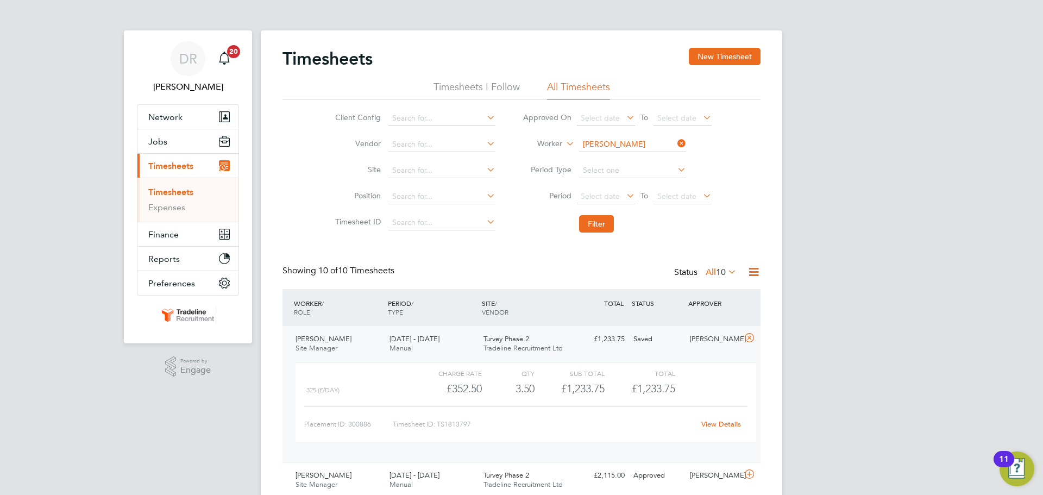
click at [728, 424] on link "View Details" at bounding box center [721, 423] width 40 height 9
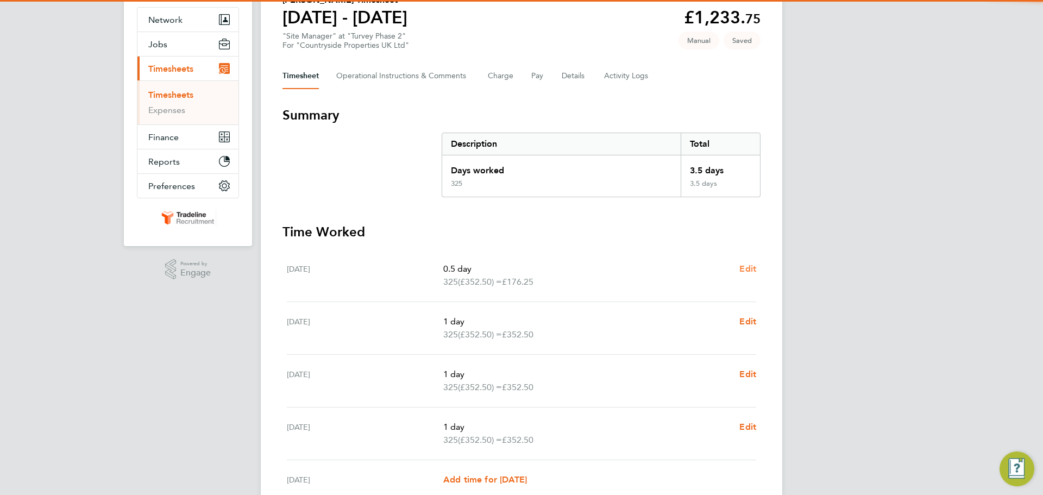
scroll to position [198, 0]
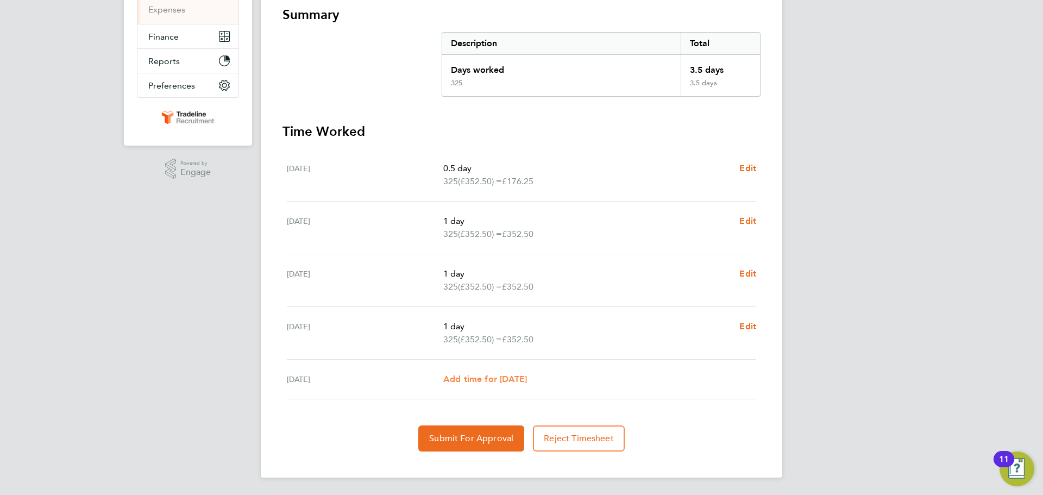
click at [503, 379] on span "Add time for [DATE]" at bounding box center [485, 379] width 84 height 10
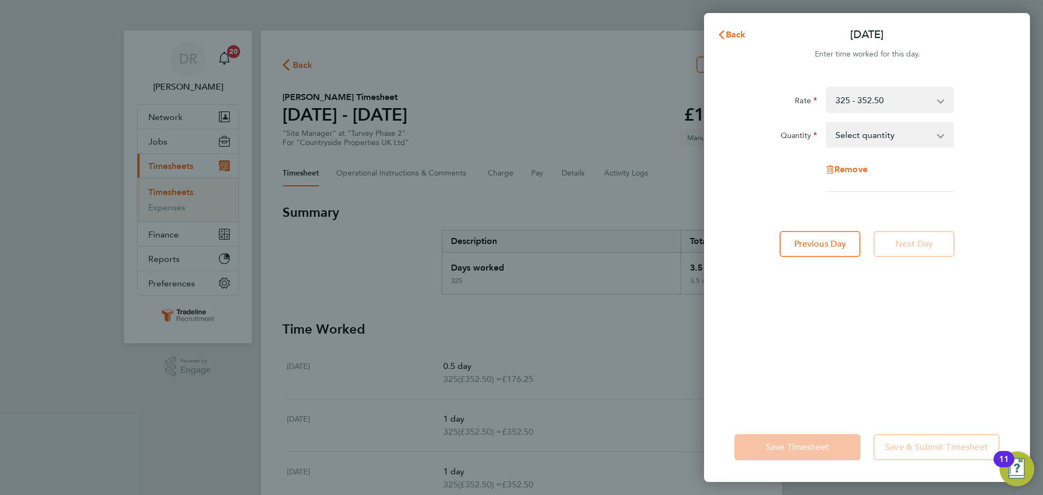
click at [897, 139] on select "Select quantity 0.5 1" at bounding box center [882, 135] width 113 height 24
select select "1"
click at [826, 123] on select "Select quantity 0.5 1" at bounding box center [882, 135] width 113 height 24
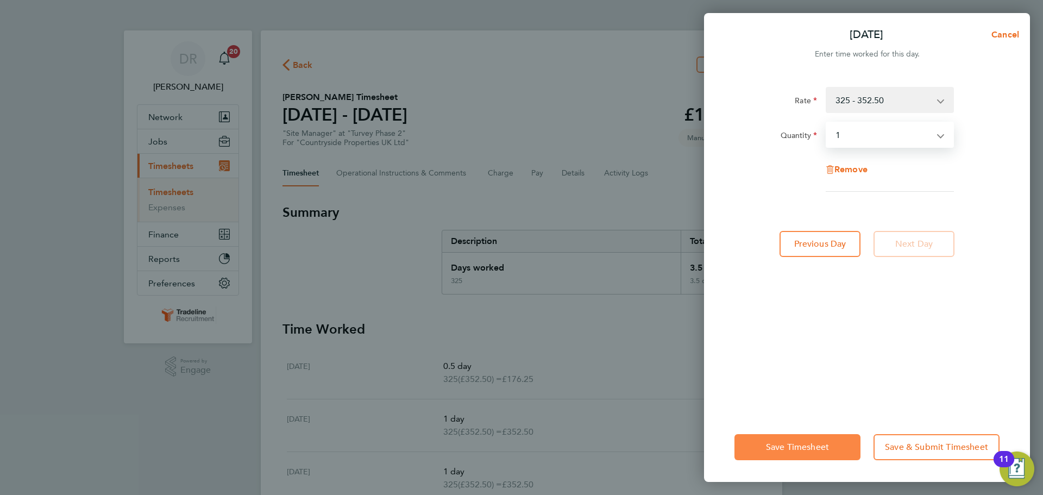
click at [787, 446] on span "Save Timesheet" at bounding box center [797, 446] width 63 height 11
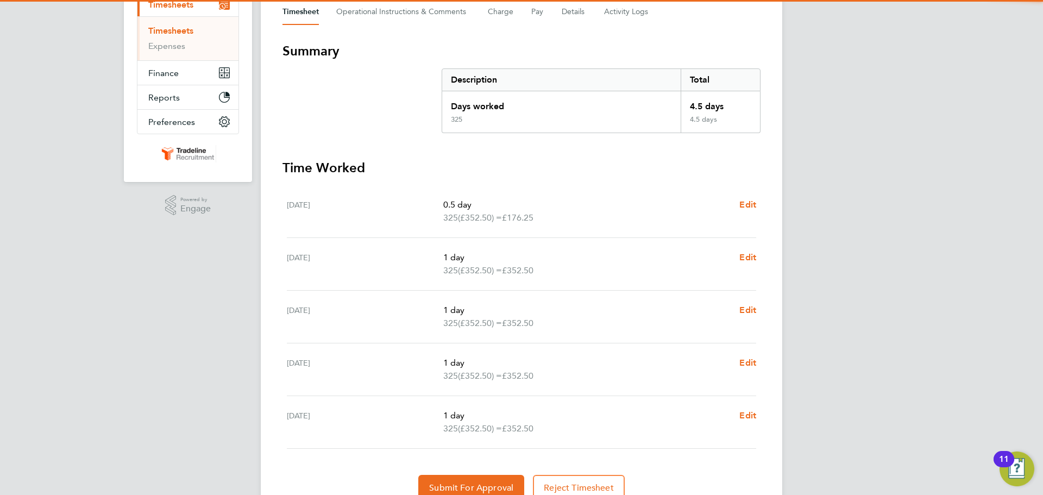
scroll to position [211, 0]
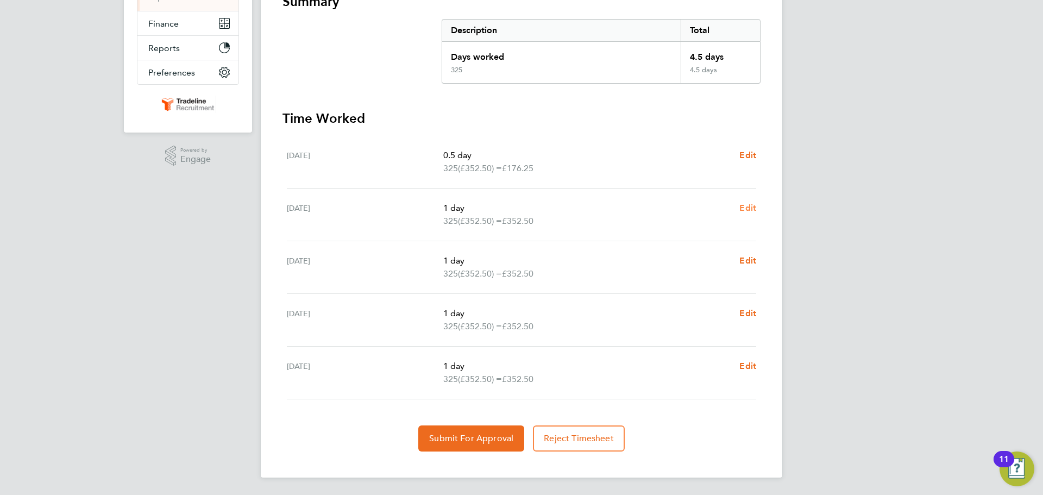
click at [750, 207] on span "Edit" at bounding box center [747, 208] width 17 height 10
select select "1"
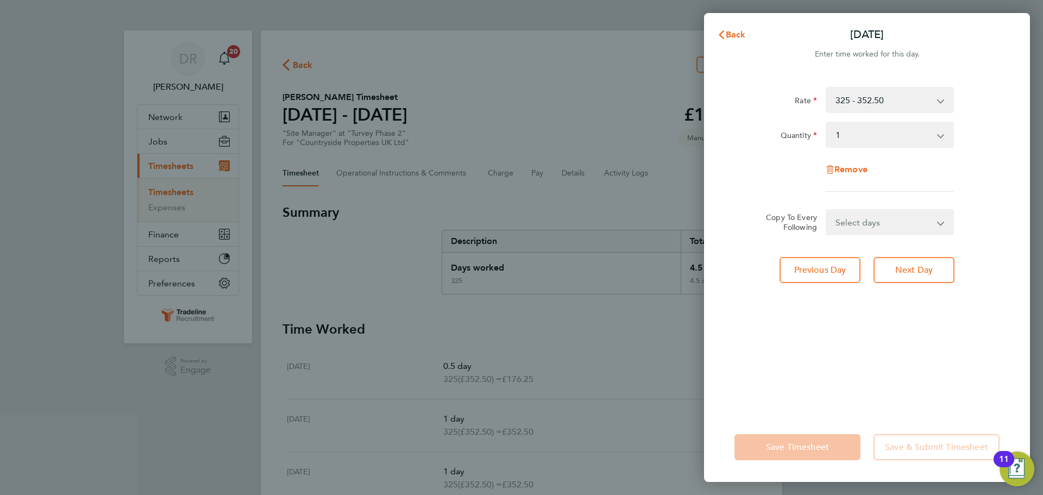
click at [893, 137] on select "Select quantity 0.5 1" at bounding box center [882, 135] width 113 height 24
click at [745, 32] on button "Back" at bounding box center [731, 35] width 50 height 22
